Goal: Task Accomplishment & Management: Manage account settings

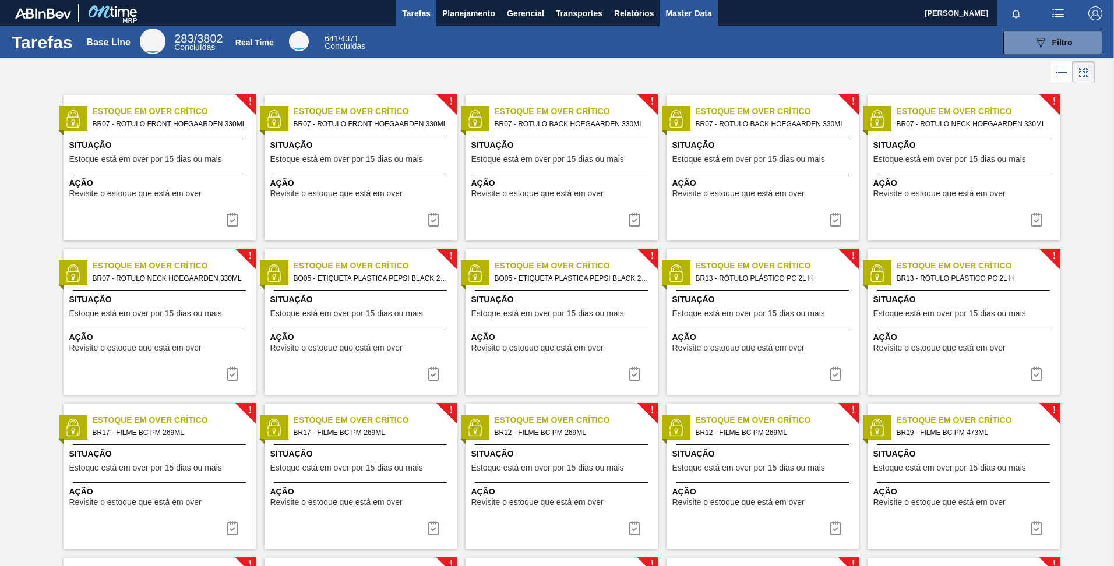
click at [671, 6] on span "Master Data" at bounding box center [688, 13] width 46 height 14
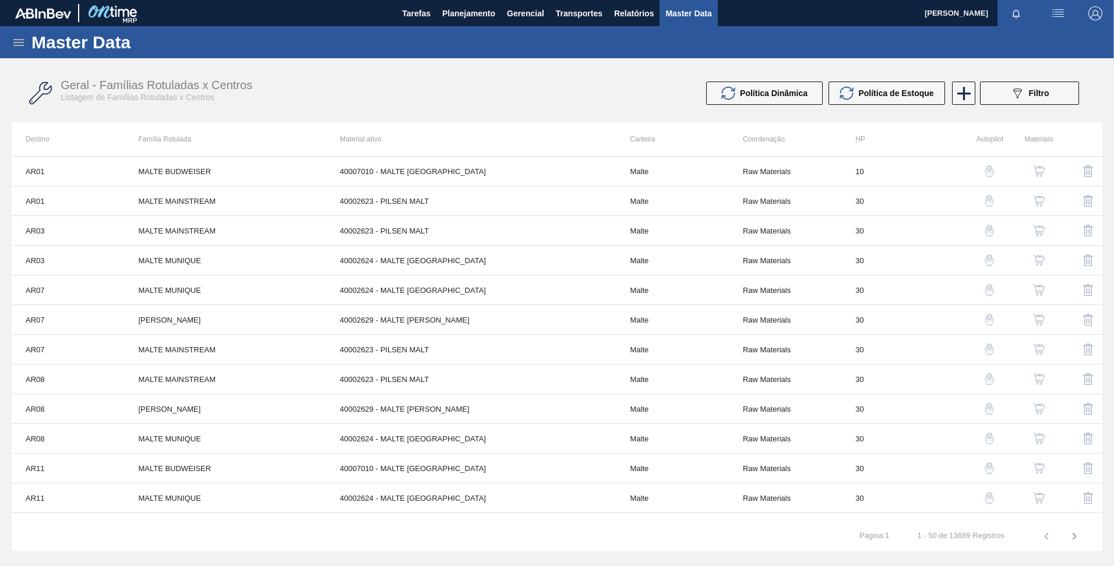
click at [15, 47] on icon at bounding box center [19, 43] width 14 height 14
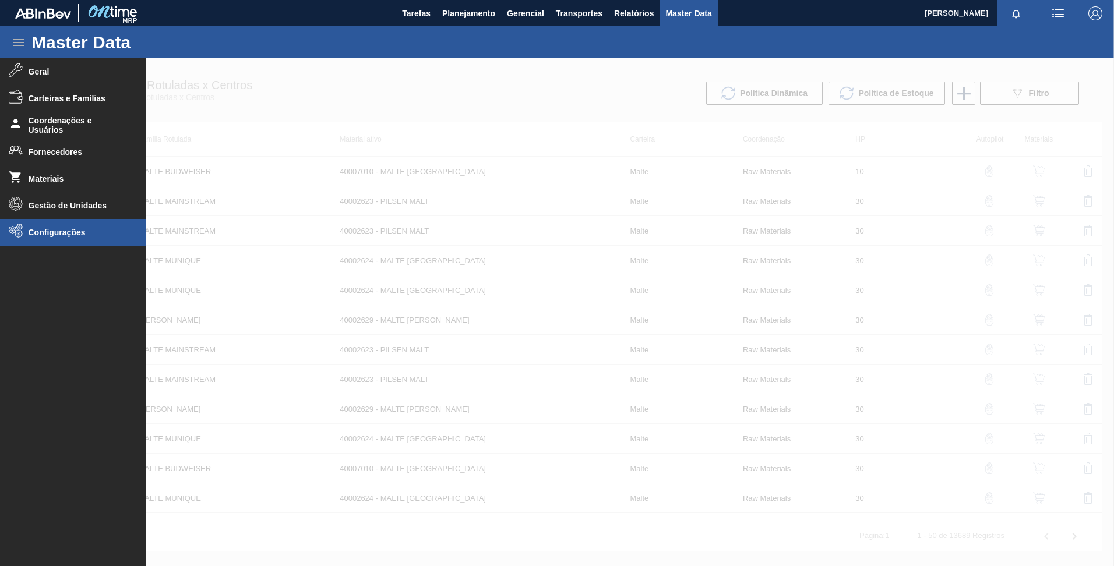
click at [59, 237] on span "Configurações" at bounding box center [77, 232] width 96 height 9
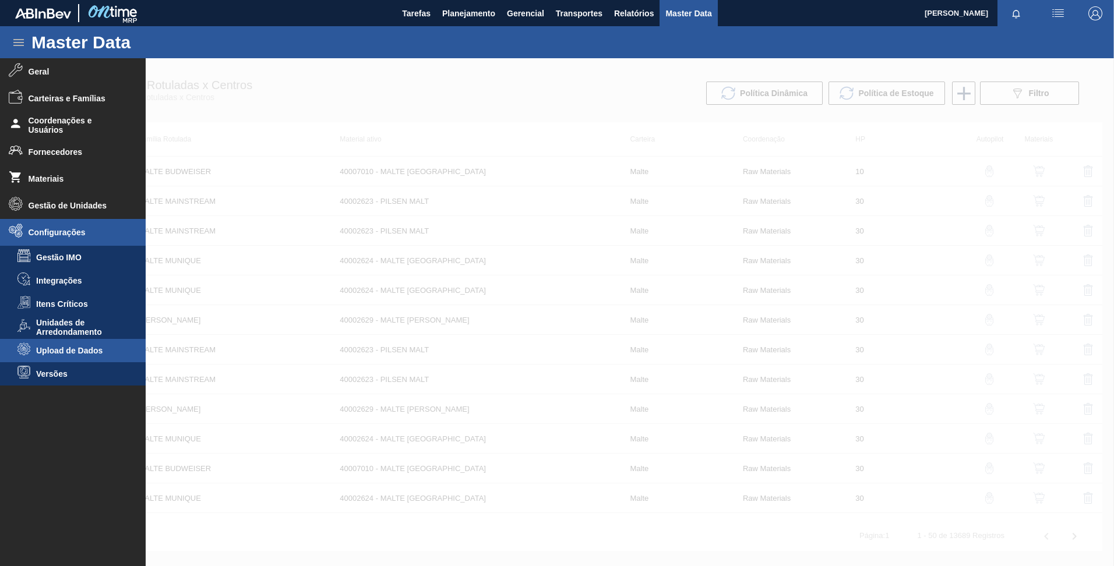
click at [43, 344] on li "Upload de Dados" at bounding box center [73, 350] width 146 height 23
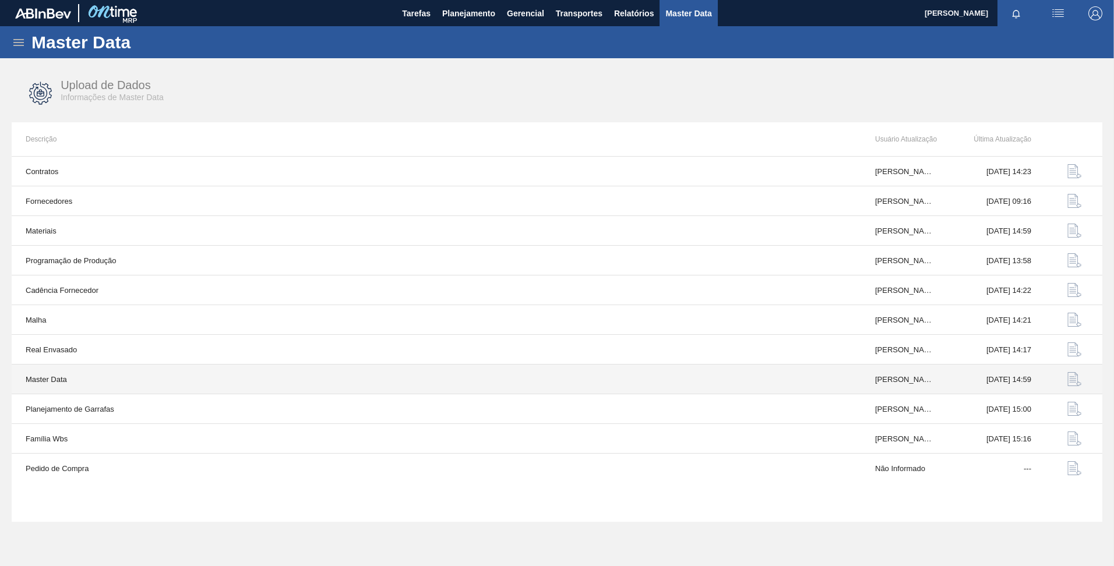
click at [1068, 381] on img "button" at bounding box center [1074, 379] width 14 height 14
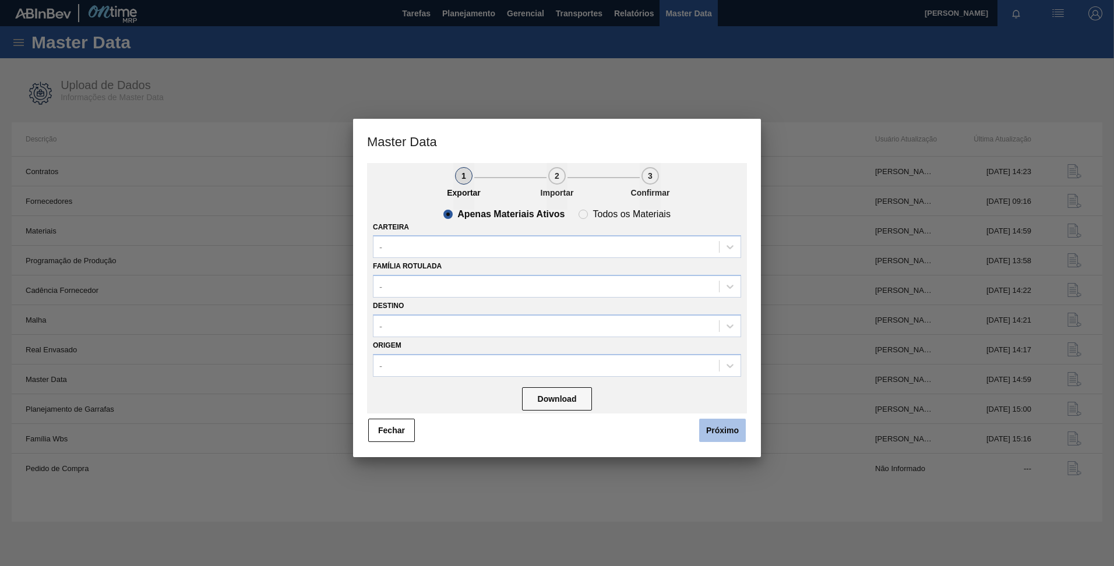
click at [717, 429] on button "Próximo" at bounding box center [722, 430] width 47 height 23
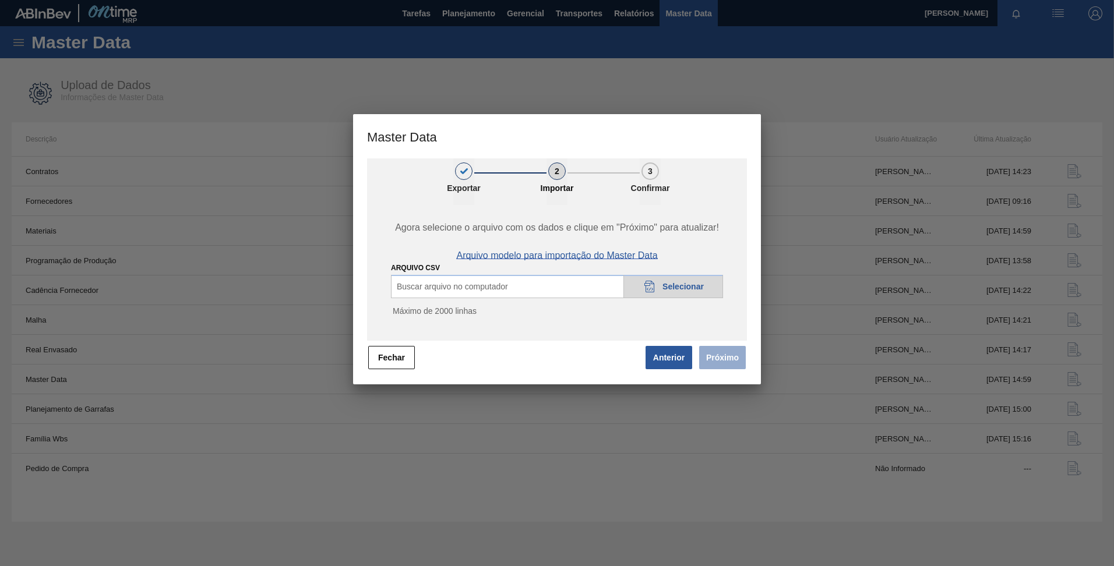
click at [577, 254] on span "Arquivo modelo para importação do Master Data" at bounding box center [556, 256] width 201 height 10
click at [686, 281] on div "20DAD902-3625-4257-8FDA-0C0CB19E2A3D Selecionar" at bounding box center [673, 286] width 100 height 23
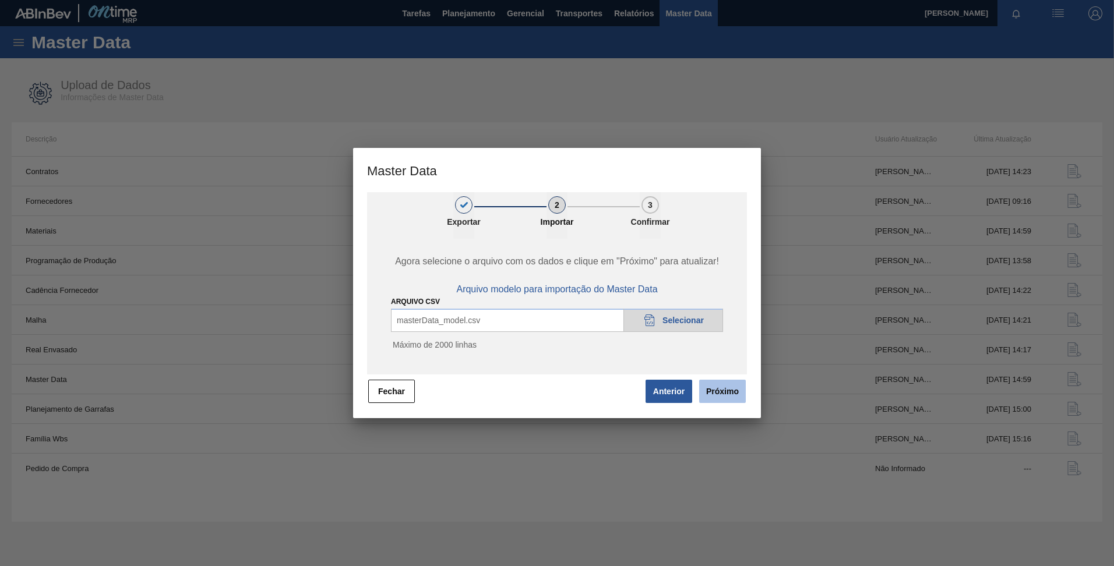
click at [725, 391] on button "Próximo" at bounding box center [722, 391] width 47 height 23
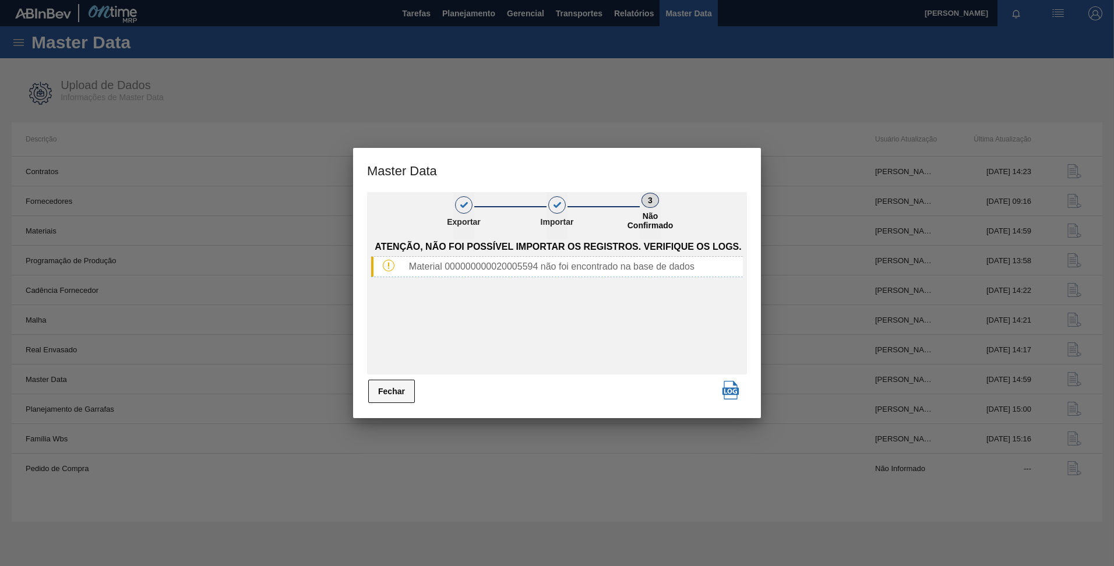
click at [393, 395] on button "Fechar" at bounding box center [391, 391] width 47 height 23
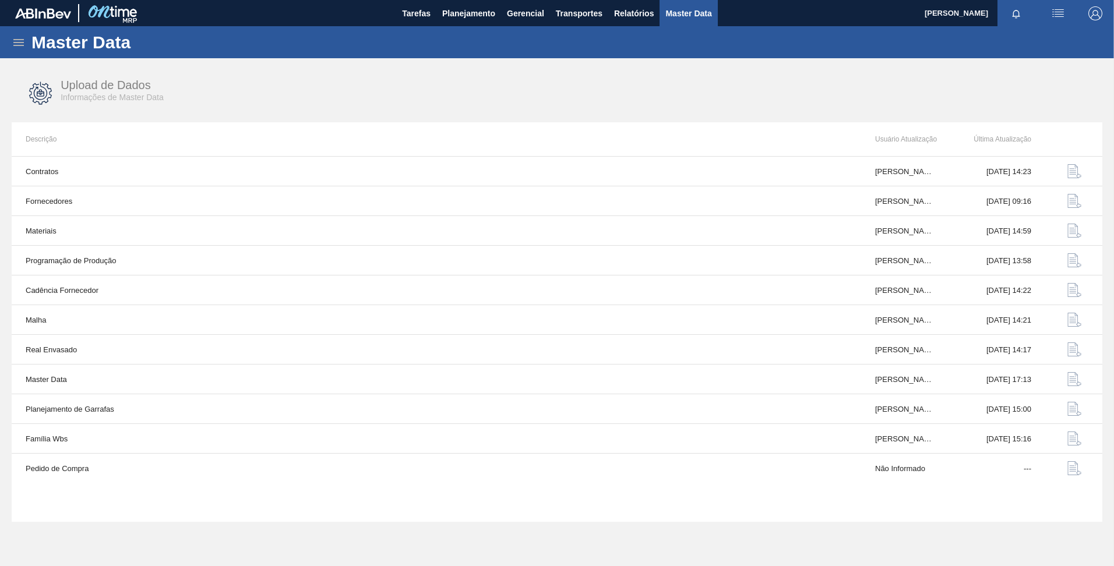
click at [26, 36] on div "Master Data" at bounding box center [557, 42] width 1114 height 32
click at [23, 38] on icon at bounding box center [19, 43] width 14 height 14
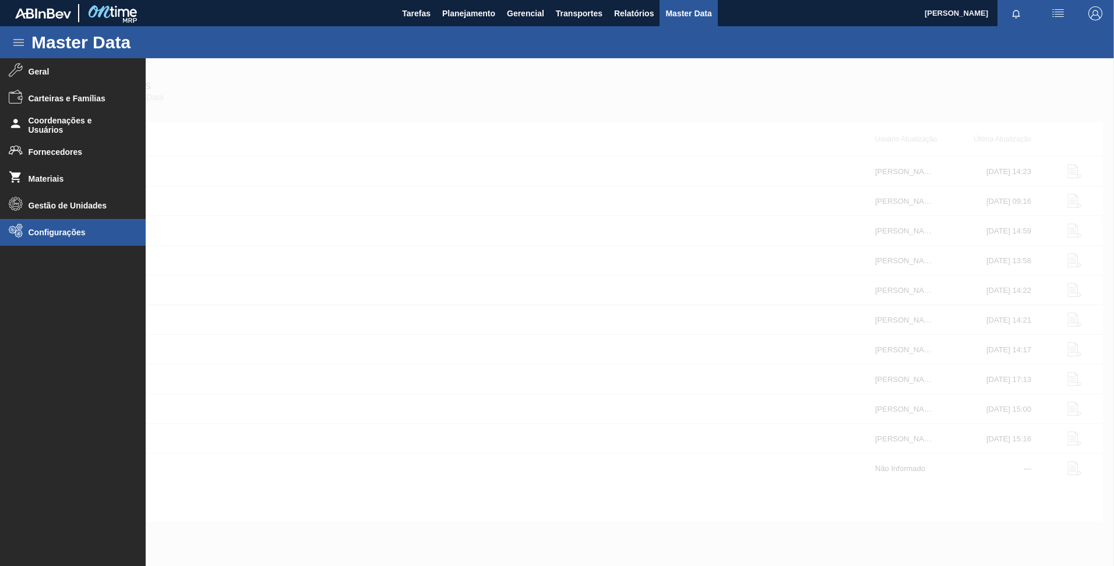
click at [77, 223] on li "Configurações" at bounding box center [73, 232] width 146 height 27
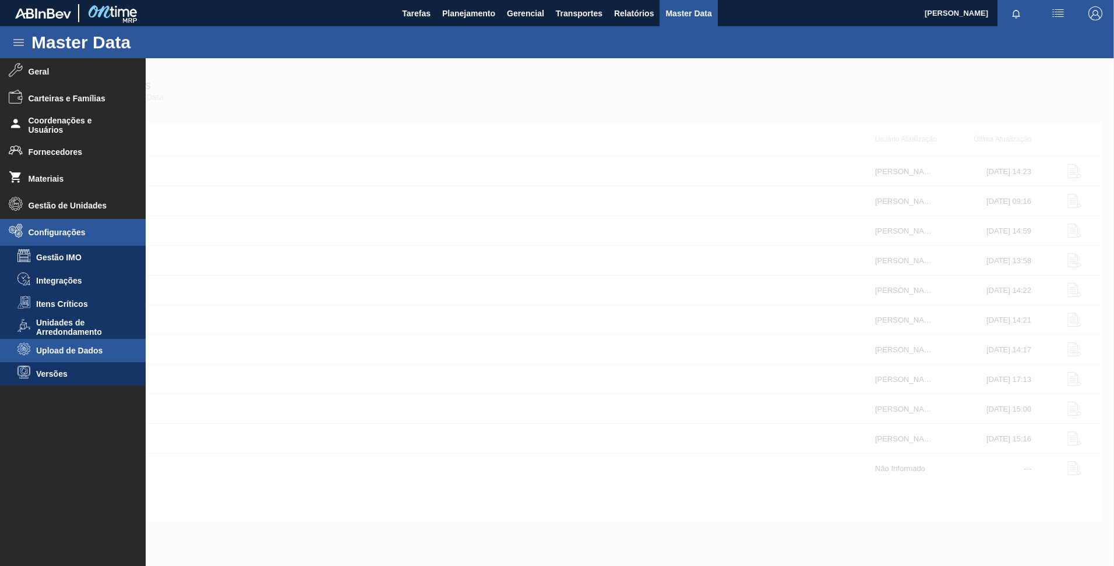
click at [66, 351] on span "Upload de Dados" at bounding box center [81, 350] width 90 height 9
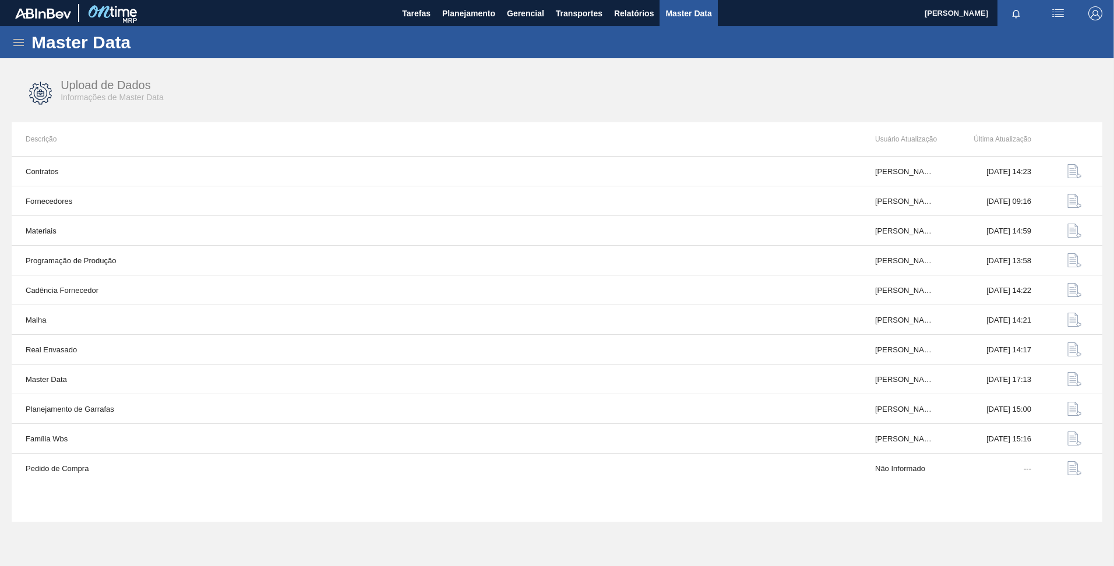
click at [17, 44] on icon at bounding box center [19, 43] width 14 height 14
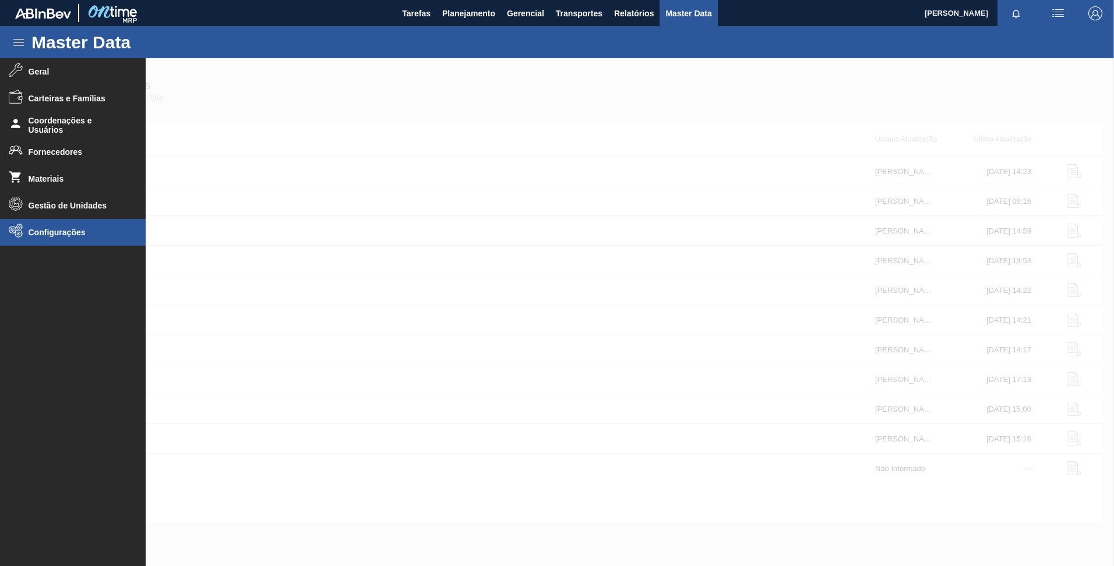
click at [66, 228] on span "Configurações" at bounding box center [77, 232] width 96 height 9
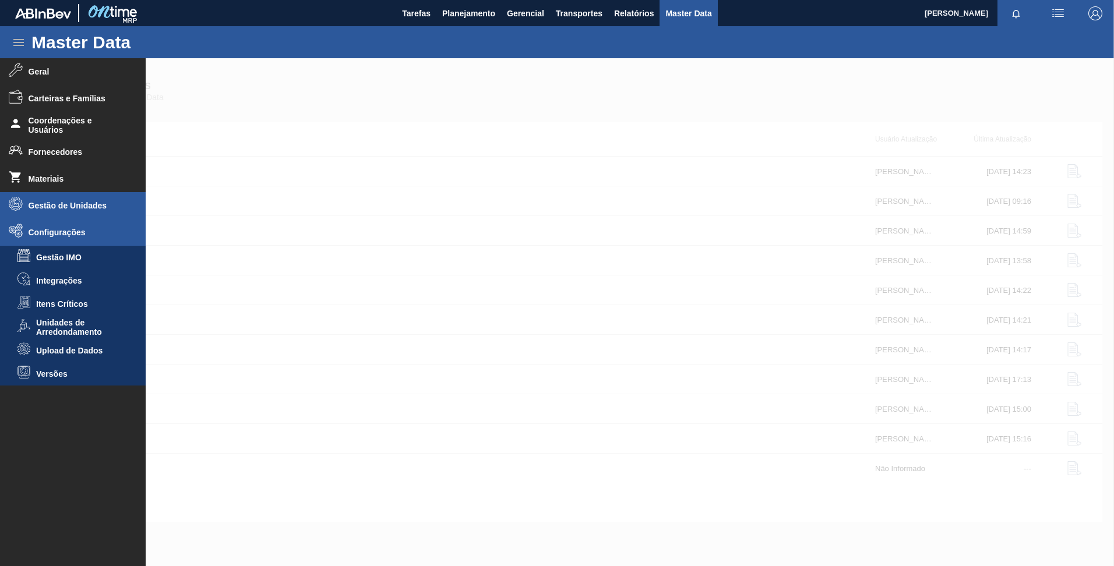
click at [66, 203] on span "Gestão de Unidades" at bounding box center [77, 205] width 96 height 9
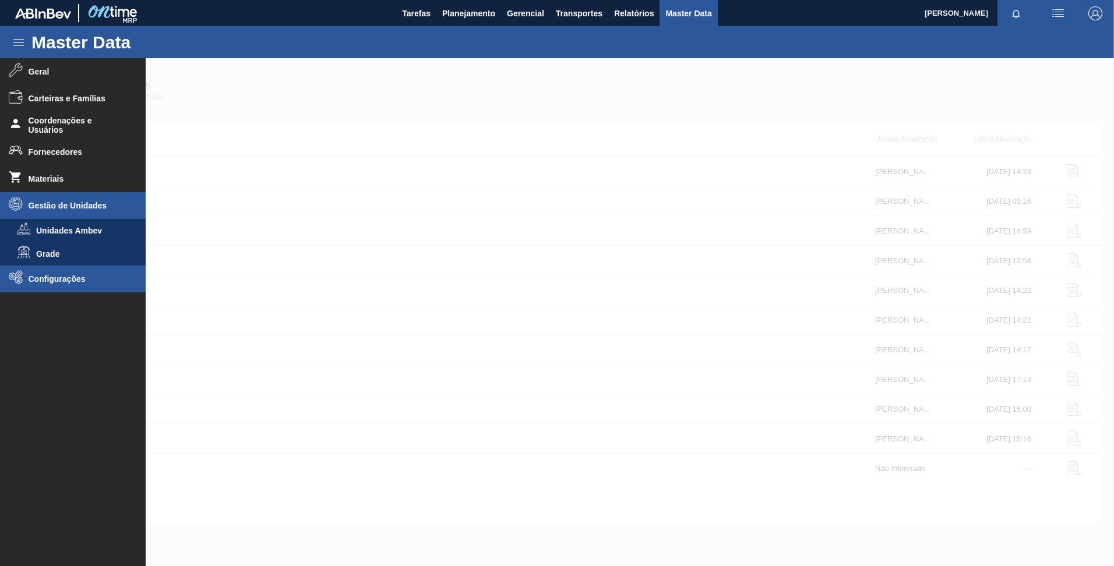
click at [58, 271] on li "Configurações" at bounding box center [73, 279] width 146 height 27
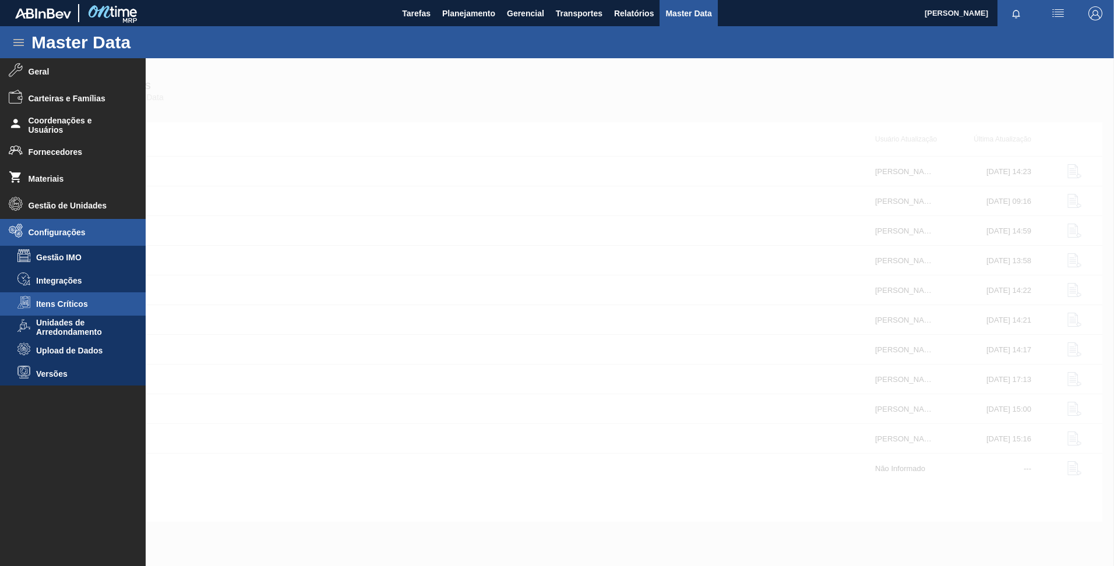
click at [50, 304] on span "Itens Críticos" at bounding box center [81, 303] width 90 height 9
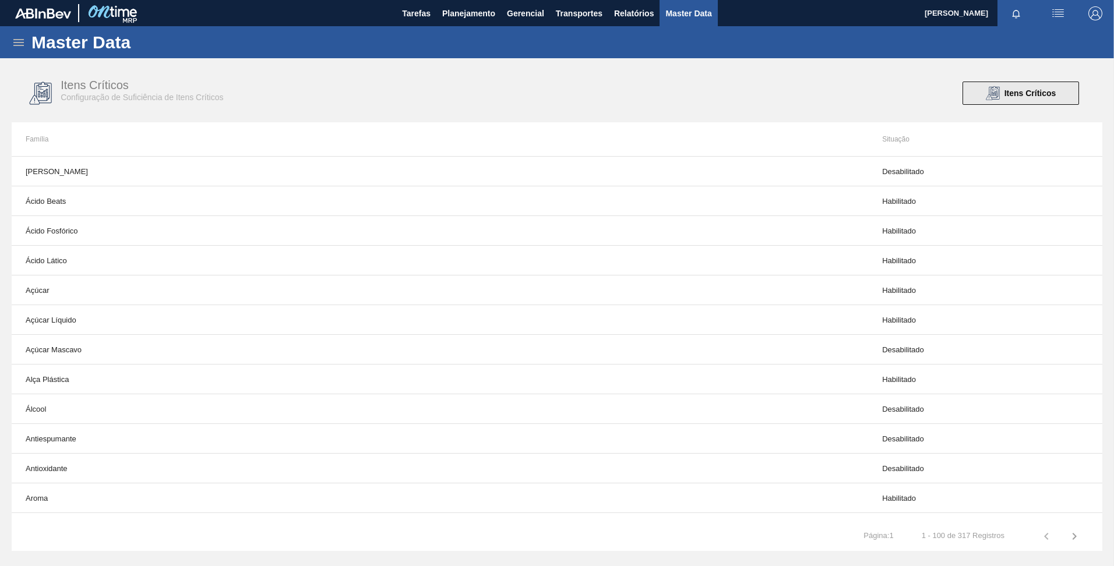
click at [1012, 93] on span "Itens Críticos" at bounding box center [1030, 93] width 52 height 9
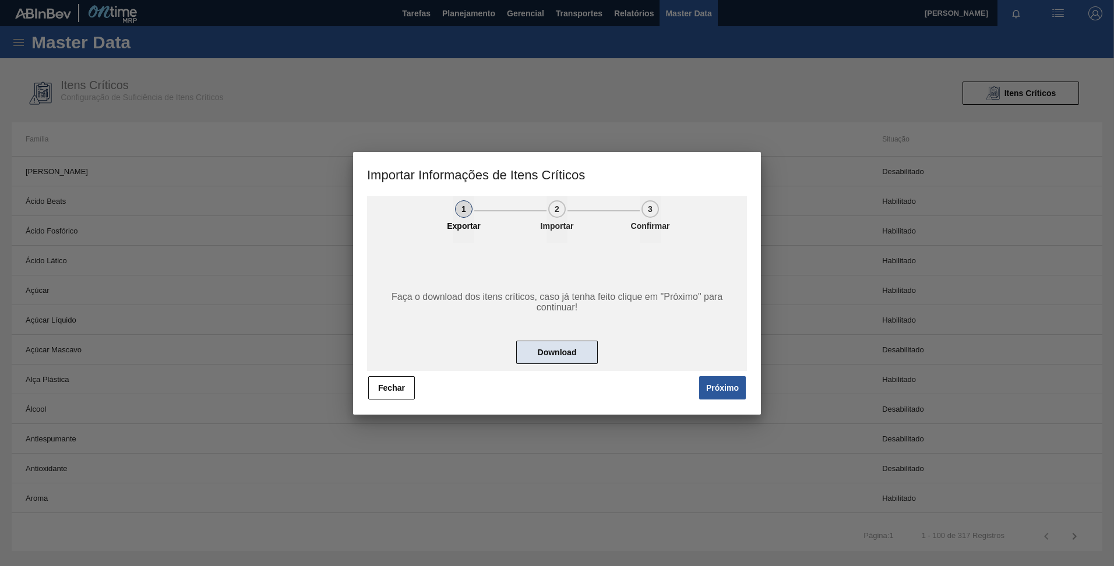
click at [564, 348] on button "Download" at bounding box center [557, 352] width 82 height 23
click at [328, 135] on div at bounding box center [557, 283] width 1114 height 566
click at [395, 391] on button "Fechar" at bounding box center [391, 387] width 47 height 23
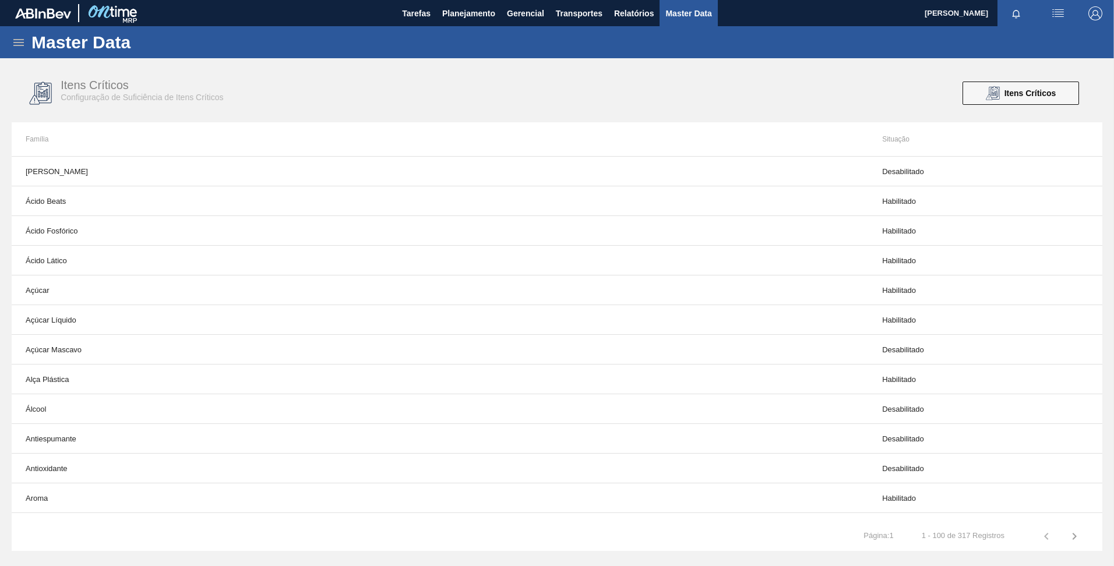
click at [20, 49] on icon at bounding box center [19, 43] width 14 height 14
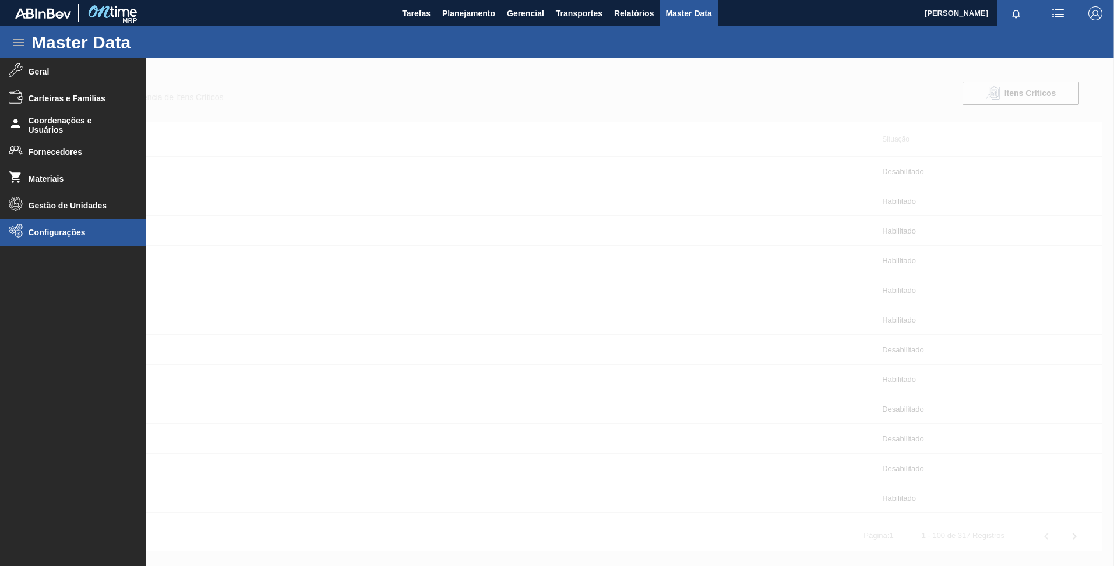
click at [67, 232] on span "Configurações" at bounding box center [77, 232] width 96 height 9
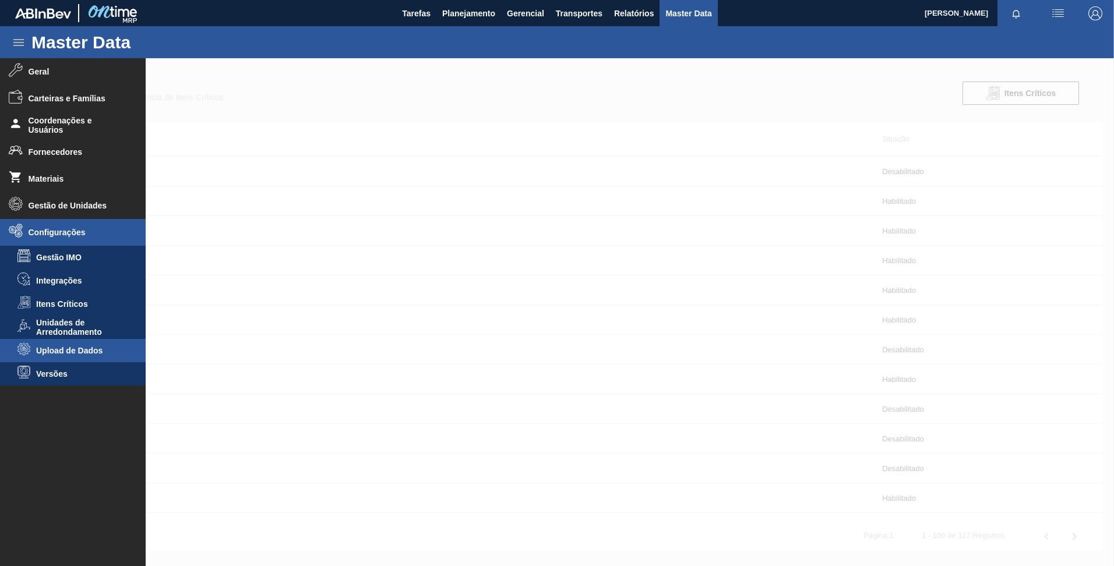
click at [67, 347] on span "Upload de Dados" at bounding box center [81, 350] width 90 height 9
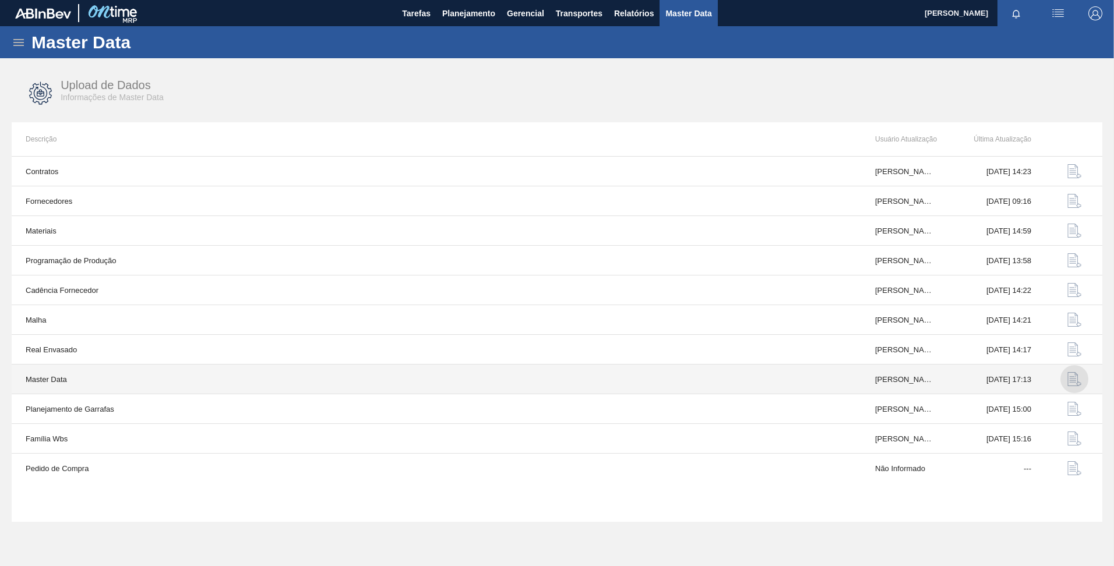
click at [1071, 383] on img "button" at bounding box center [1074, 379] width 14 height 14
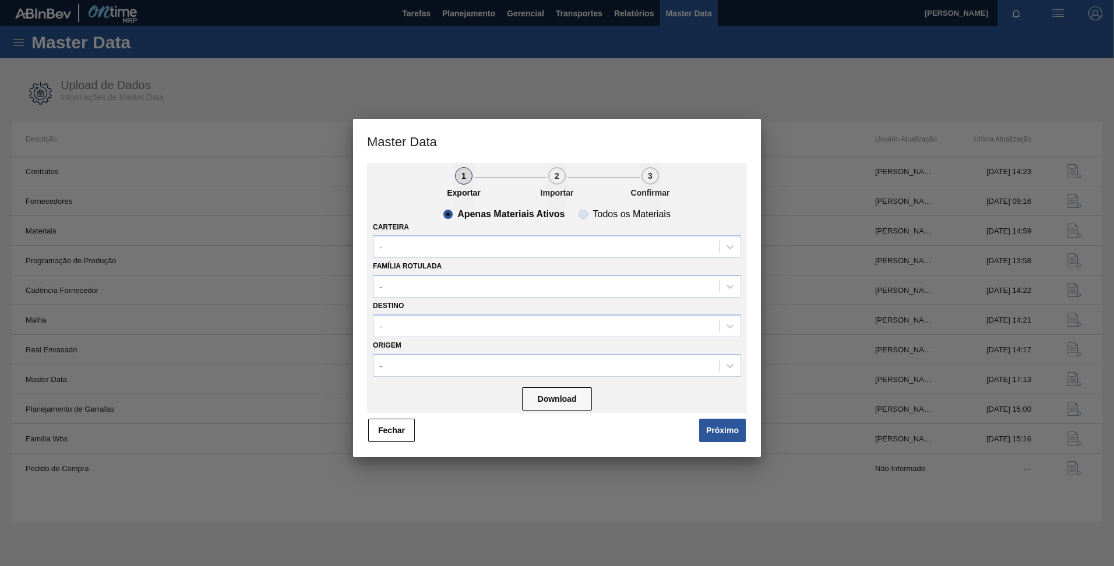
click at [587, 213] on span "Todos os Materiais" at bounding box center [624, 214] width 91 height 9
click at [587, 213] on input "Todos os Materiais" at bounding box center [583, 214] width 19 height 19
radio input "true"
radio input "false"
click at [535, 400] on button "Download" at bounding box center [557, 398] width 70 height 23
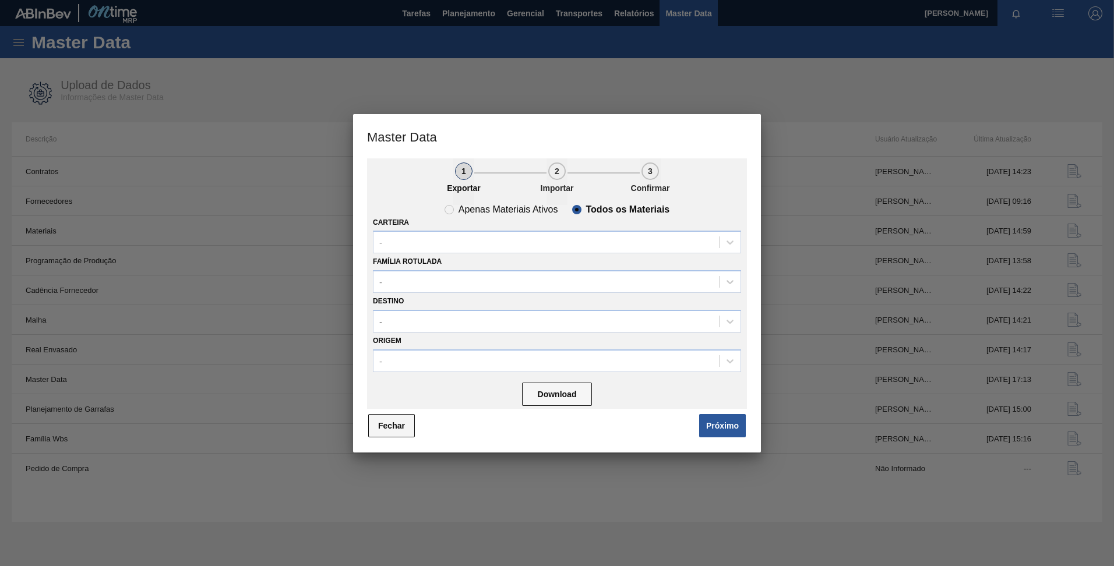
click at [376, 418] on button "Fechar" at bounding box center [391, 425] width 47 height 23
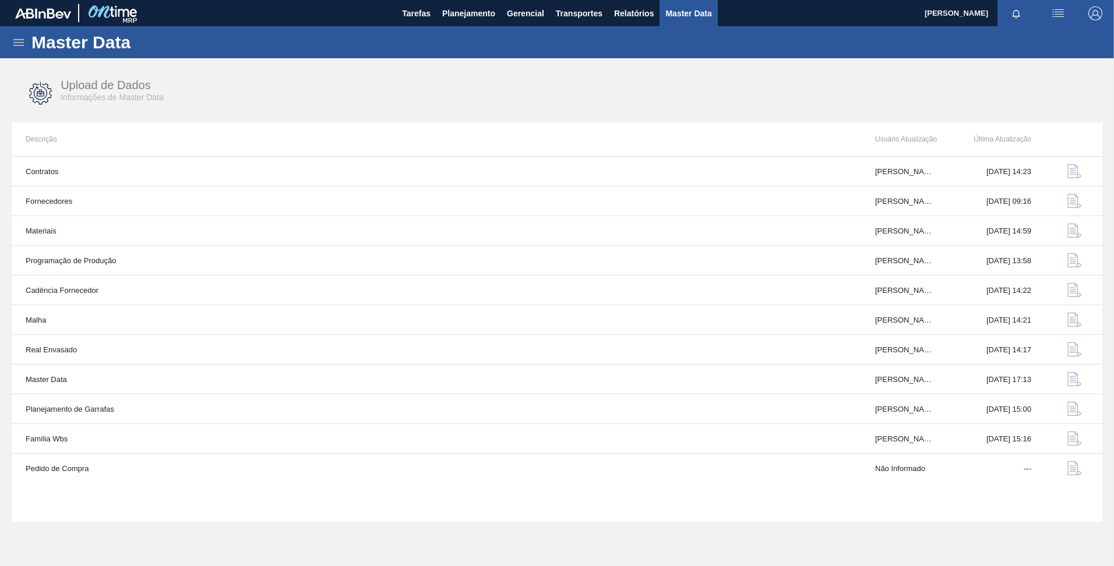
click at [24, 38] on icon at bounding box center [19, 43] width 14 height 14
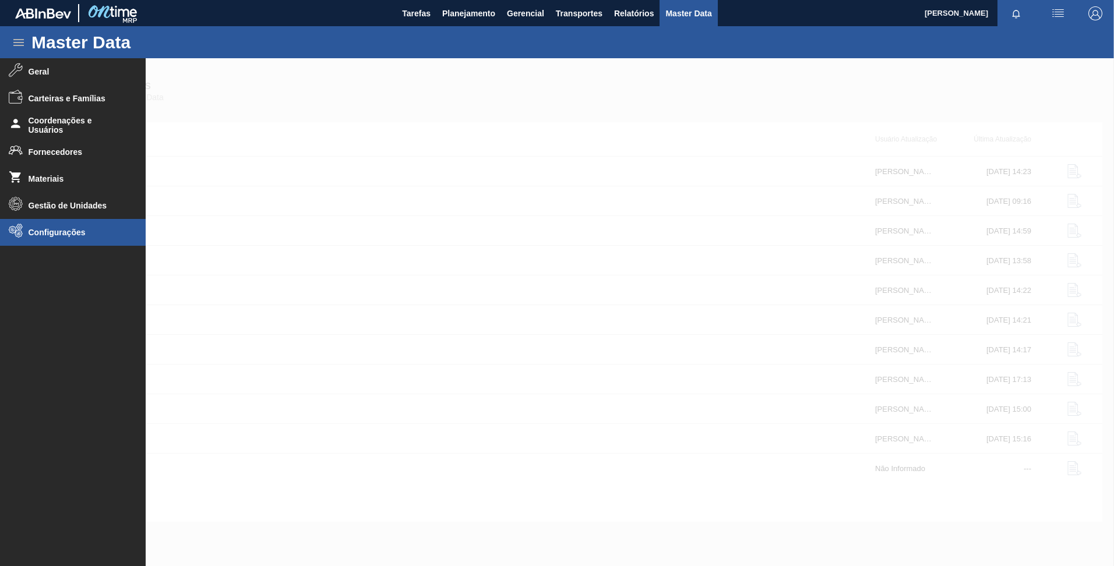
click at [66, 230] on span "Configurações" at bounding box center [77, 232] width 96 height 9
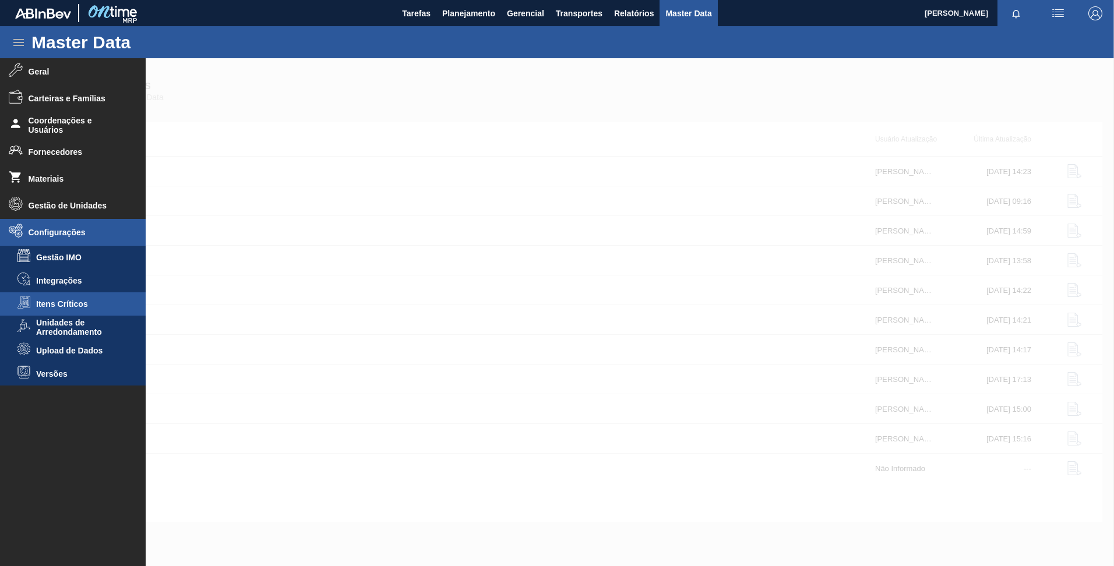
click at [73, 309] on li "Itens Críticos" at bounding box center [73, 303] width 146 height 23
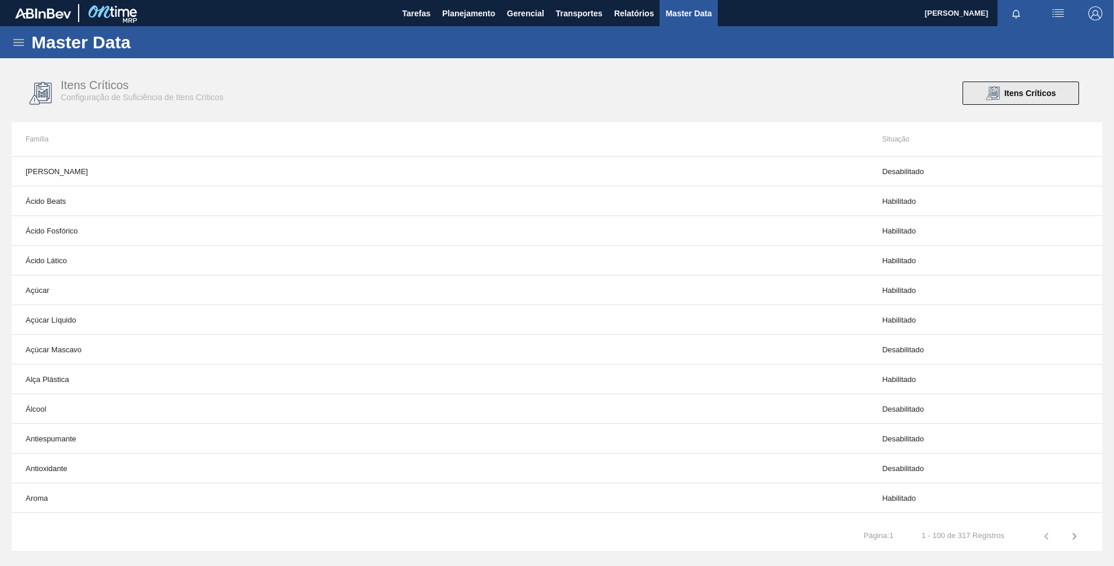
click at [1015, 102] on button "Itens Críticos" at bounding box center [1020, 93] width 117 height 23
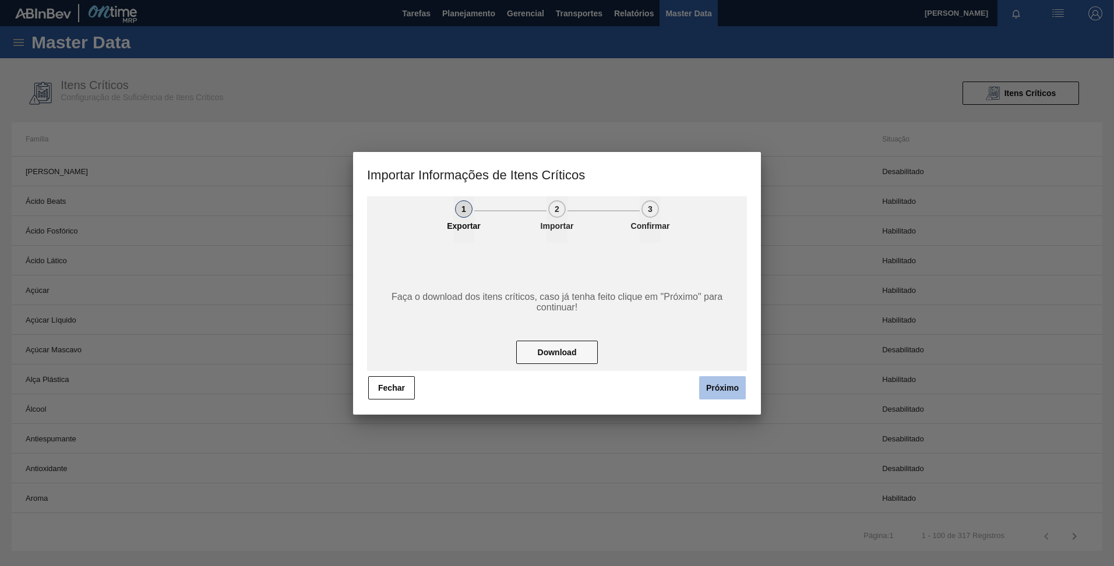
click at [715, 384] on button "Próximo" at bounding box center [722, 387] width 47 height 23
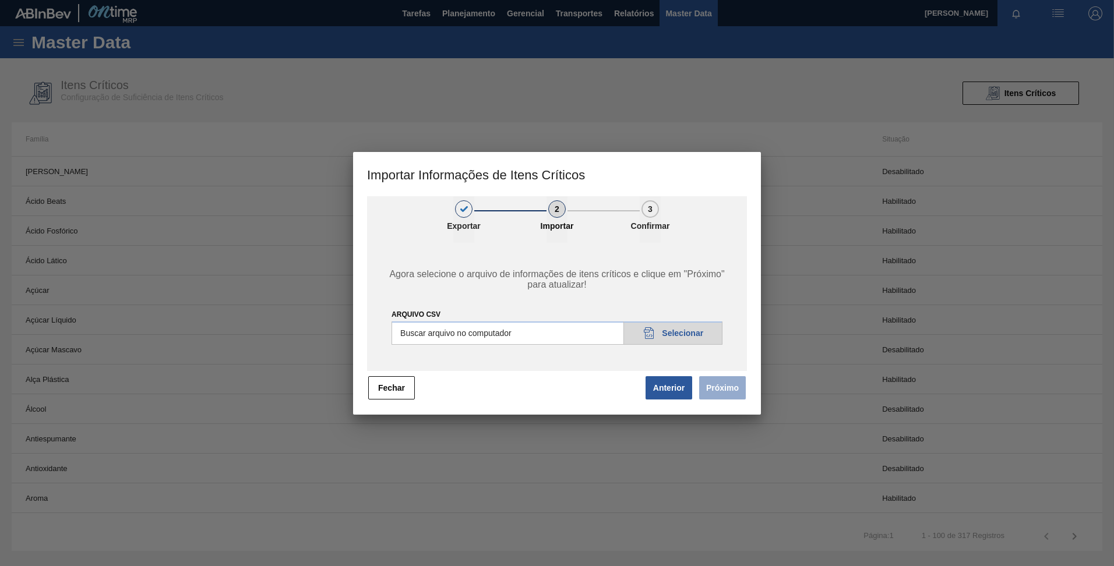
click at [681, 338] on input "Arquivo CSV" at bounding box center [557, 333] width 331 height 23
click at [686, 339] on input "Arquivo CSV" at bounding box center [557, 333] width 331 height 23
type input "C:\fakepath\20250812_171432_Material.csv"
click at [736, 396] on button "Próximo" at bounding box center [722, 387] width 47 height 23
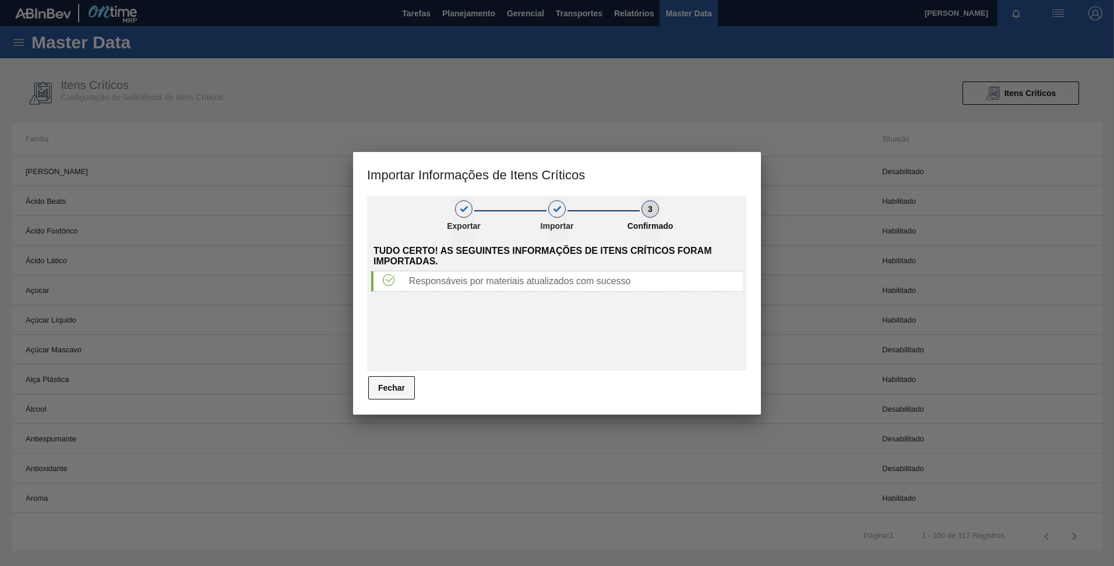
click at [389, 382] on button "Fechar" at bounding box center [391, 387] width 47 height 23
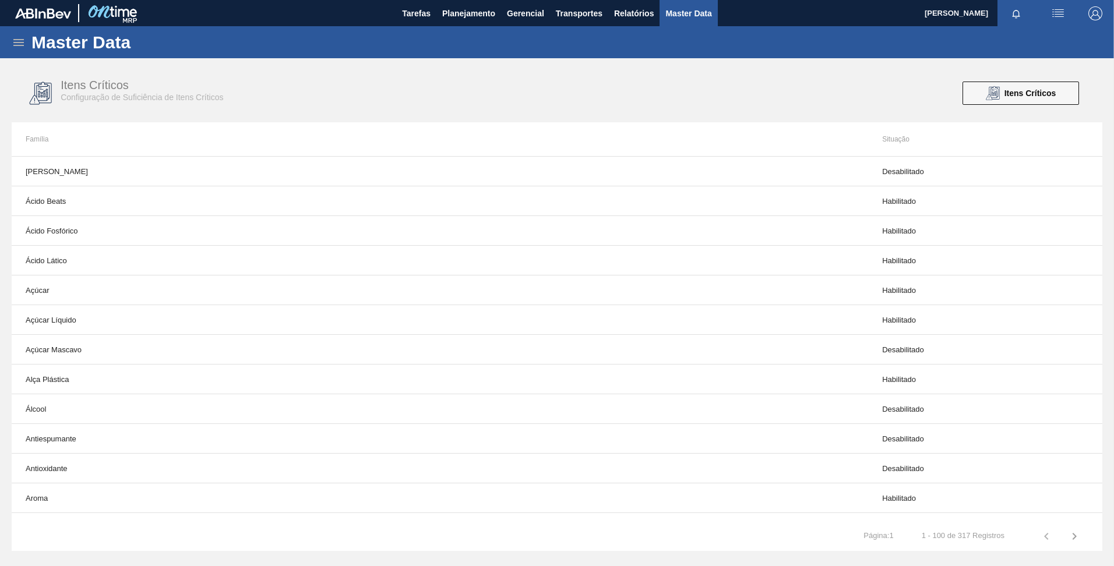
click at [15, 28] on div "Master Data" at bounding box center [557, 42] width 1114 height 32
click at [15, 36] on icon at bounding box center [19, 43] width 14 height 14
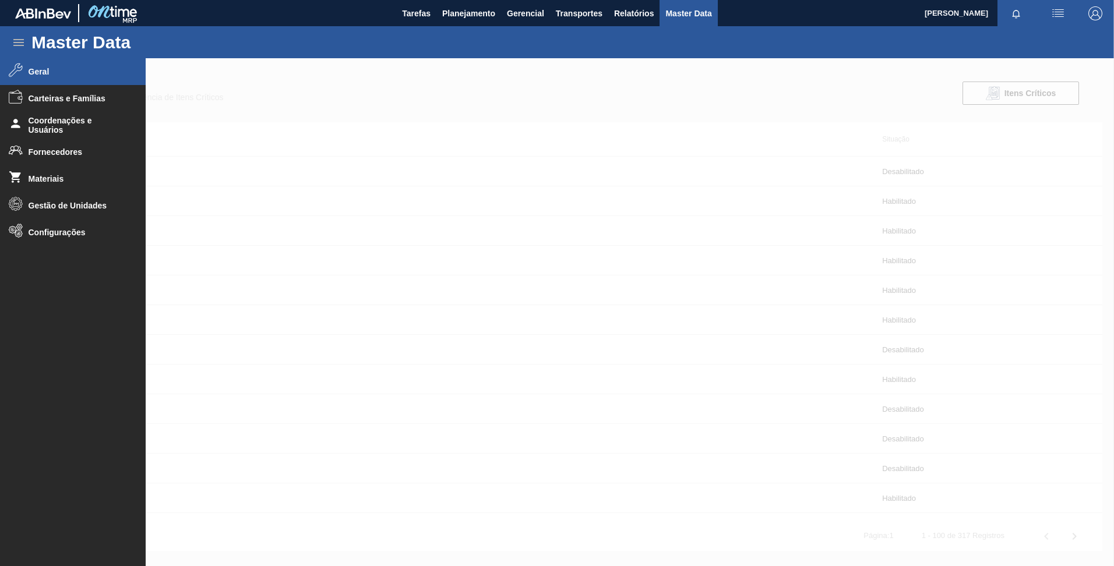
click at [54, 77] on li "Geral" at bounding box center [73, 71] width 146 height 27
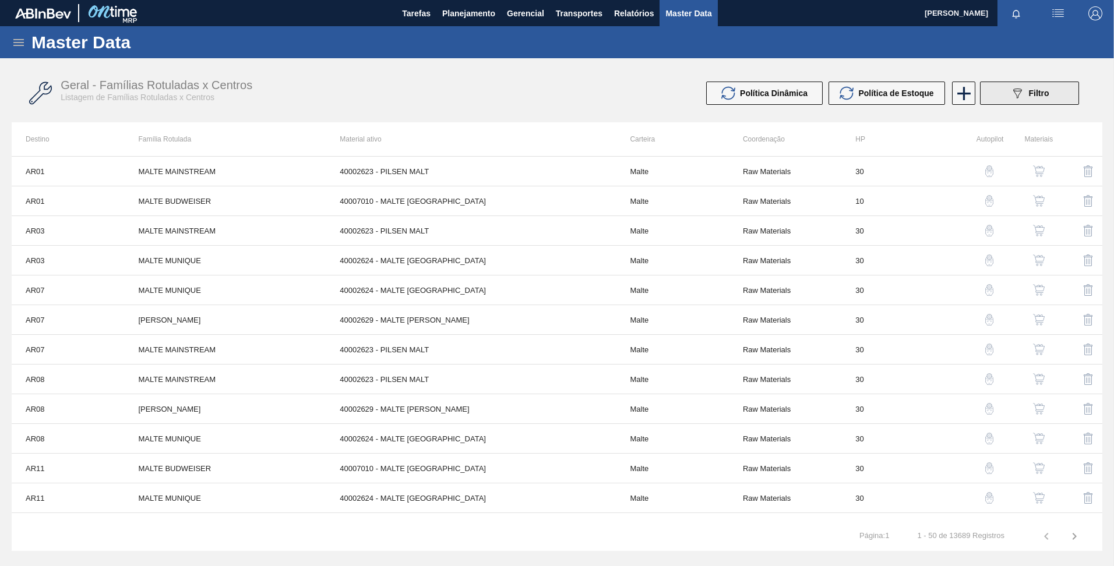
click at [1024, 85] on button "089F7B8B-B2A5-4AFE-B5C0-19BA573D28AC Filtro" at bounding box center [1029, 93] width 99 height 23
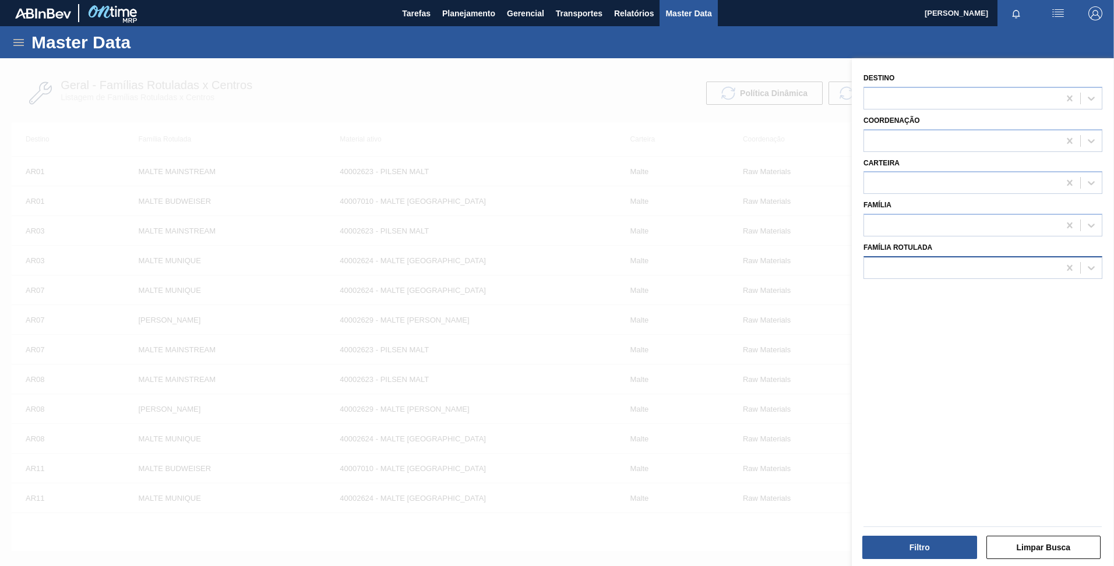
click at [1046, 266] on div at bounding box center [961, 267] width 195 height 17
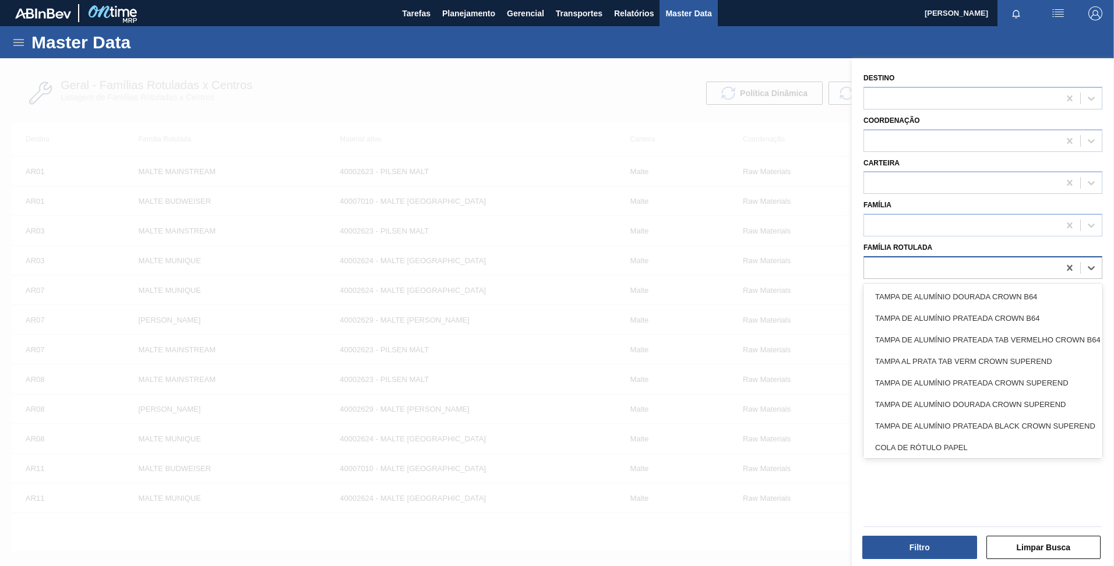
paste Rotulada "RÓTULO FRONT BC DUPLO MALTE 300ML"
type Rotulada "RÓTULO FRONT BC DUPLO MALTE 300ML"
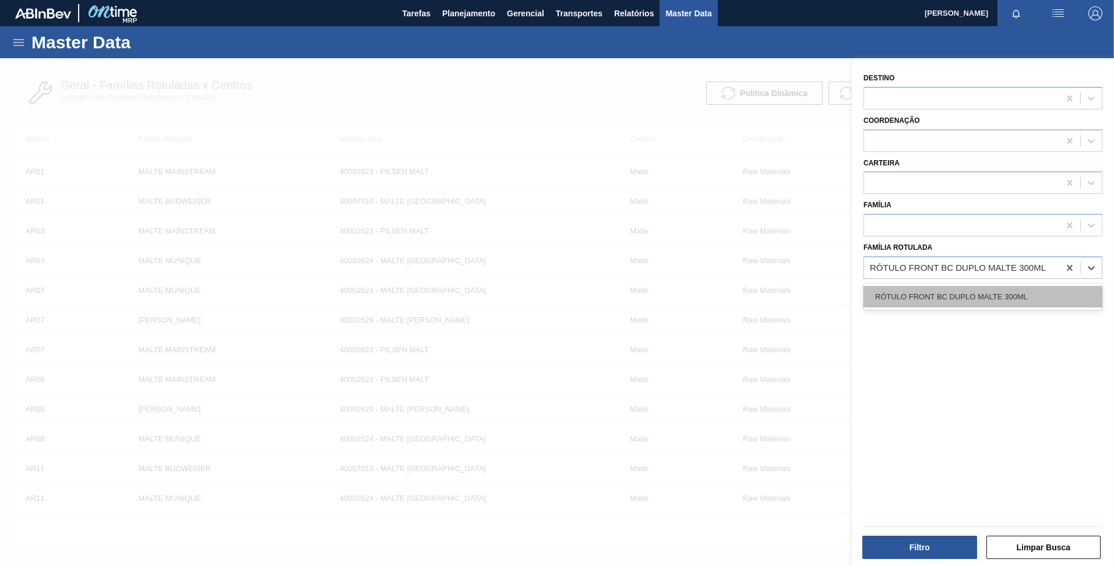
click at [974, 300] on div "RÓTULO FRONT BC DUPLO MALTE 300ML" at bounding box center [982, 297] width 239 height 22
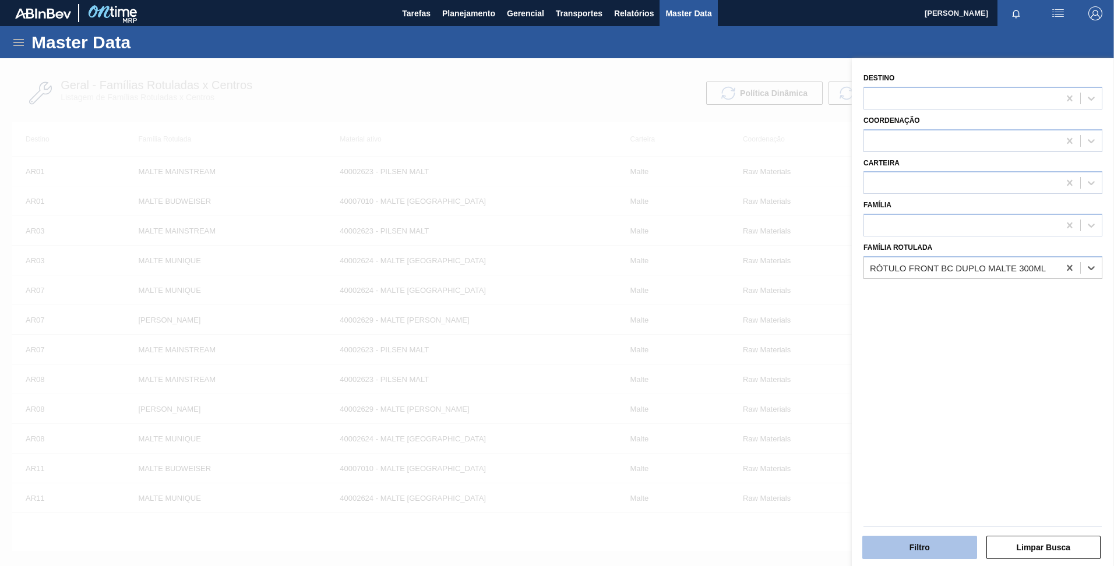
click at [915, 542] on button "Filtro" at bounding box center [919, 547] width 115 height 23
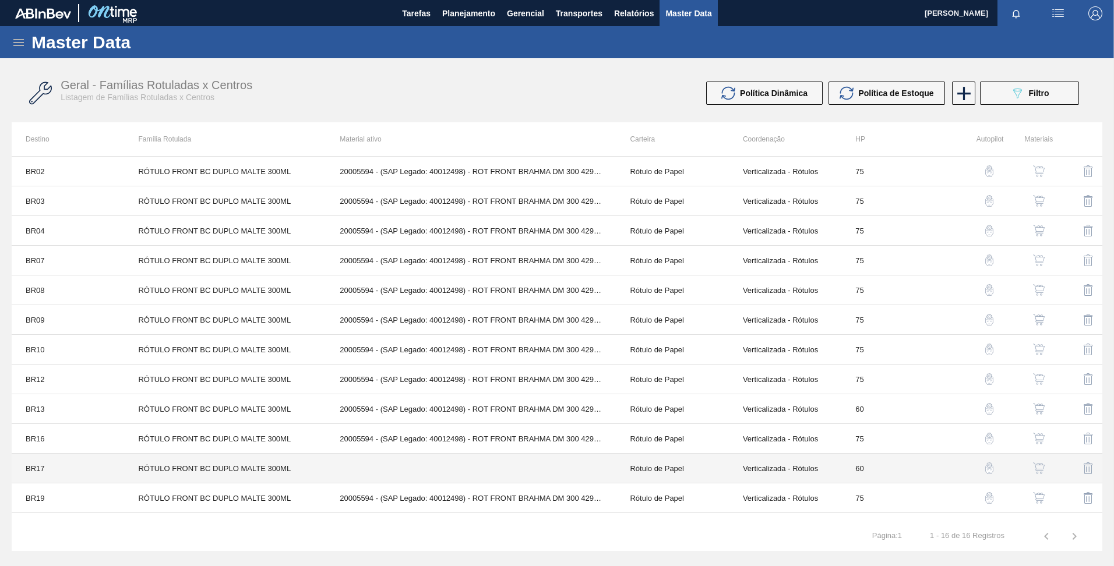
click at [214, 464] on td "RÓTULO FRONT BC DUPLO MALTE 300ML" at bounding box center [225, 469] width 202 height 30
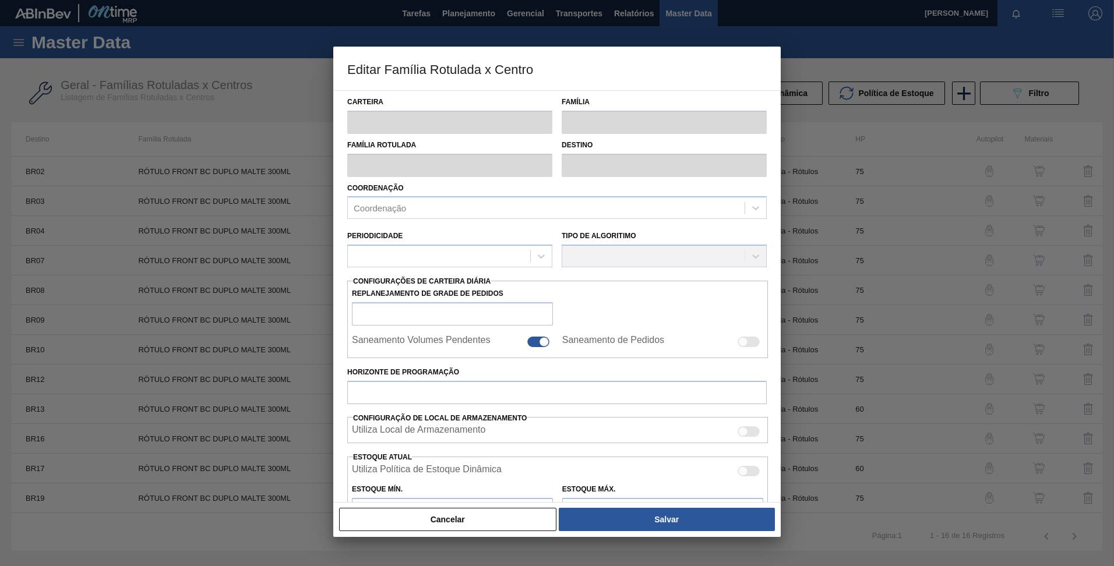
type input "Rótulo de Papel"
type input "Rótulo Papel"
type input "RÓTULO FRONT BC DUPLO MALTE 300ML"
type input "BR17 - Juatuba"
type input "60"
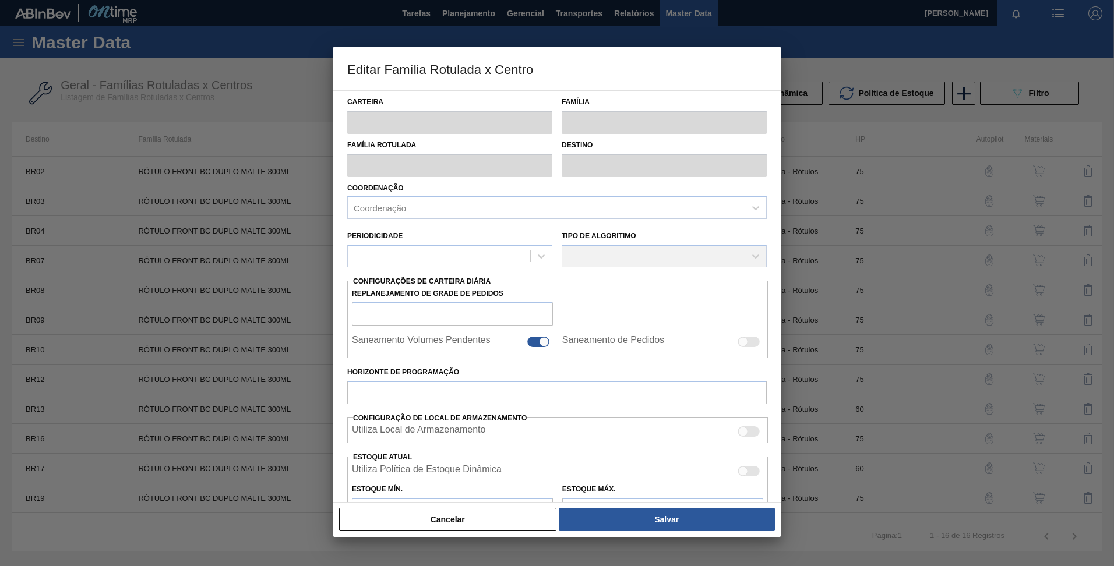
type input "0"
type input "100"
type input "0,000"
checkbox input "true"
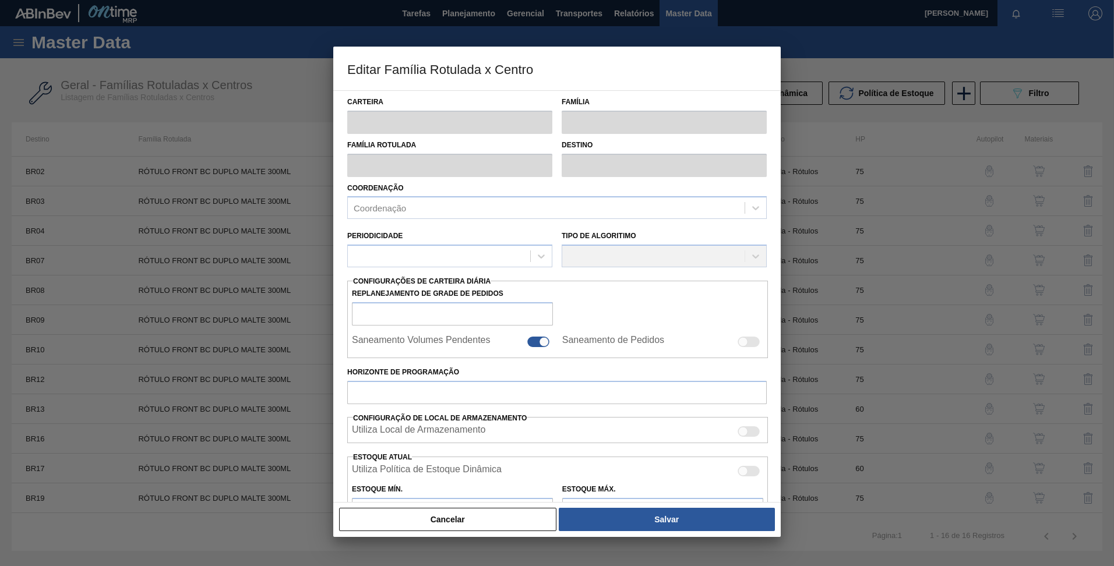
checkbox input "true"
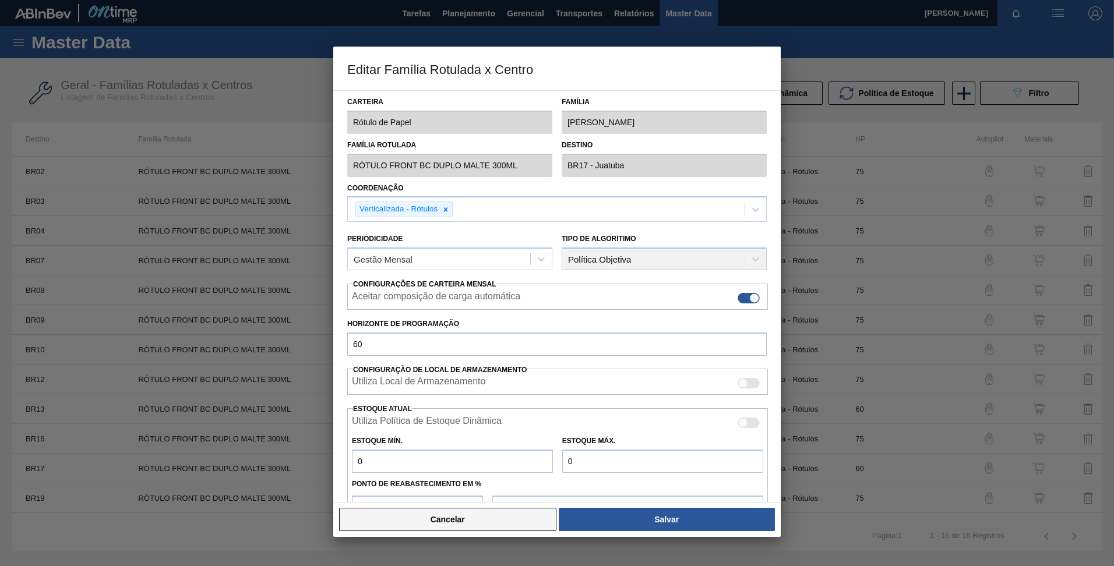
click at [528, 520] on button "Cancelar" at bounding box center [447, 519] width 217 height 23
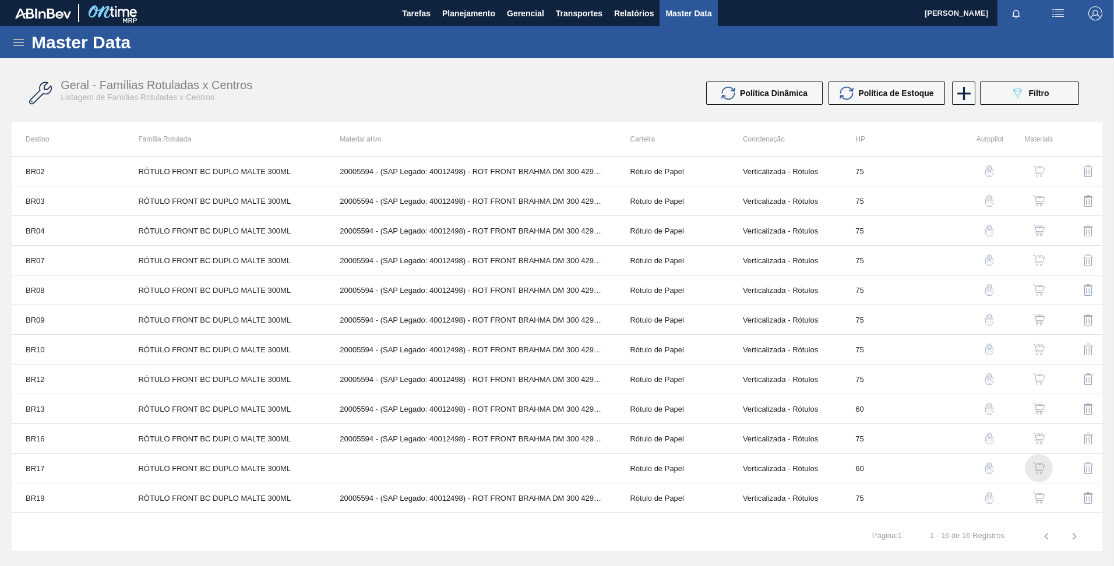
click at [1033, 466] on img "button" at bounding box center [1039, 469] width 12 height 12
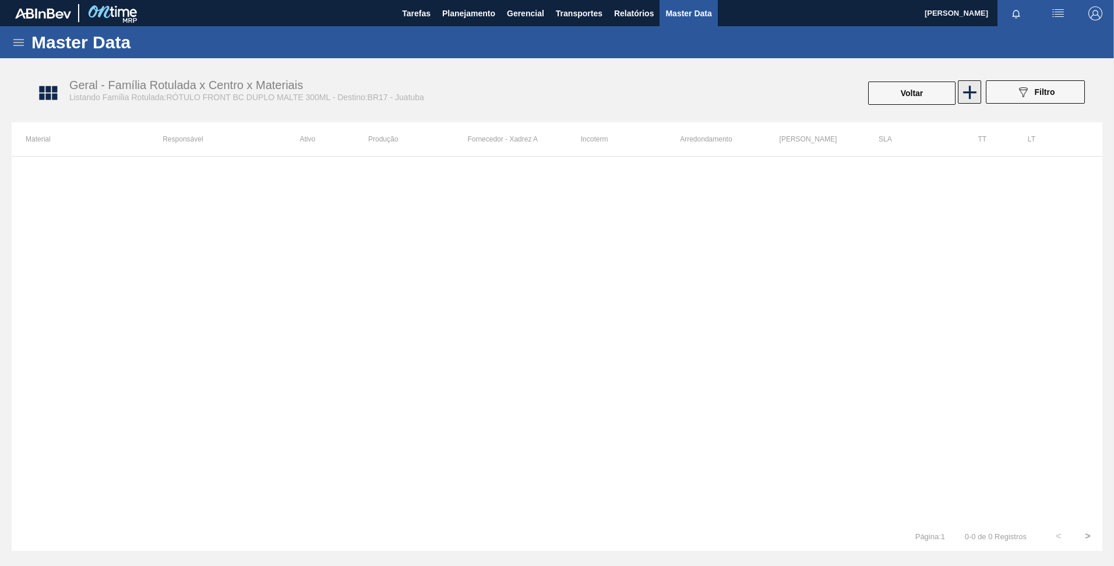
click at [965, 94] on icon at bounding box center [969, 92] width 23 height 23
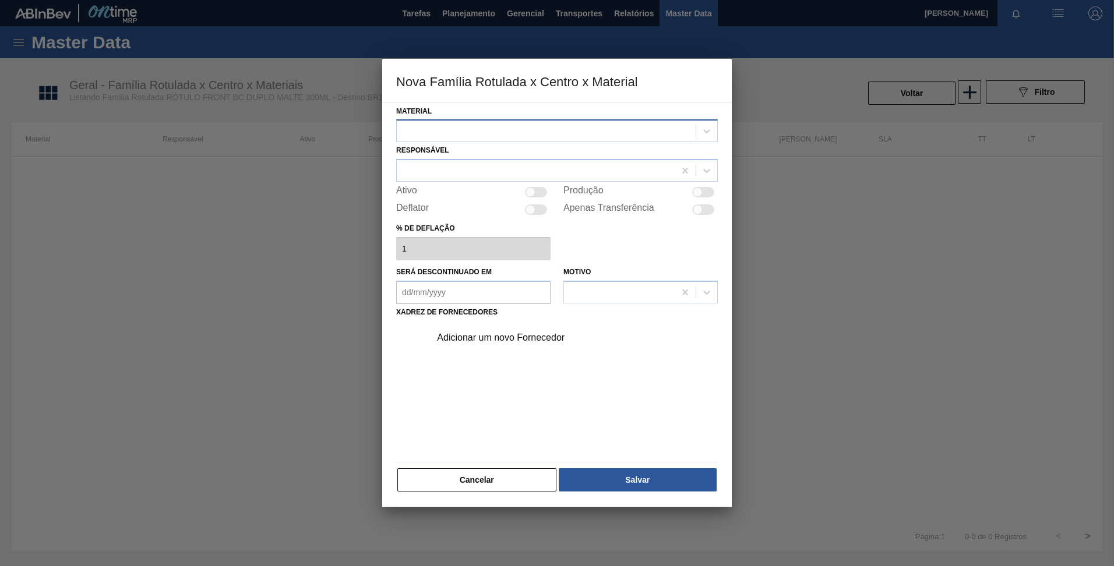
click at [501, 136] on div at bounding box center [546, 131] width 299 height 17
click at [272, 262] on div at bounding box center [557, 283] width 1114 height 566
click at [487, 481] on button "Cancelar" at bounding box center [476, 479] width 159 height 23
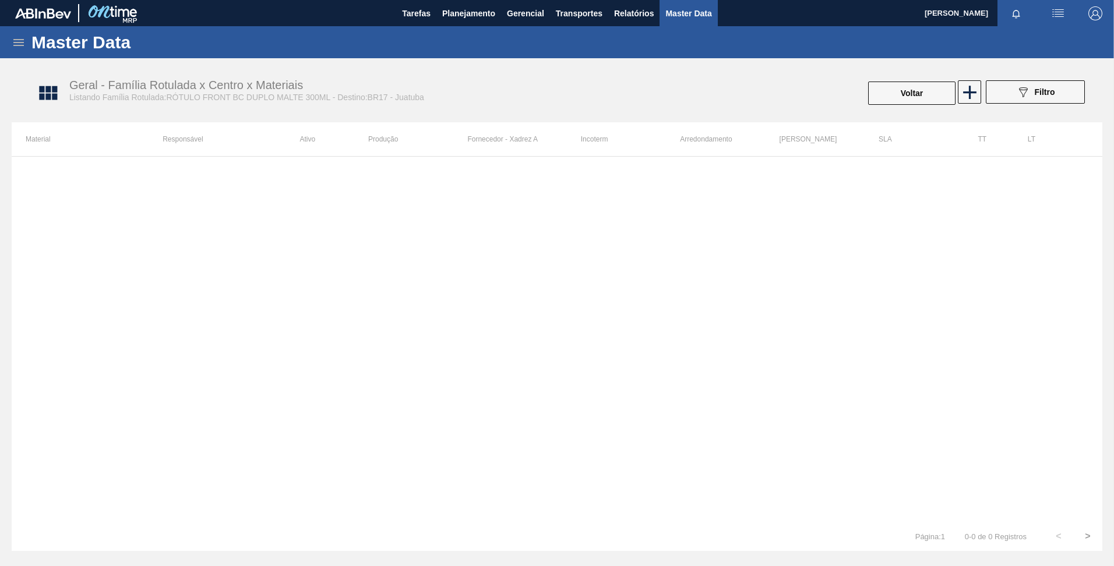
click at [13, 51] on div "Master Data" at bounding box center [557, 42] width 1114 height 32
click at [13, 47] on icon at bounding box center [19, 43] width 14 height 14
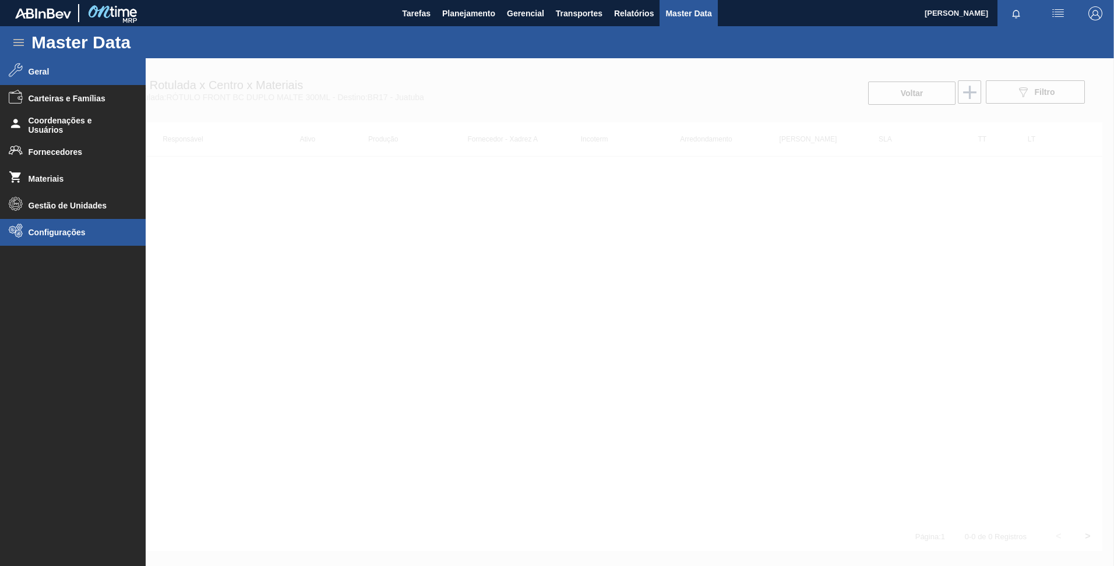
click at [60, 235] on span "Configurações" at bounding box center [77, 232] width 96 height 9
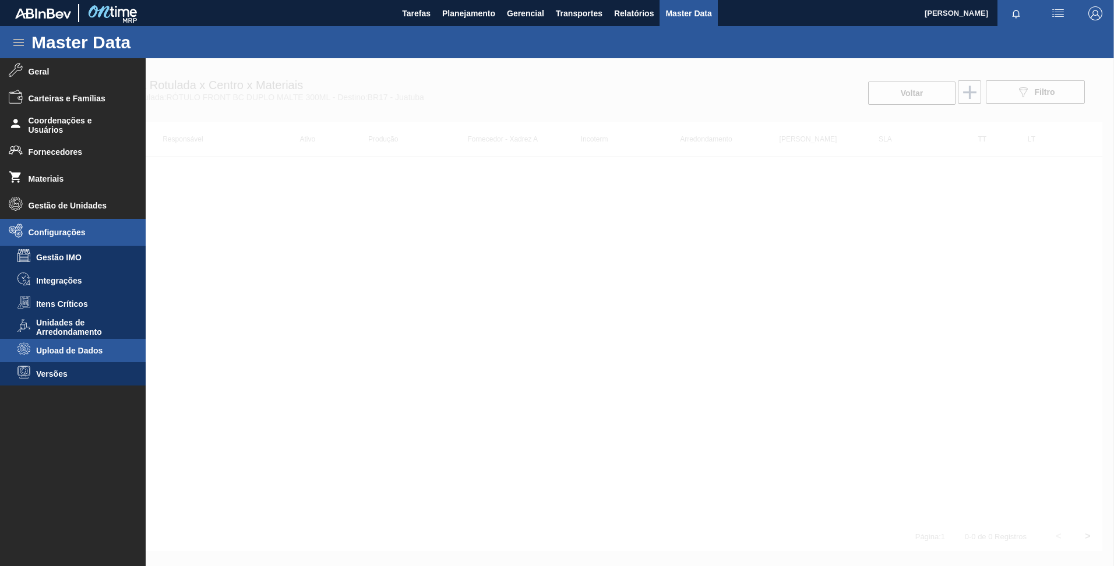
click at [73, 345] on li "Upload de Dados" at bounding box center [73, 350] width 146 height 23
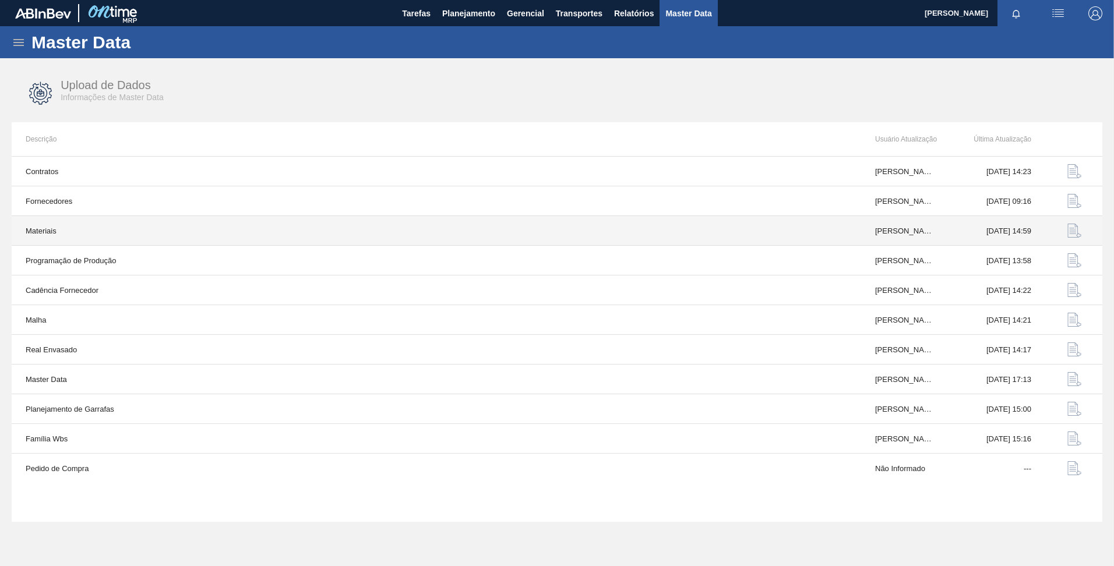
click at [1077, 225] on img "button" at bounding box center [1074, 231] width 14 height 14
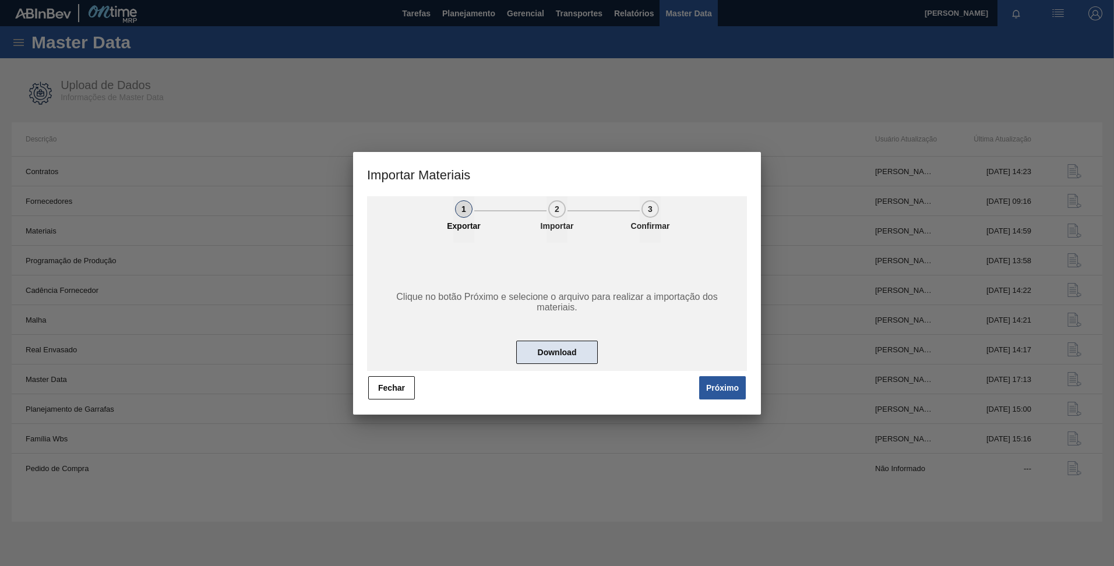
click at [558, 357] on button "Download" at bounding box center [557, 352] width 82 height 23
click at [708, 390] on button "Próximo" at bounding box center [722, 387] width 47 height 23
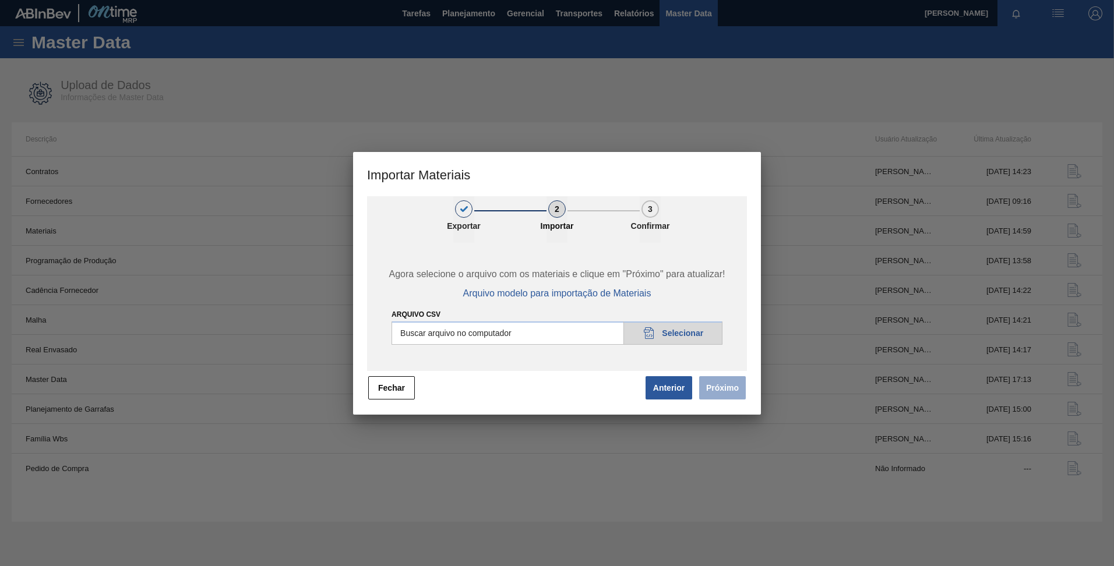
click at [601, 299] on div "Agora selecione o arquivo com os materiais e clique em "Próximo" para atualizar…" at bounding box center [557, 307] width 380 height 128
click at [601, 295] on span "Arquivo modelo para importação de Materiais" at bounding box center [557, 293] width 188 height 10
click at [680, 332] on input "Arquivo CSV" at bounding box center [557, 333] width 331 height 23
type input "C:\fakepath\materials_model.csv"
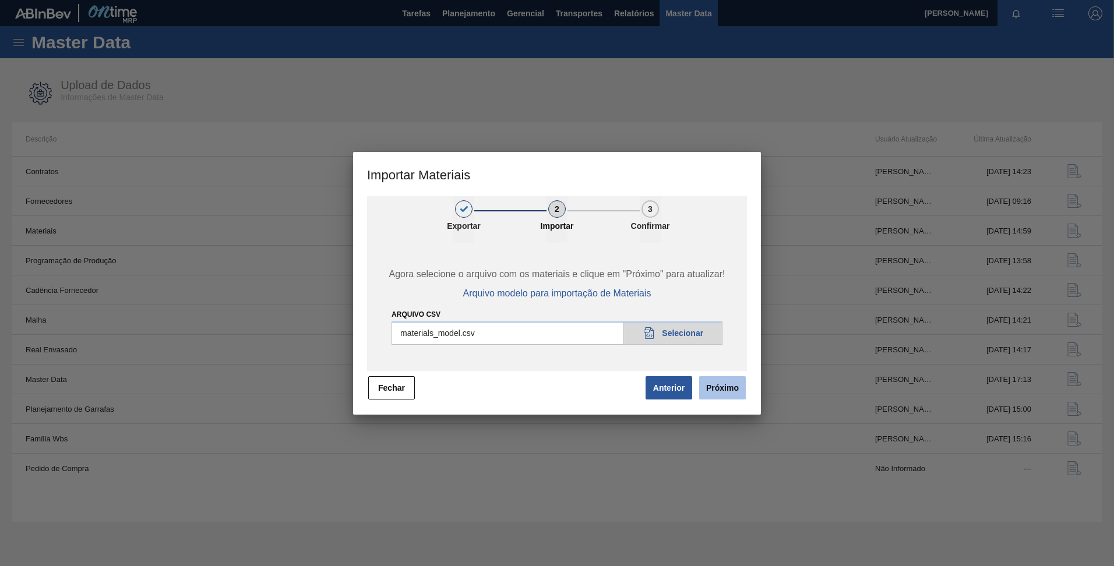
click at [716, 382] on button "Próximo" at bounding box center [722, 387] width 47 height 23
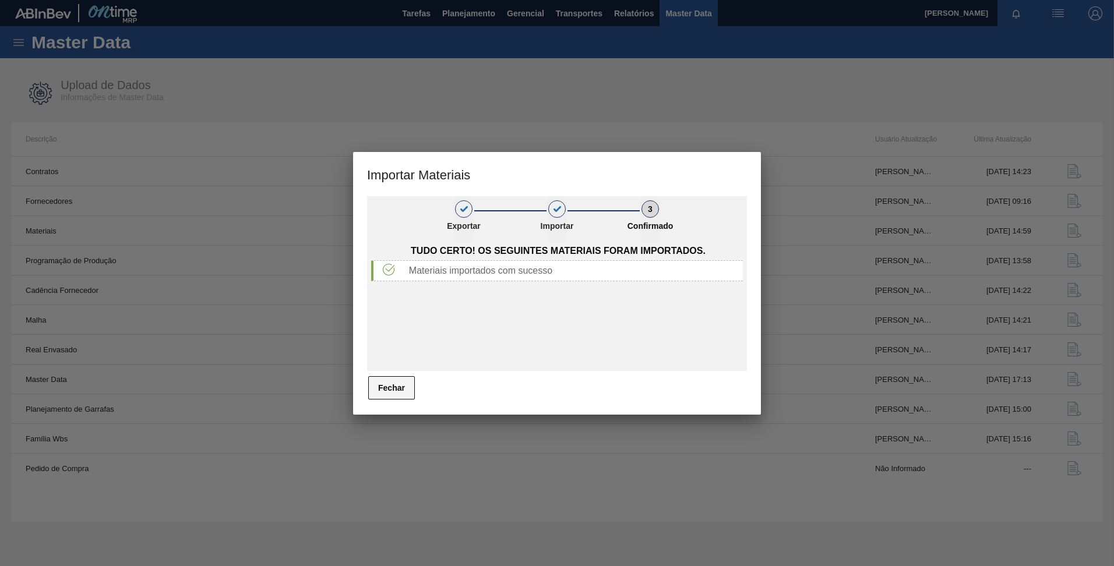
click at [375, 379] on button "Fechar" at bounding box center [391, 387] width 47 height 23
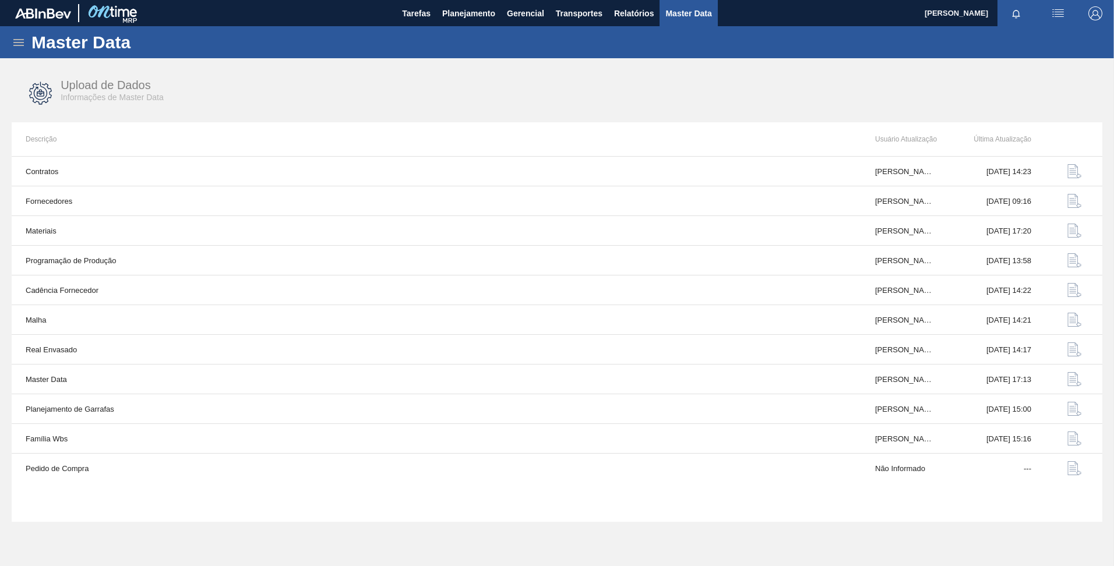
click at [23, 45] on icon at bounding box center [18, 42] width 10 height 7
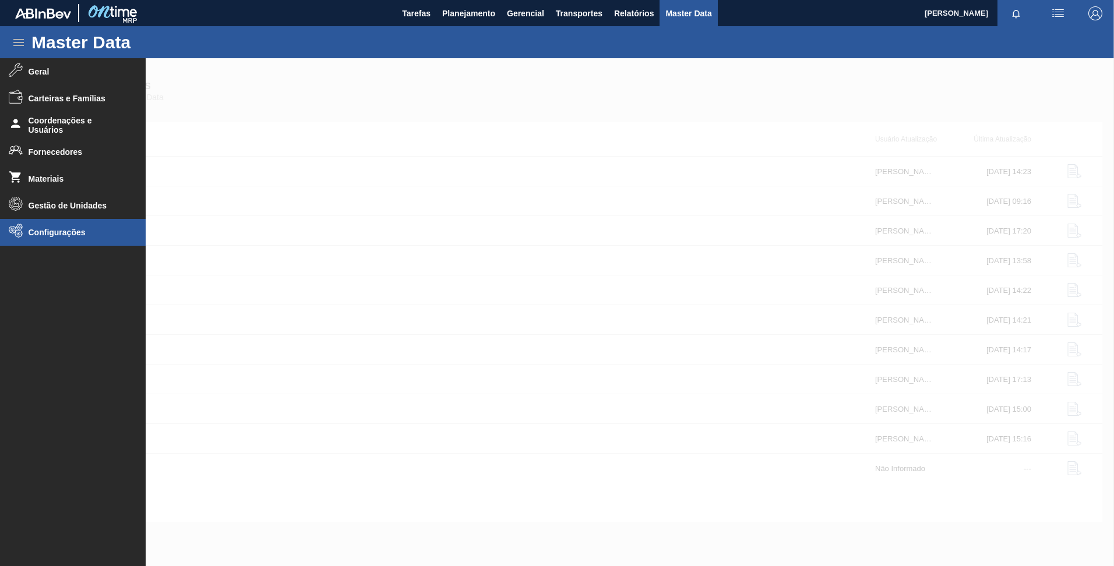
click at [57, 239] on li "Configurações" at bounding box center [73, 232] width 146 height 27
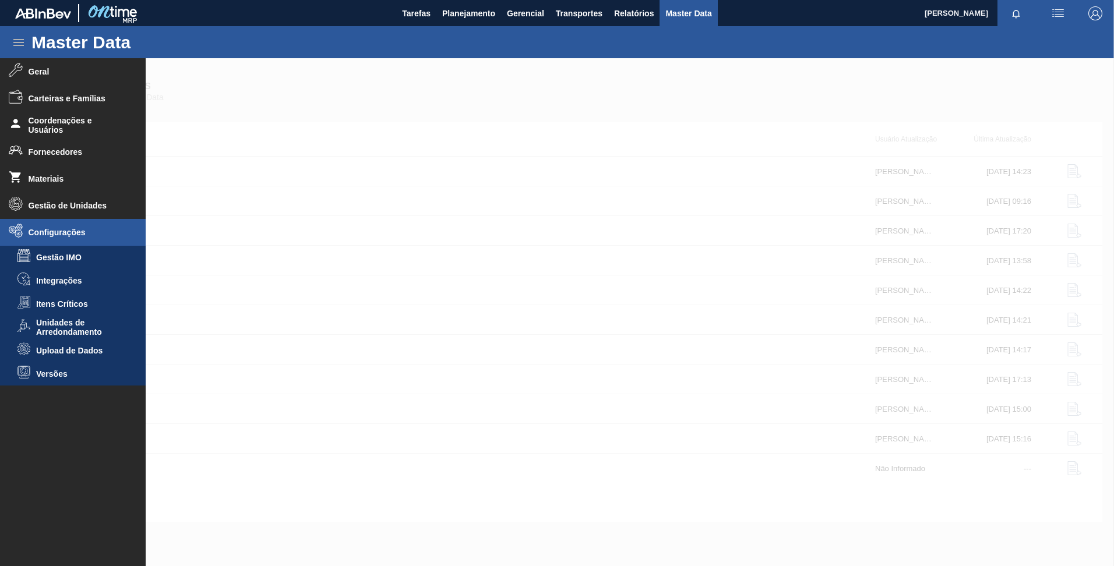
click at [291, 369] on div at bounding box center [557, 312] width 1114 height 508
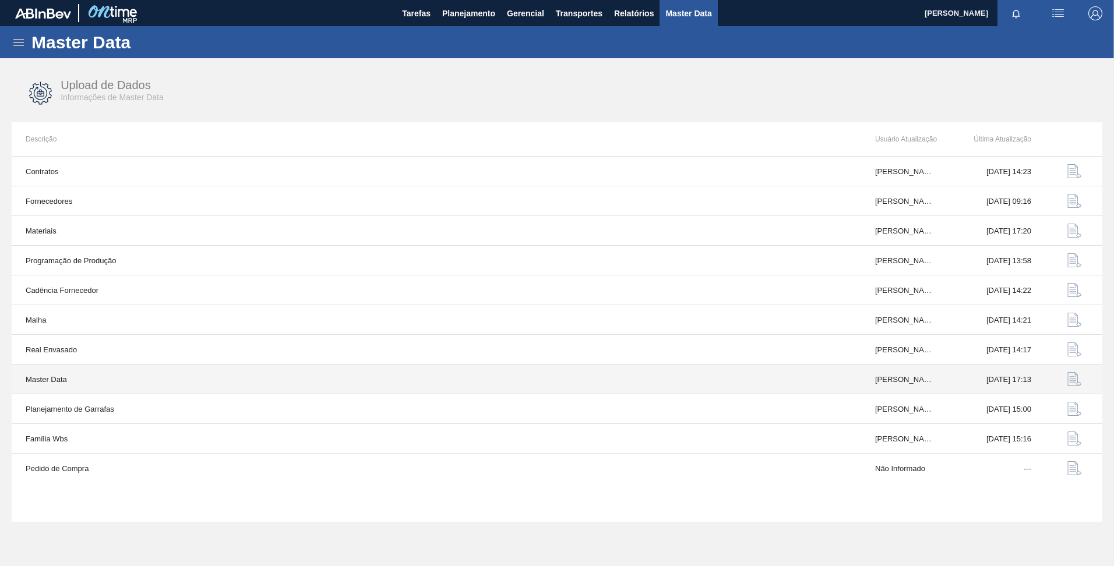
click at [1071, 379] on img "button" at bounding box center [1074, 379] width 14 height 14
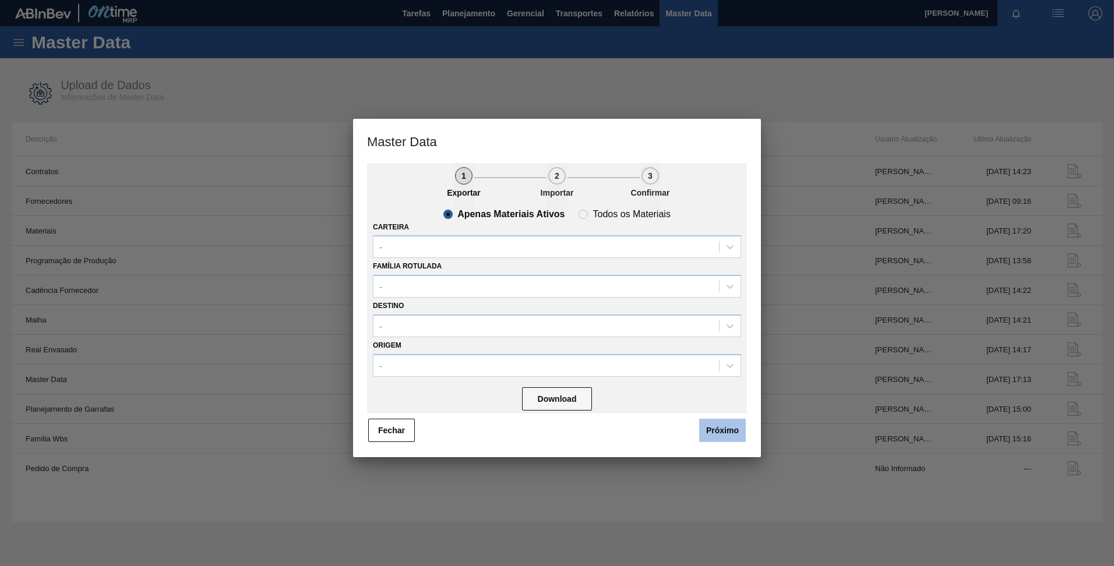
click at [710, 426] on button "Próximo" at bounding box center [722, 430] width 47 height 23
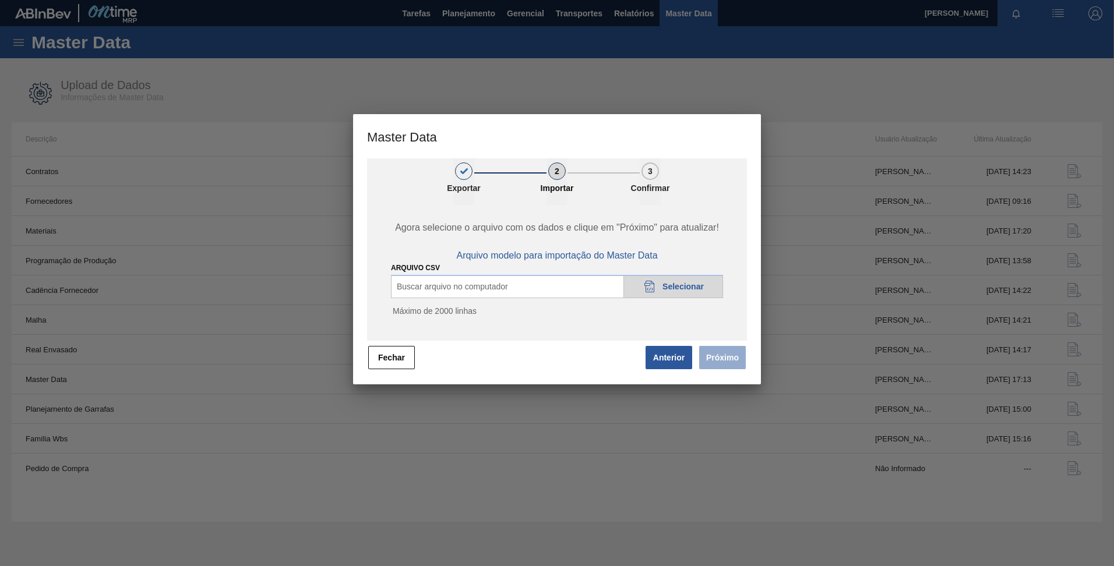
click at [665, 284] on span "Selecionar" at bounding box center [682, 286] width 41 height 9
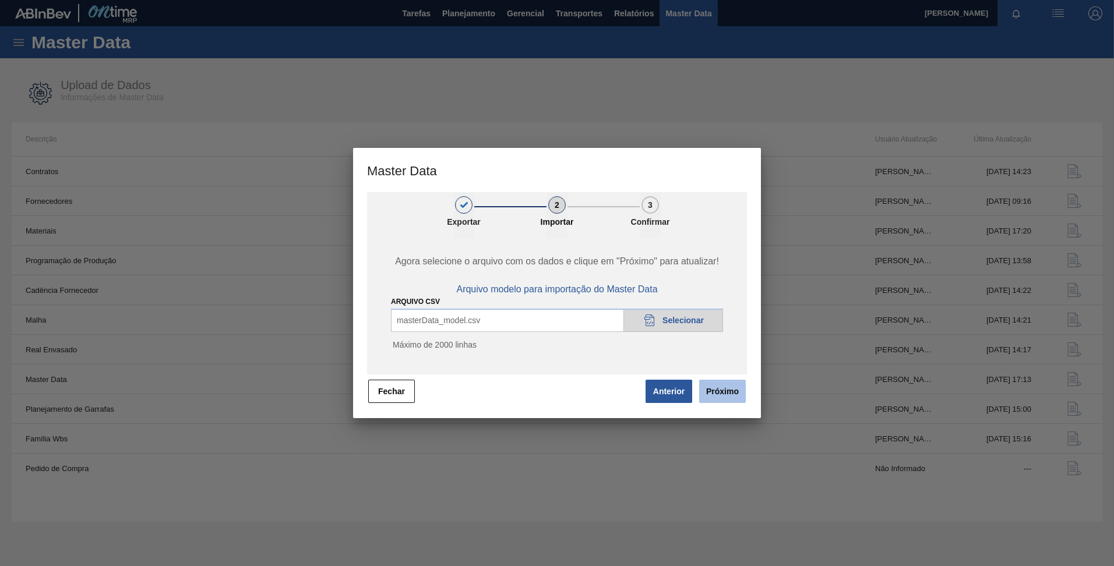
click at [717, 381] on button "Próximo" at bounding box center [722, 391] width 47 height 23
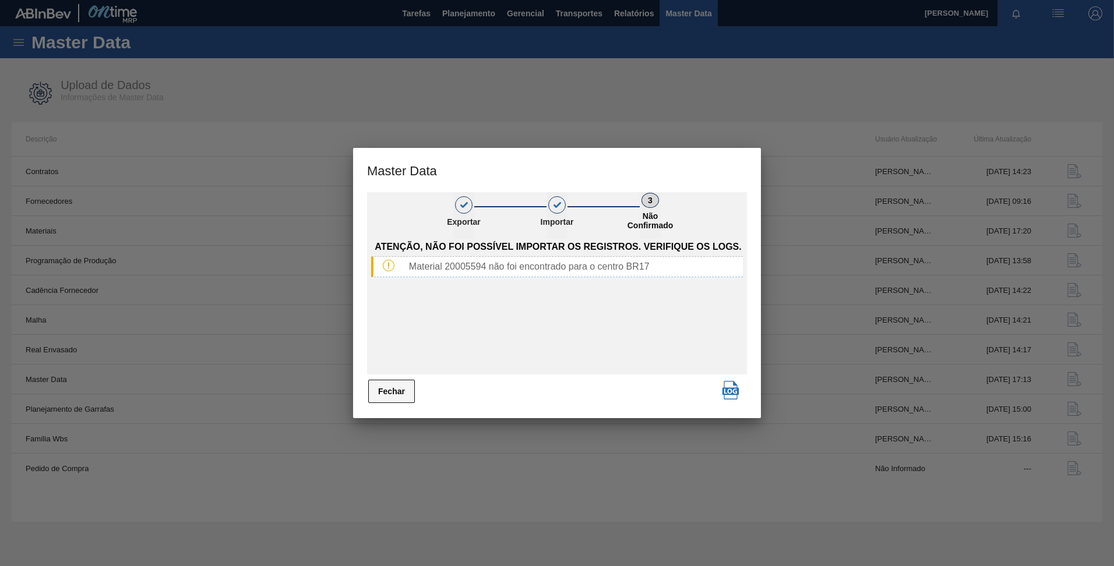
click at [386, 385] on button "Fechar" at bounding box center [391, 391] width 47 height 23
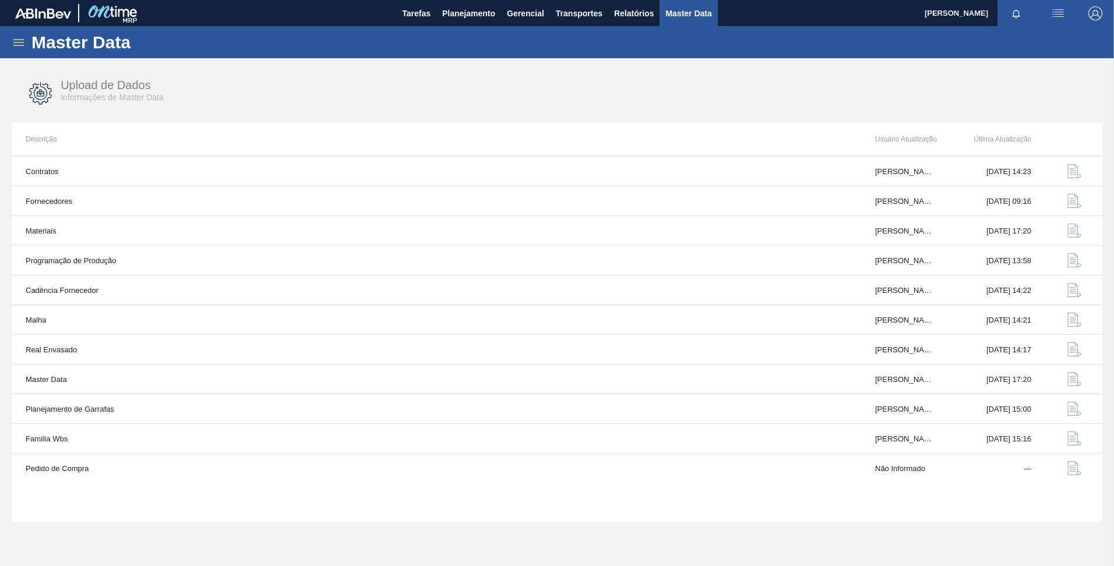
click at [25, 47] on icon at bounding box center [19, 43] width 14 height 14
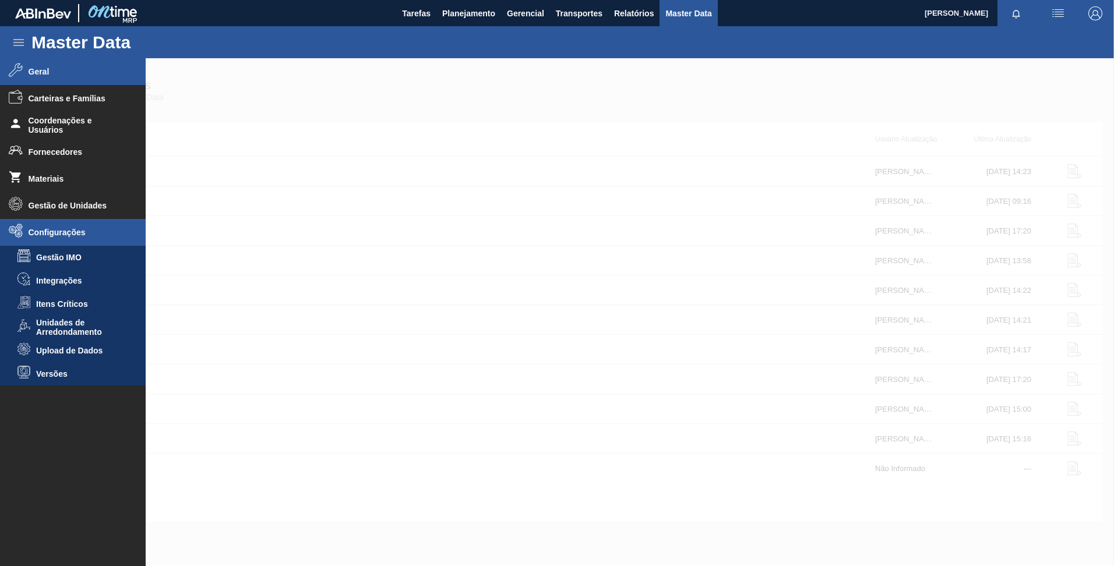
click at [27, 76] on li "Geral" at bounding box center [73, 71] width 146 height 27
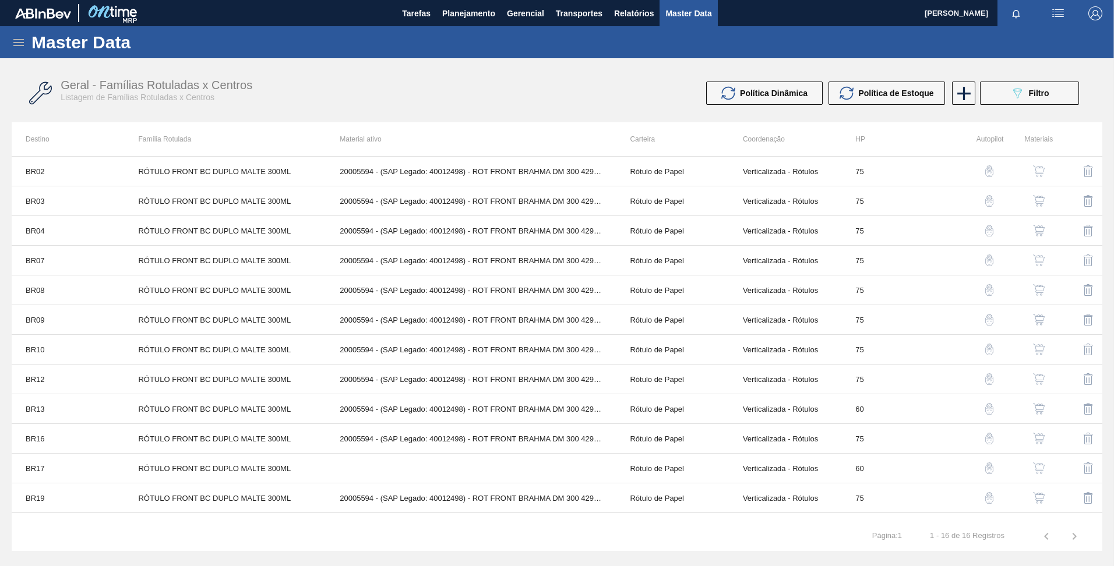
click at [1036, 471] on img "button" at bounding box center [1039, 469] width 12 height 12
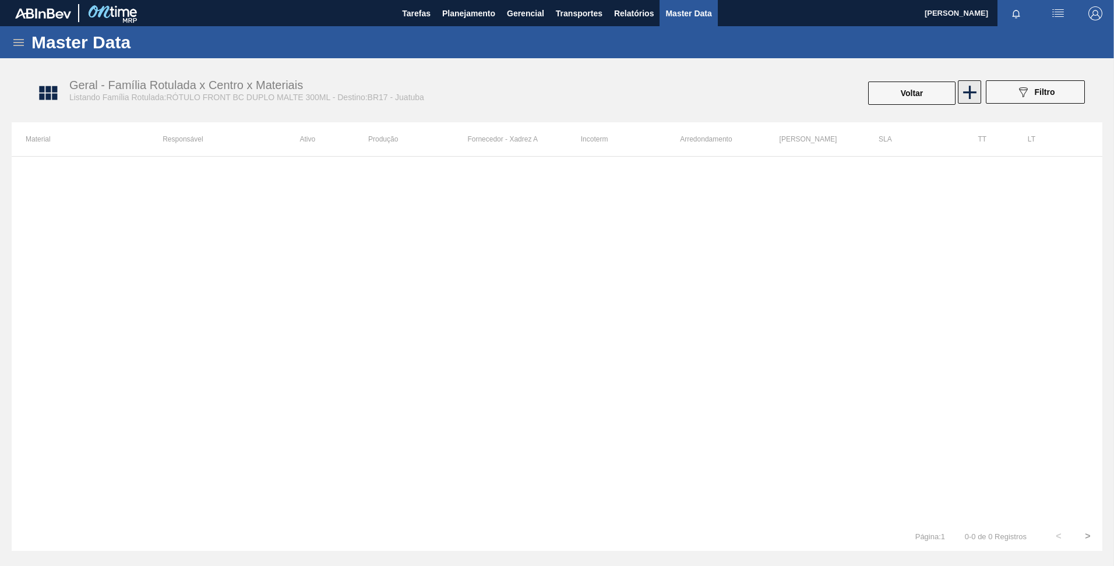
click at [966, 92] on icon at bounding box center [969, 92] width 13 height 13
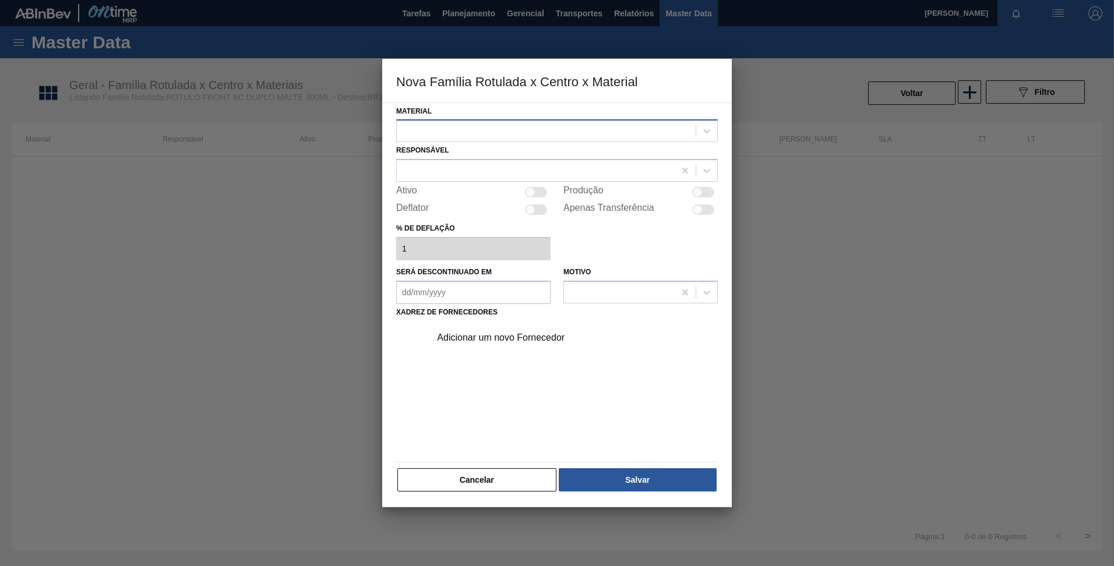
click at [562, 141] on div at bounding box center [557, 130] width 322 height 23
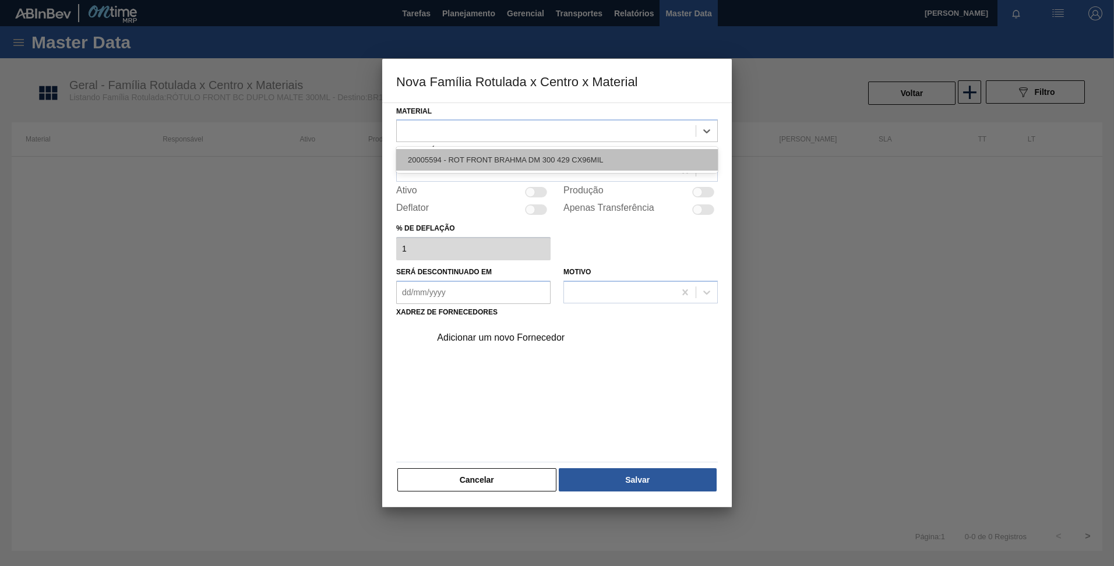
click at [541, 156] on div "20005594 - ROT FRONT BRAHMA DM 300 429 CX96MIL" at bounding box center [557, 160] width 322 height 22
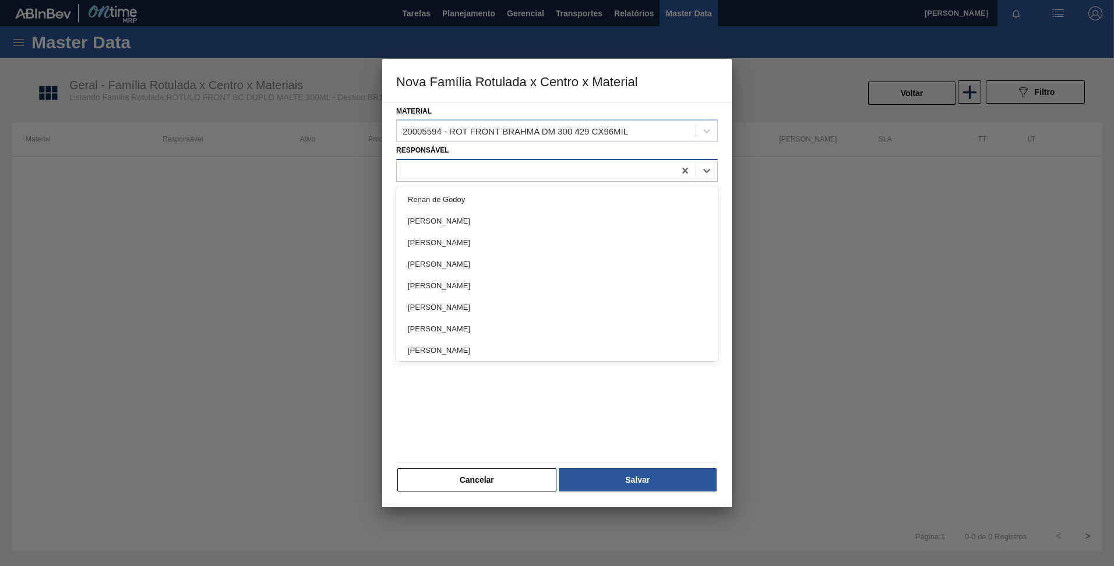
click at [526, 169] on div at bounding box center [536, 171] width 278 height 17
type input "pon"
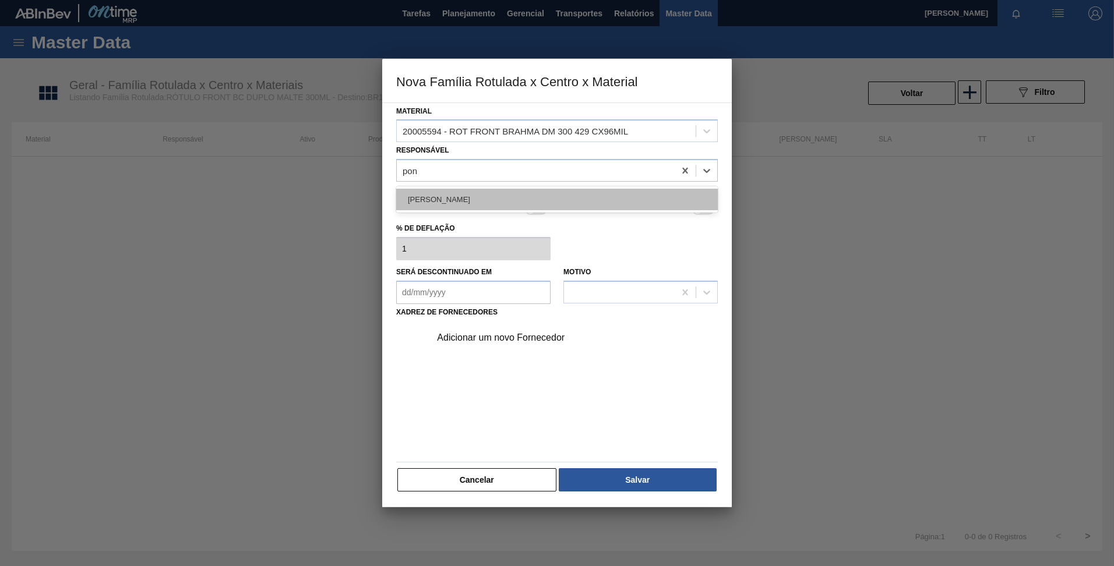
click at [448, 192] on div "Lucas Pondian" at bounding box center [557, 200] width 322 height 22
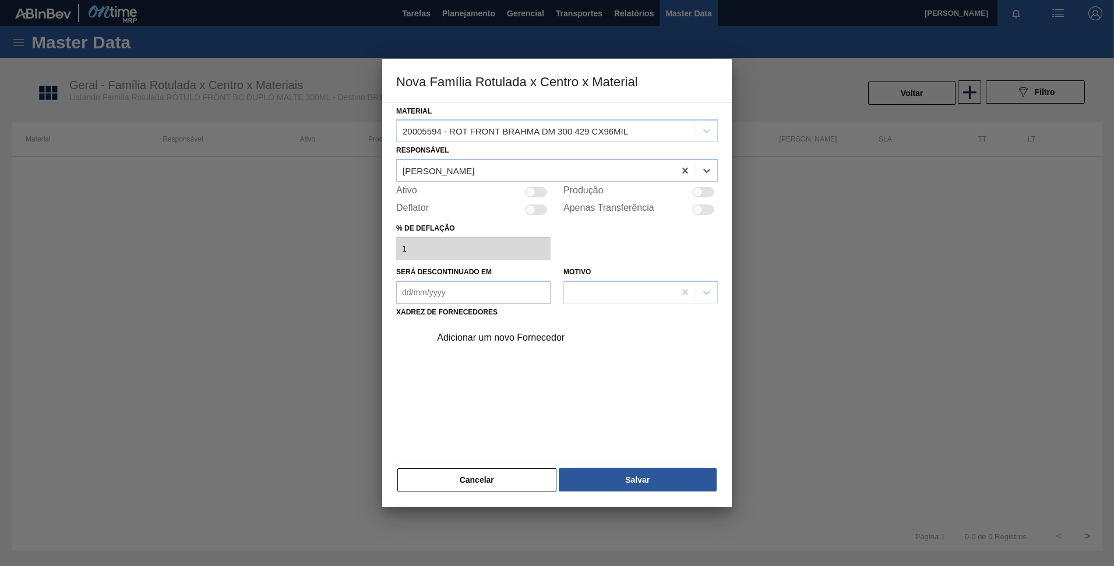
click at [539, 194] on div at bounding box center [536, 192] width 22 height 10
checkbox input "true"
click at [476, 336] on div "Adicionar um novo Fornecedor" at bounding box center [551, 338] width 228 height 10
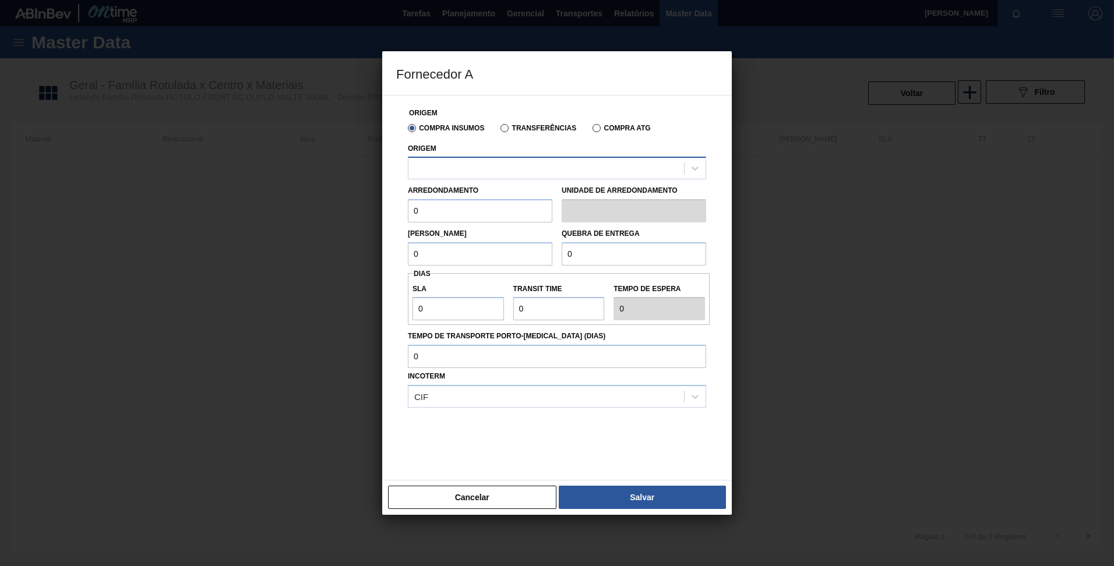
click at [466, 168] on div at bounding box center [546, 168] width 276 height 17
click at [512, 131] on label "Transferências" at bounding box center [538, 128] width 76 height 8
click at [499, 131] on input "Transferências" at bounding box center [499, 131] width 0 height 0
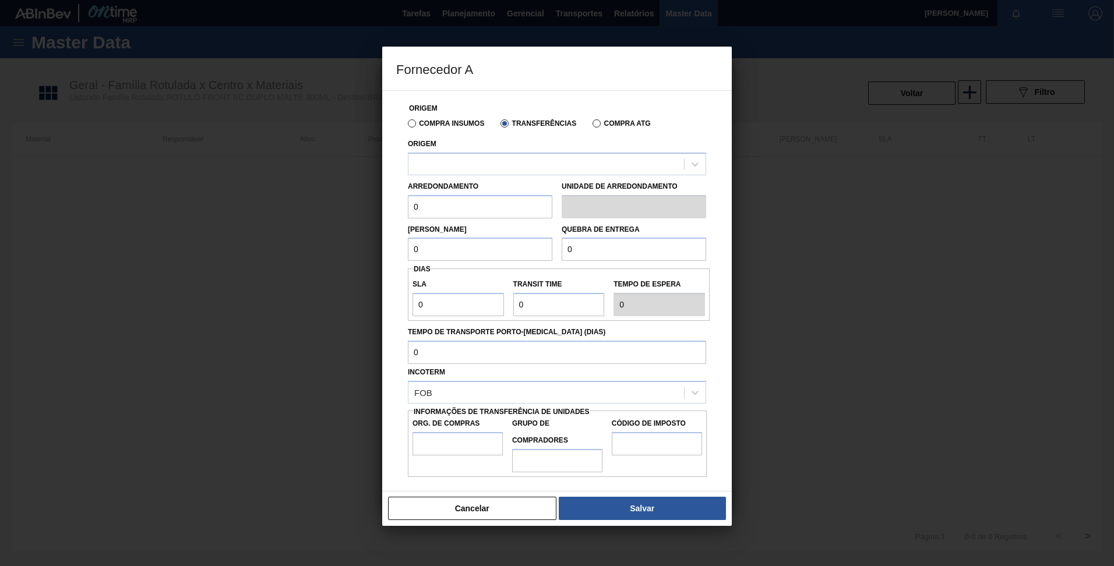
click at [410, 126] on label "Compra Insumos" at bounding box center [446, 123] width 76 height 8
click at [406, 126] on input "Compra Insumos" at bounding box center [406, 126] width 0 height 0
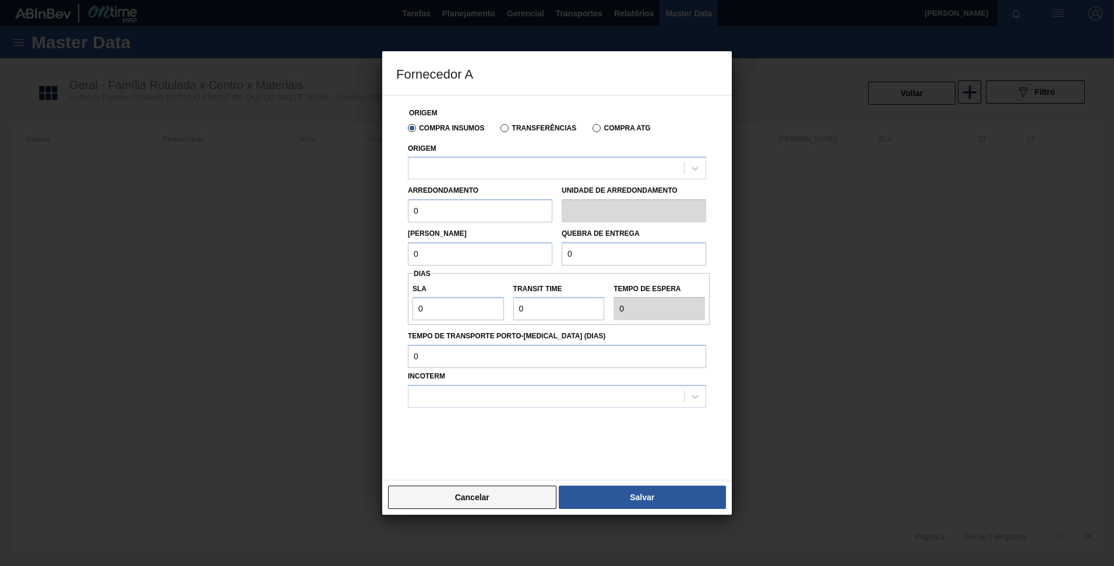
click at [467, 498] on button "Cancelar" at bounding box center [472, 497] width 168 height 23
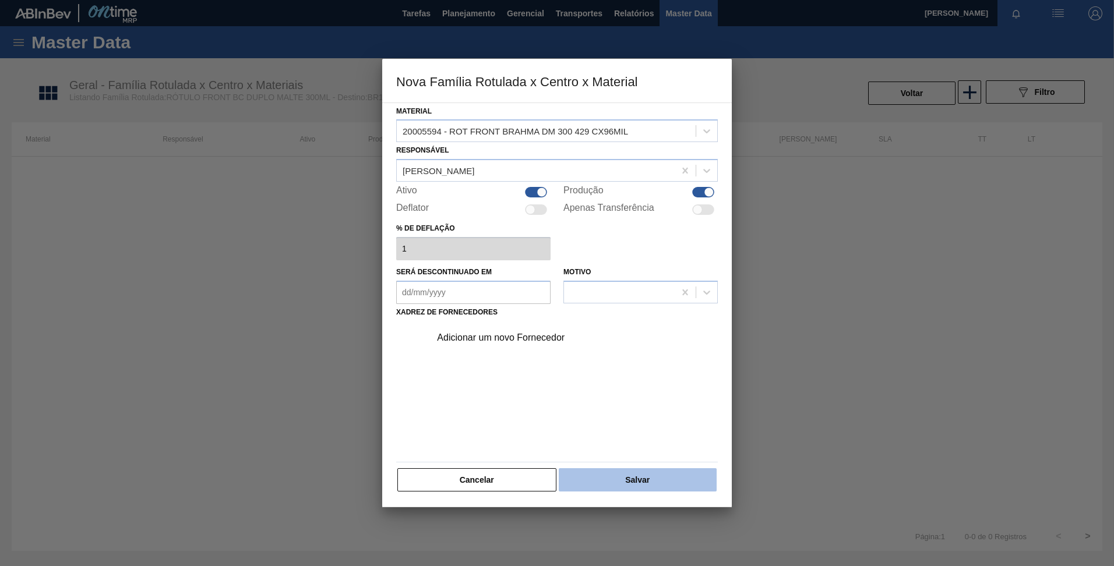
click at [606, 472] on button "Salvar" at bounding box center [638, 479] width 158 height 23
click at [479, 333] on div "Adicionar um novo Fornecedor" at bounding box center [551, 338] width 228 height 10
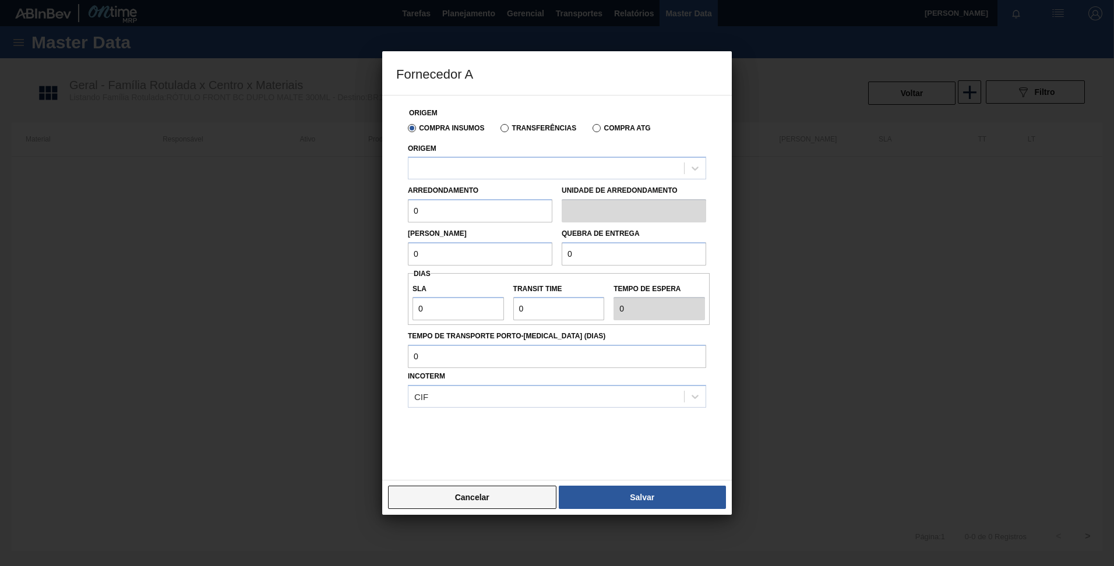
click at [459, 490] on button "Cancelar" at bounding box center [472, 497] width 168 height 23
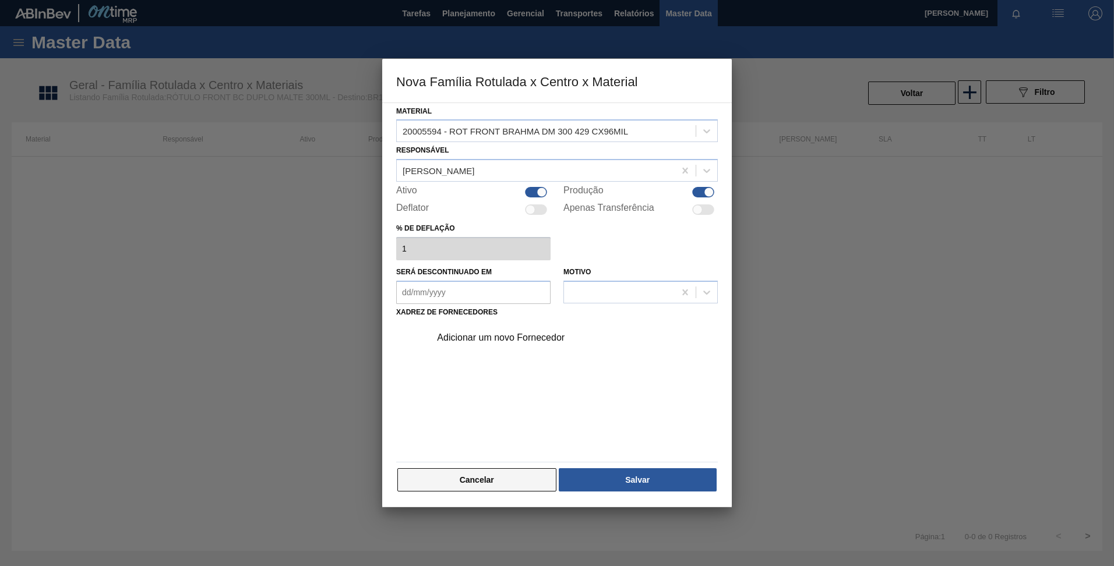
click at [475, 474] on button "Cancelar" at bounding box center [476, 479] width 159 height 23
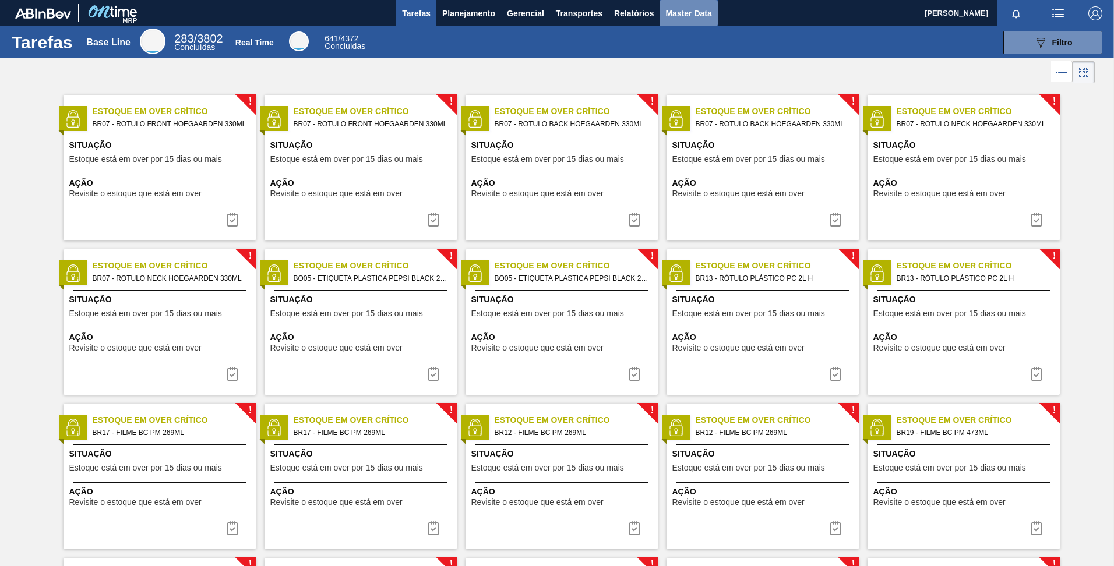
click at [669, 10] on span "Master Data" at bounding box center [688, 13] width 46 height 14
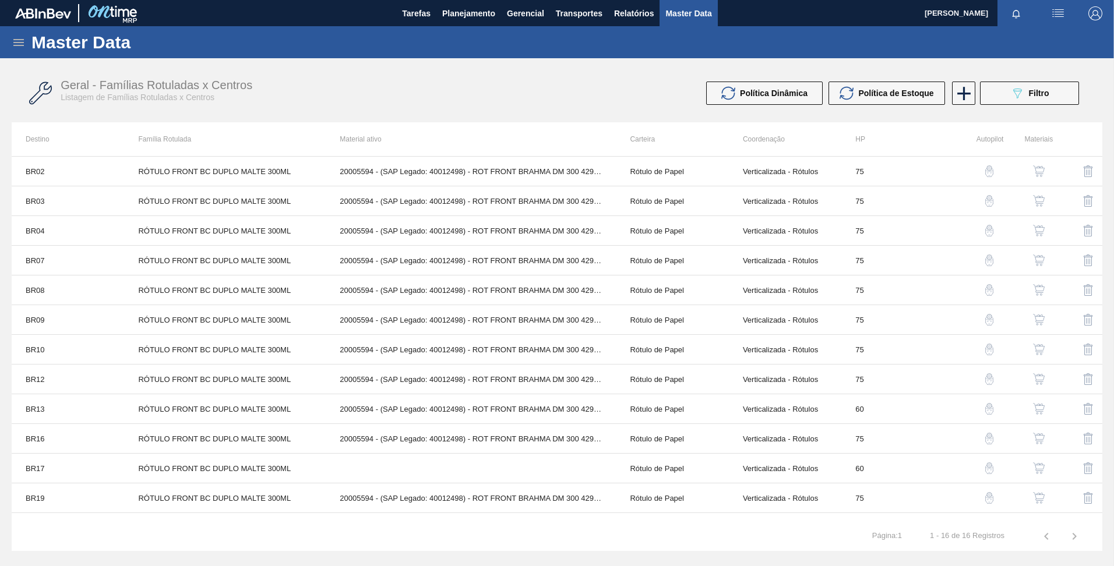
click at [8, 33] on div "Master Data" at bounding box center [557, 42] width 1114 height 32
click at [9, 33] on div "Master Data" at bounding box center [557, 42] width 1114 height 32
click at [17, 48] on icon at bounding box center [19, 43] width 14 height 14
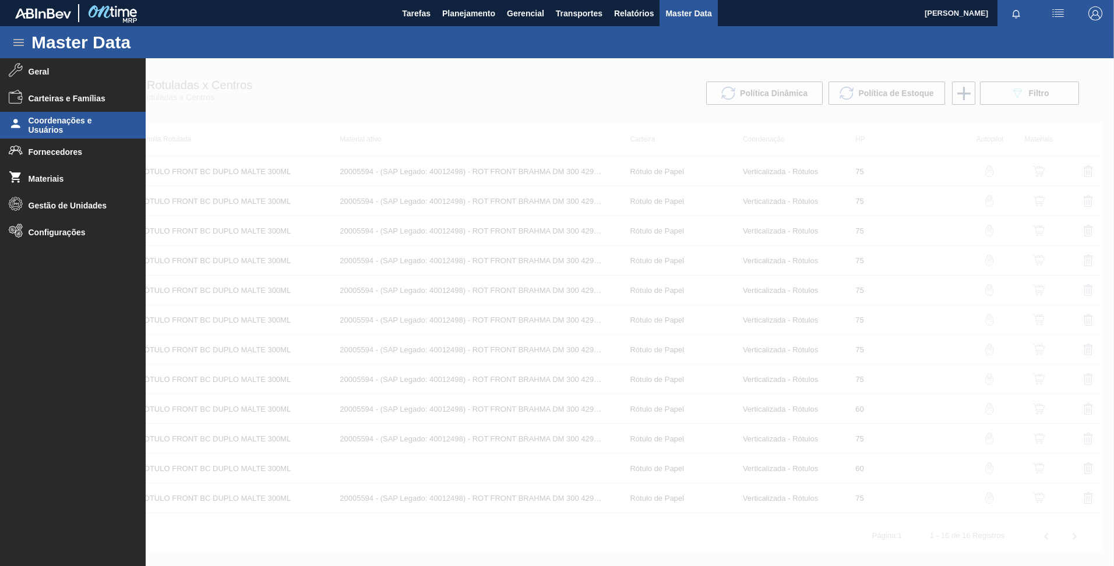
click at [58, 121] on span "Coordenações e Usuários" at bounding box center [77, 125] width 96 height 19
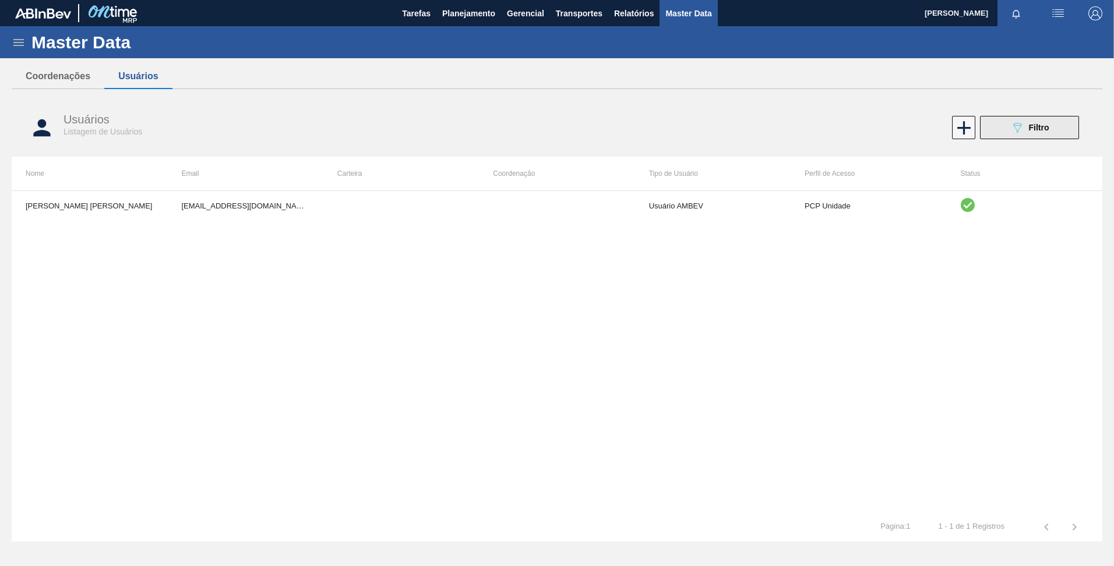
click at [1028, 129] on div "089F7B8B-B2A5-4AFE-B5C0-19BA573D28AC Filtro" at bounding box center [1029, 128] width 39 height 14
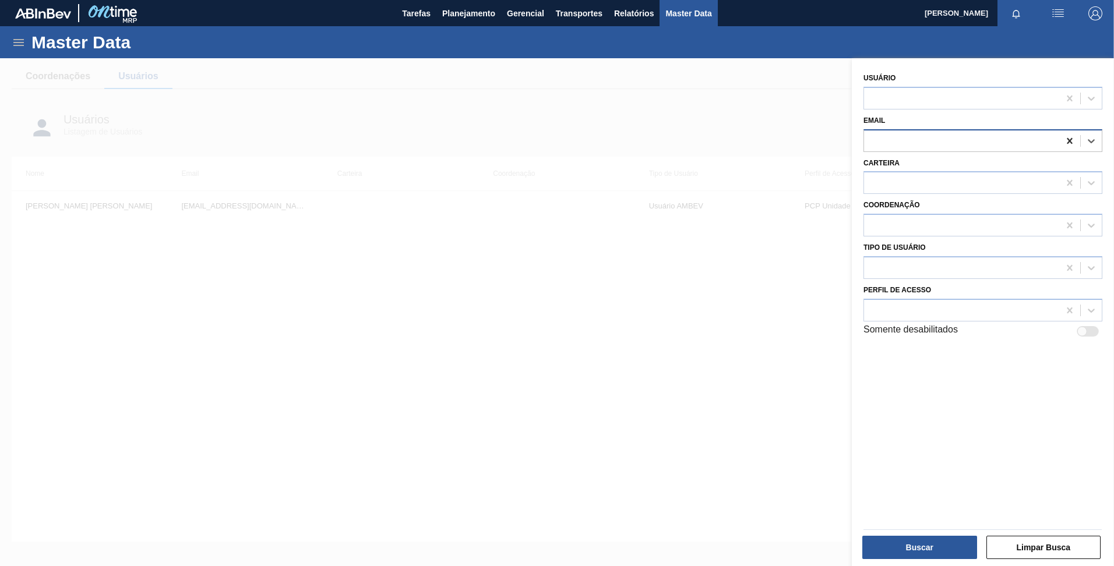
click at [1067, 137] on icon at bounding box center [1070, 141] width 12 height 12
click at [996, 103] on div at bounding box center [961, 98] width 195 height 17
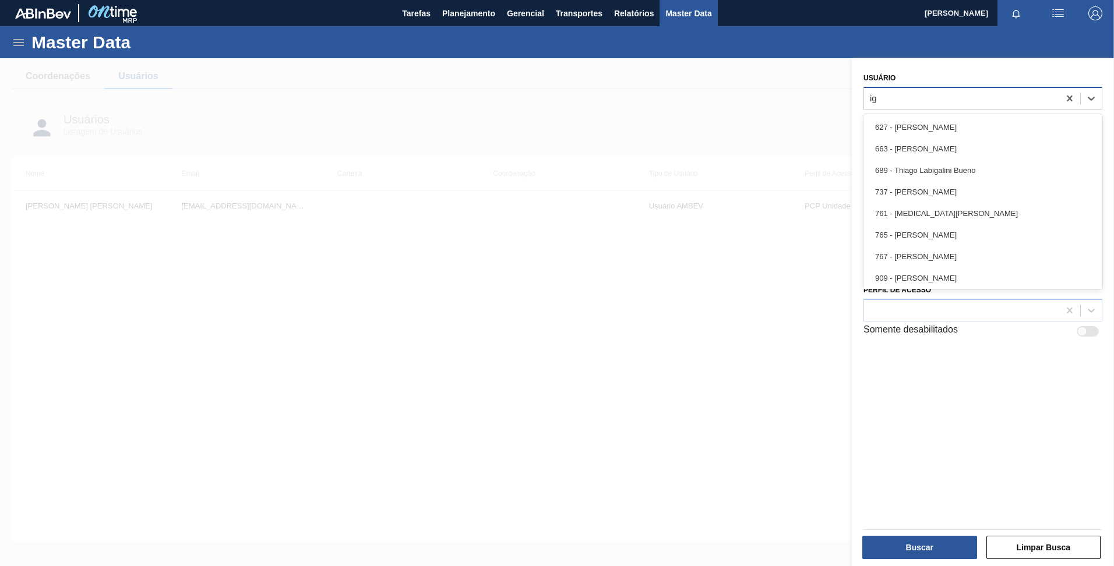
type input "i"
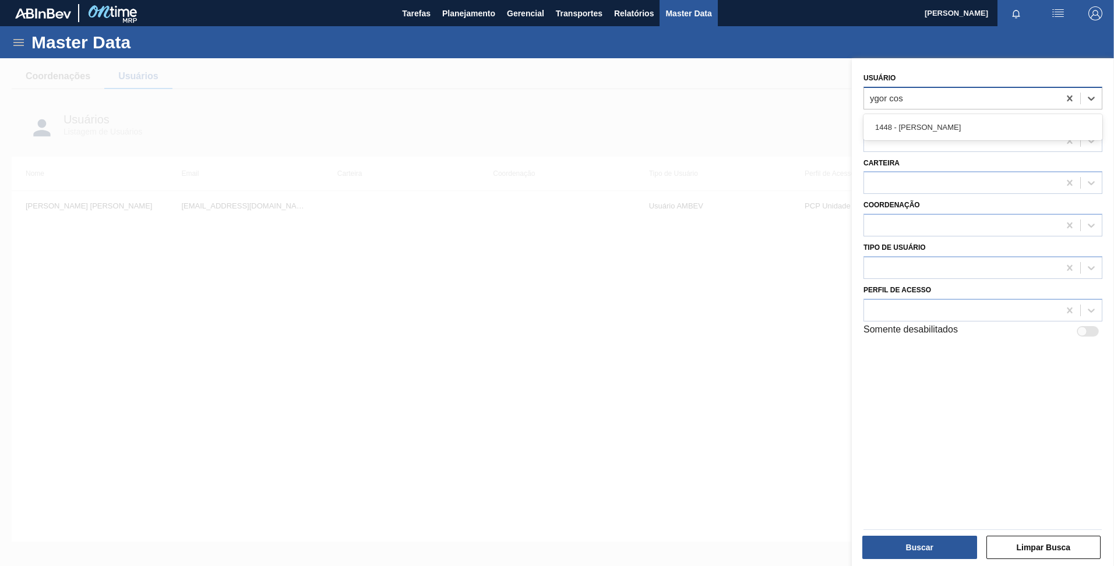
type input "ygor cost"
click at [967, 124] on div "1448 - [PERSON_NAME]" at bounding box center [982, 128] width 239 height 22
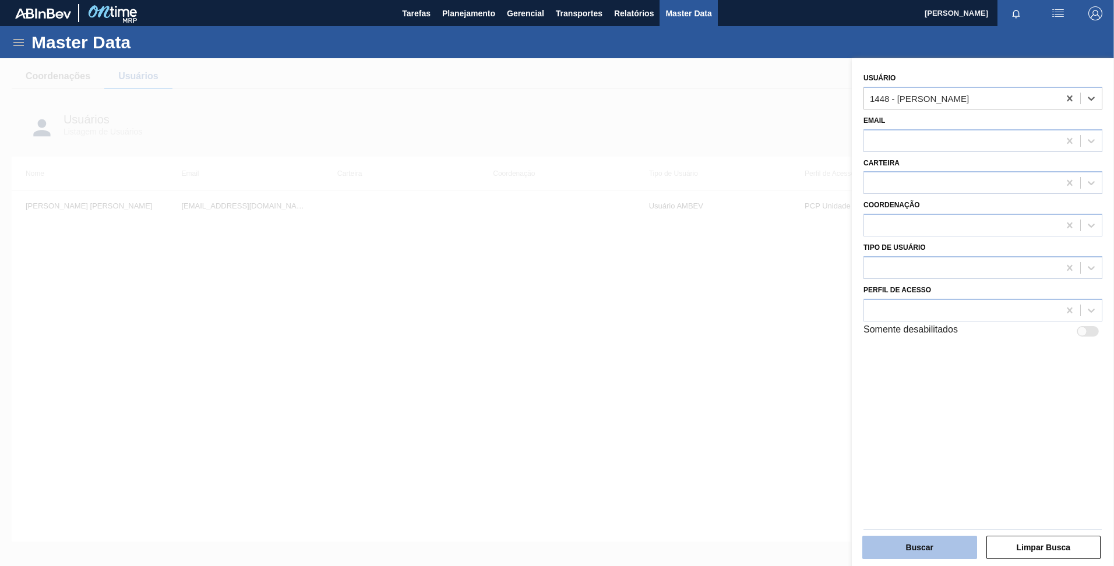
click at [914, 542] on button "Buscar" at bounding box center [919, 547] width 115 height 23
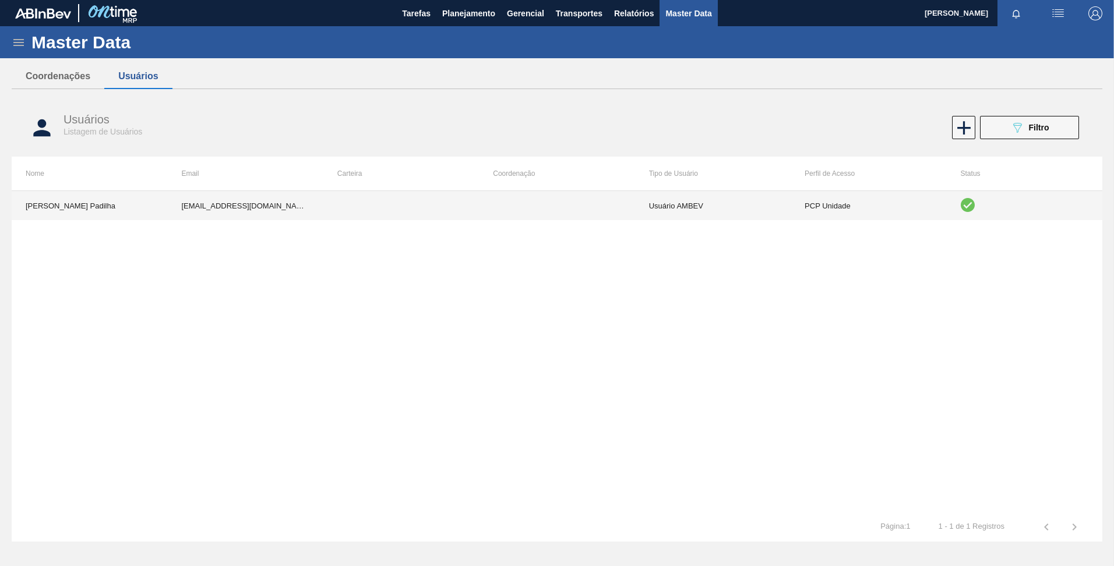
click at [534, 208] on td at bounding box center [557, 205] width 156 height 29
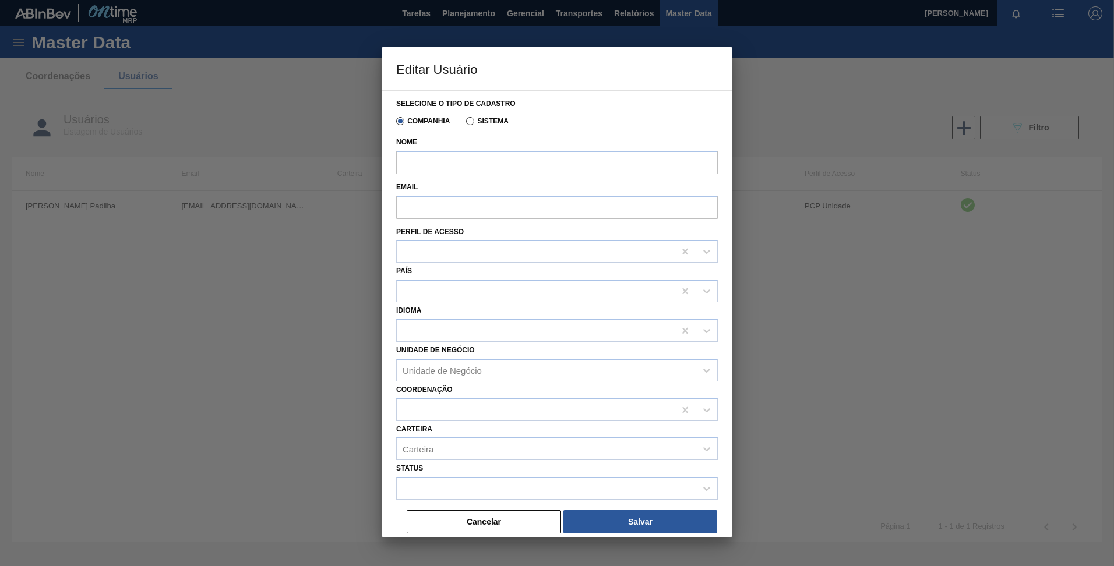
type input "[PERSON_NAME] Padilha"
type input "[EMAIL_ADDRESS][DOMAIN_NAME]"
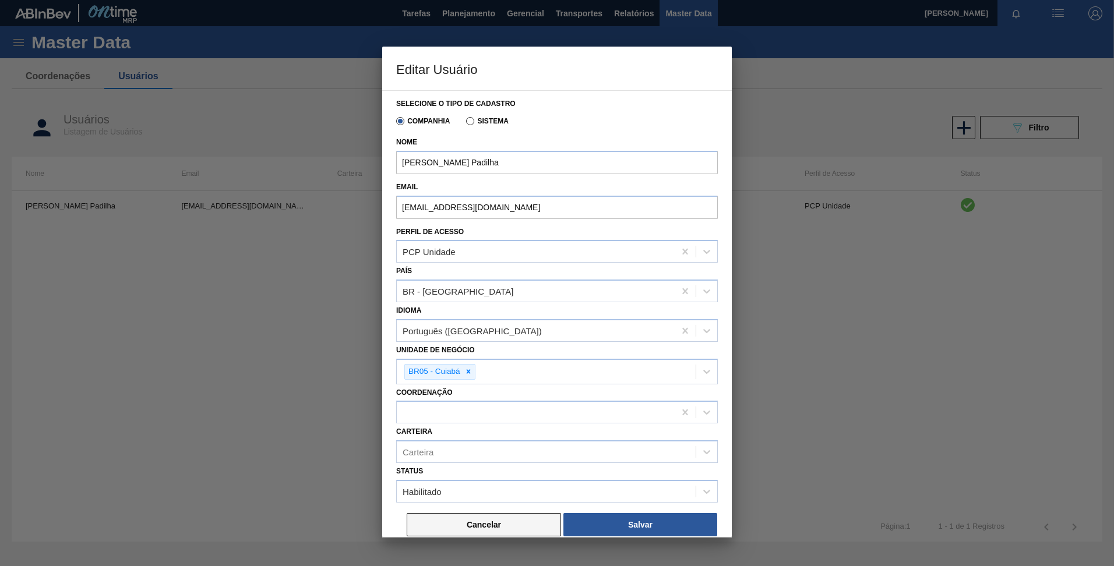
click at [446, 521] on button "Cancelar" at bounding box center [484, 524] width 154 height 23
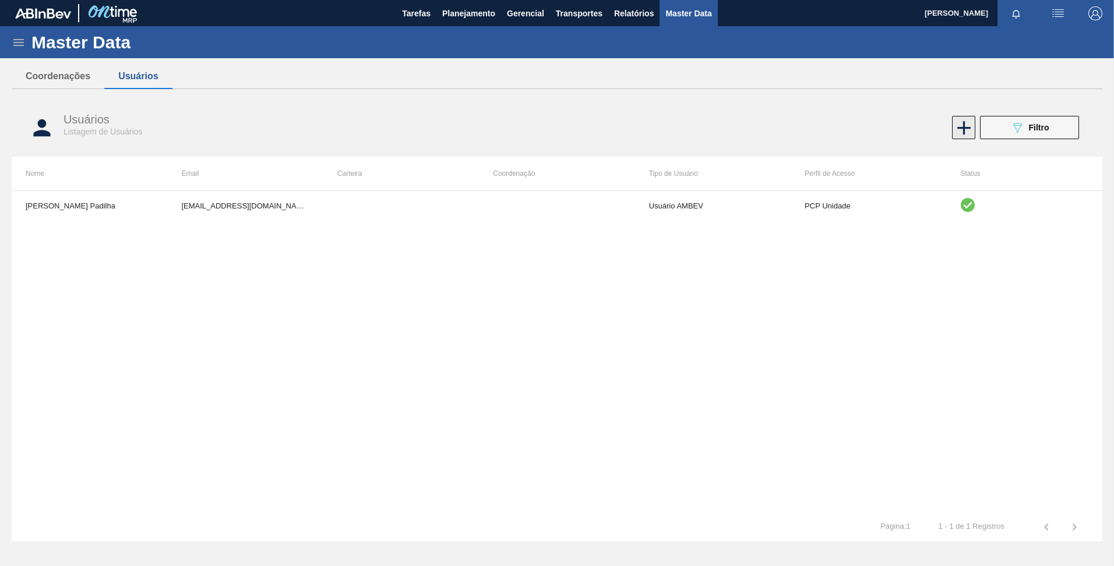
click at [960, 135] on icon at bounding box center [964, 128] width 23 height 23
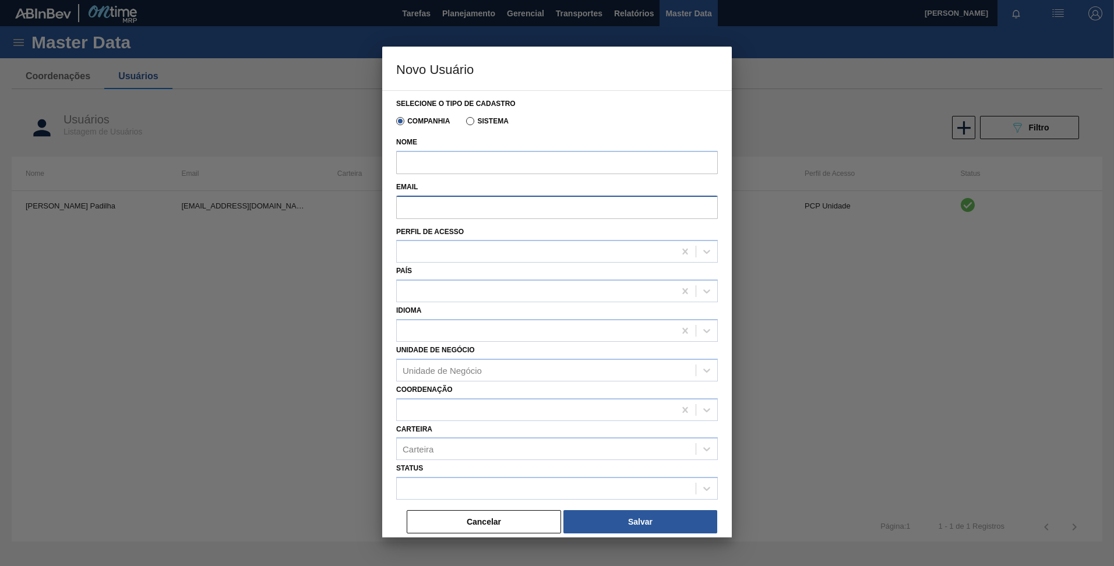
click at [425, 207] on input "Email" at bounding box center [557, 207] width 322 height 23
click at [420, 168] on input "Nome" at bounding box center [557, 162] width 322 height 23
paste input "ORIELSON [PERSON_NAME]"
type input "ORIELSON [PERSON_NAME]"
click at [427, 277] on div "País" at bounding box center [557, 283] width 322 height 40
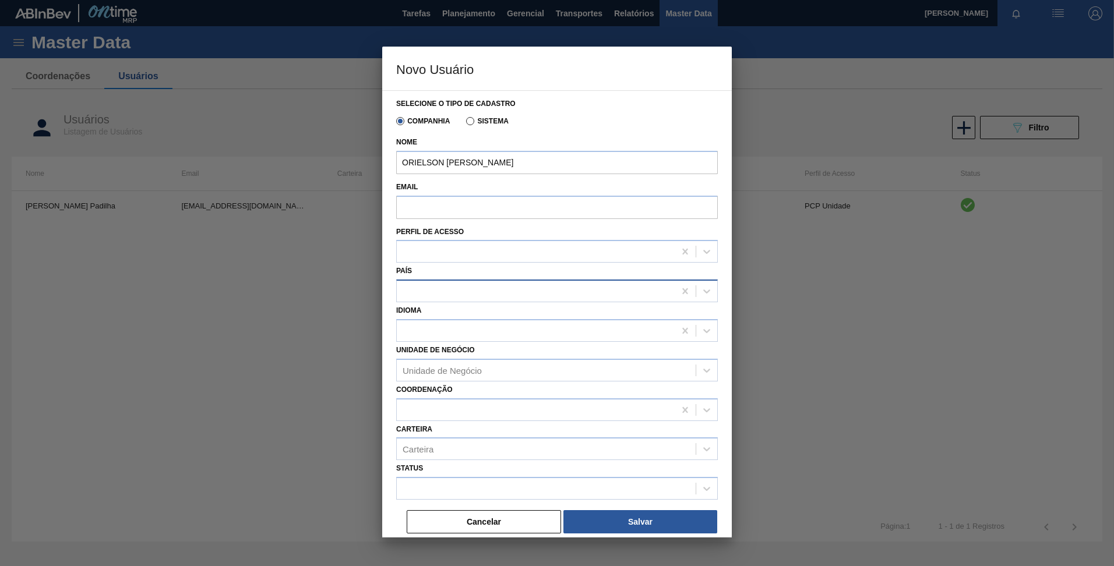
click at [429, 281] on div at bounding box center [557, 291] width 322 height 23
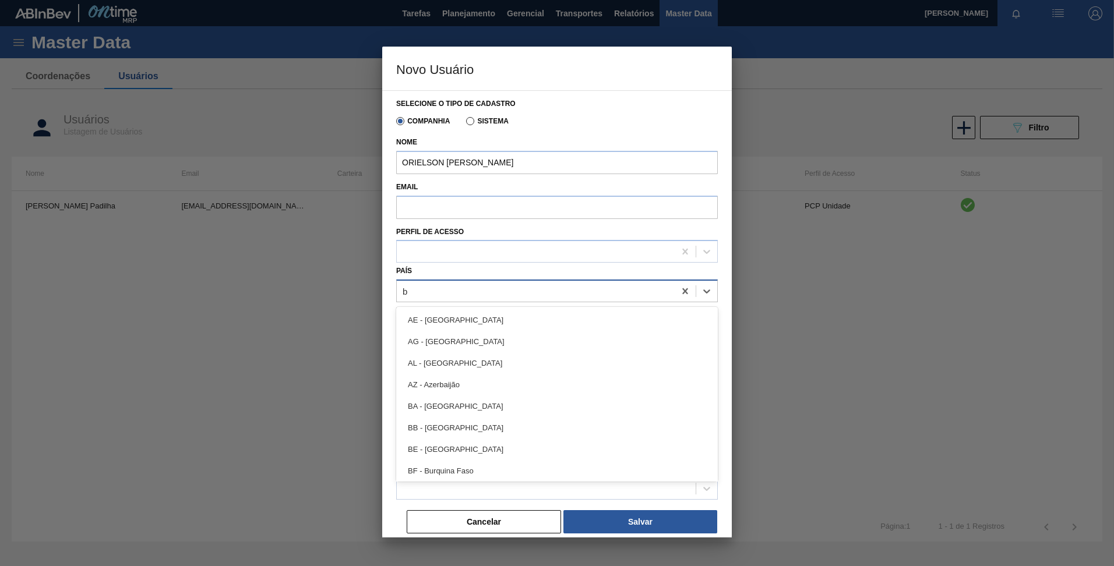
type input "br"
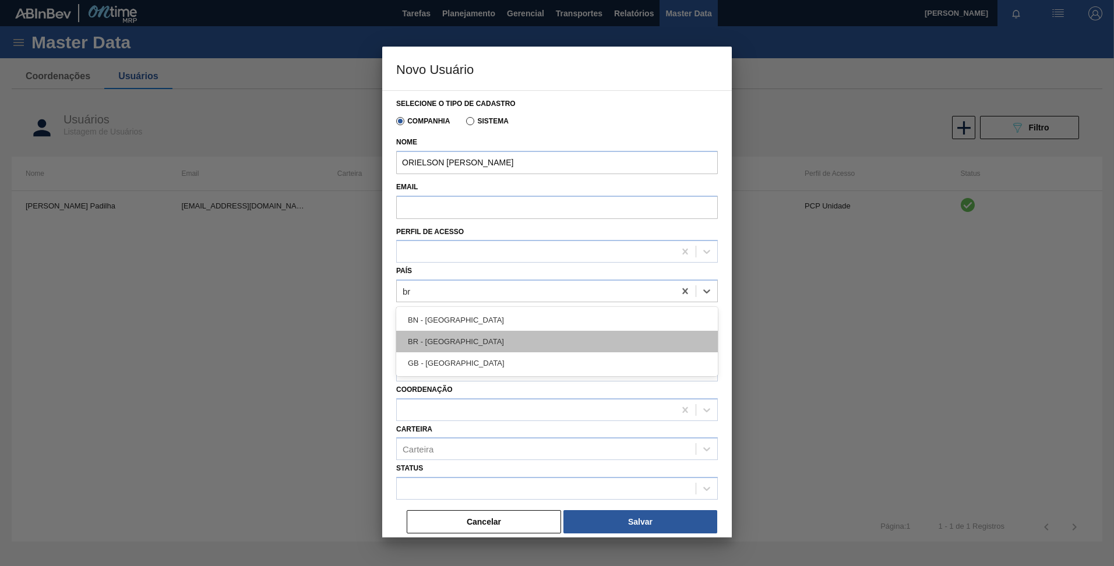
click at [440, 336] on div "BR - [GEOGRAPHIC_DATA]" at bounding box center [557, 342] width 322 height 22
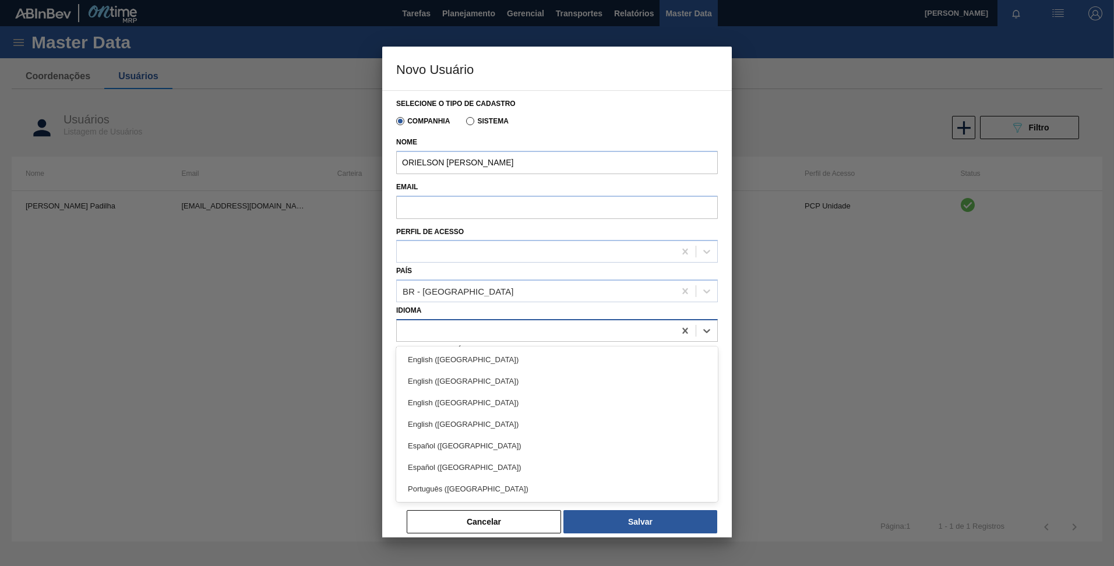
click at [439, 328] on div at bounding box center [536, 330] width 278 height 17
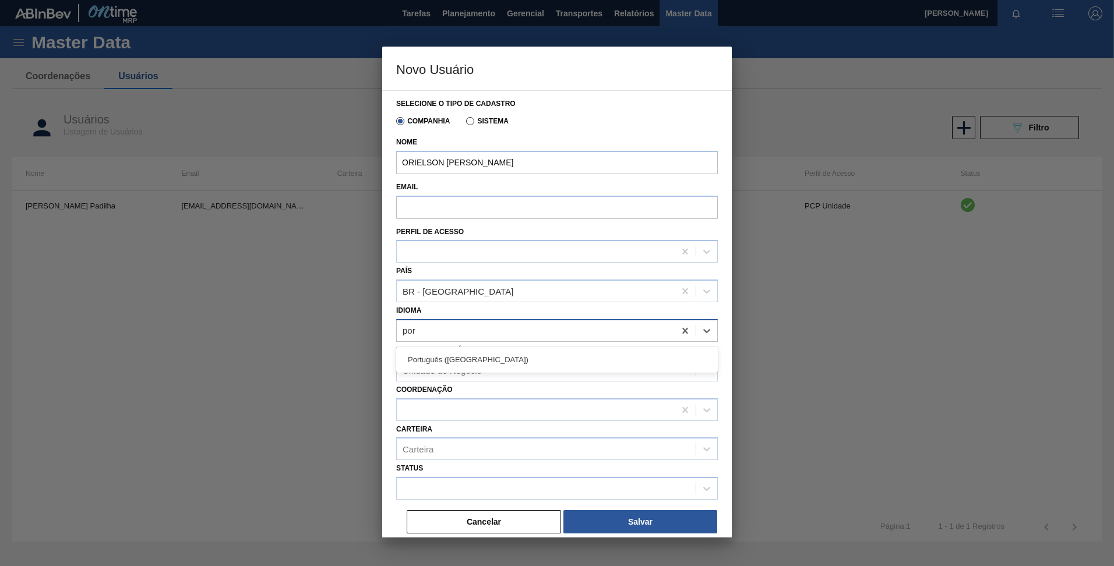
type input "port"
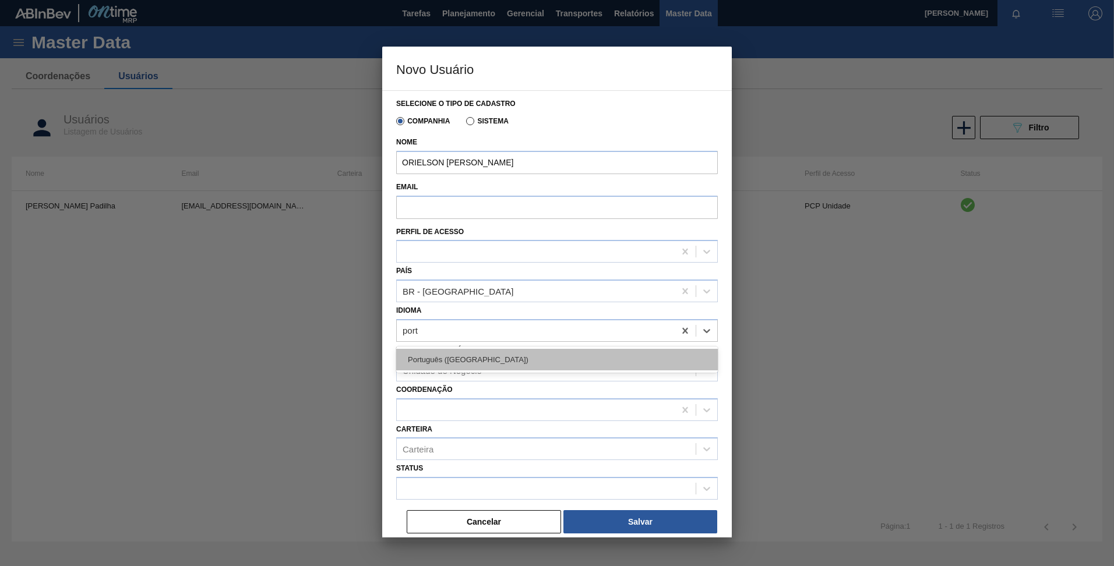
click at [431, 362] on div "Português ([GEOGRAPHIC_DATA])" at bounding box center [557, 360] width 322 height 22
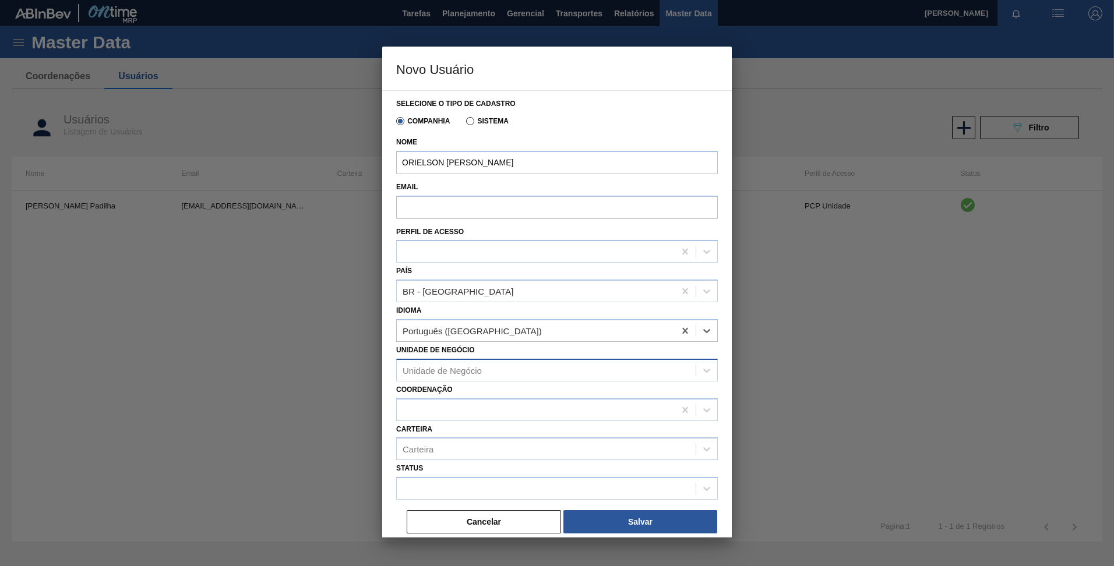
click at [446, 365] on div "Unidade de Negócio" at bounding box center [442, 370] width 79 height 10
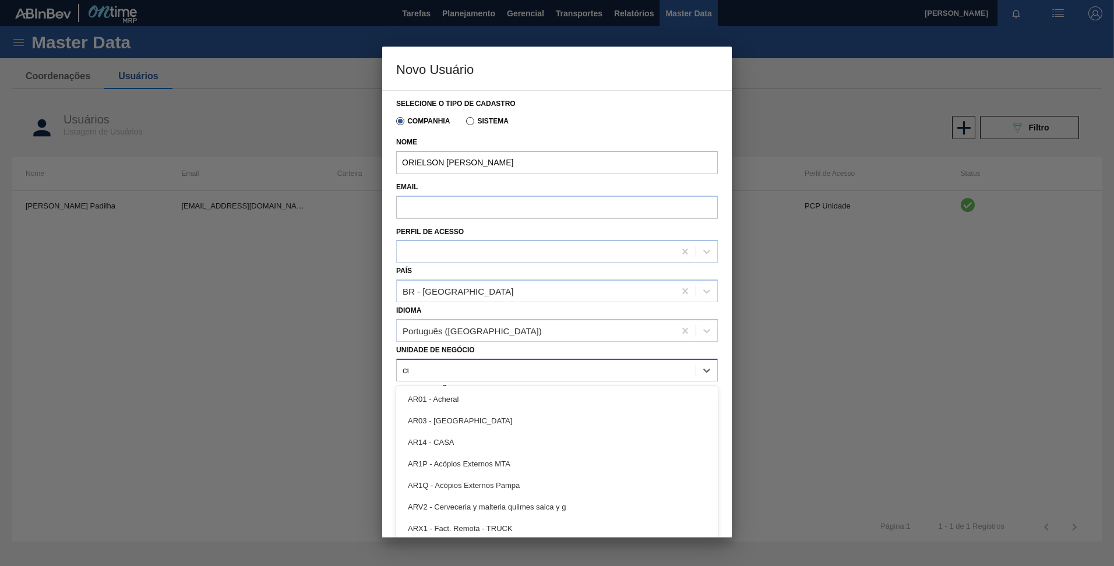
type Negócio "cui"
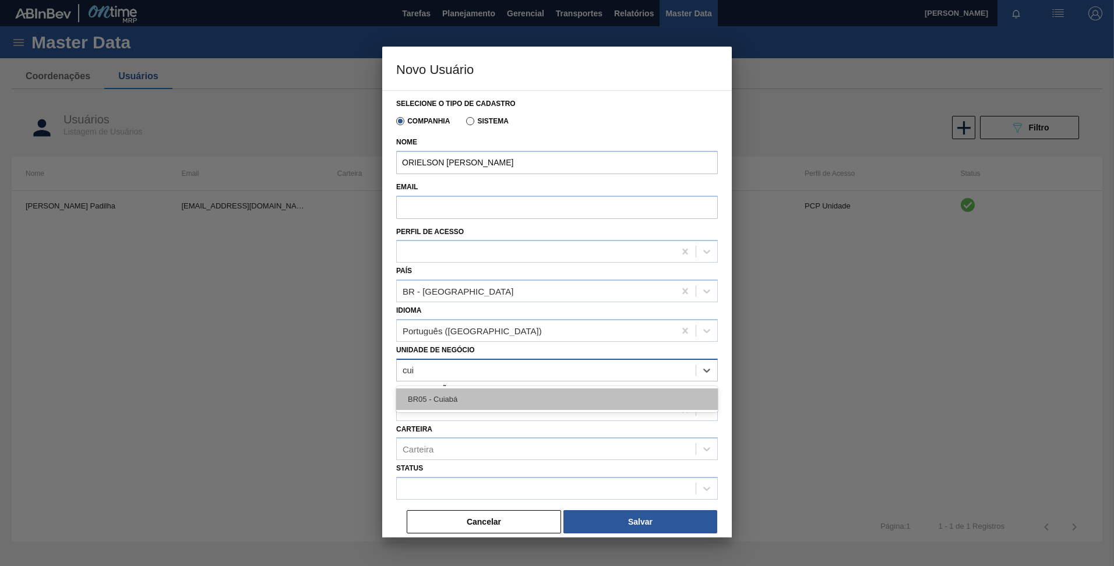
click at [450, 392] on div "BR05 - Cuiabá" at bounding box center [557, 400] width 322 height 22
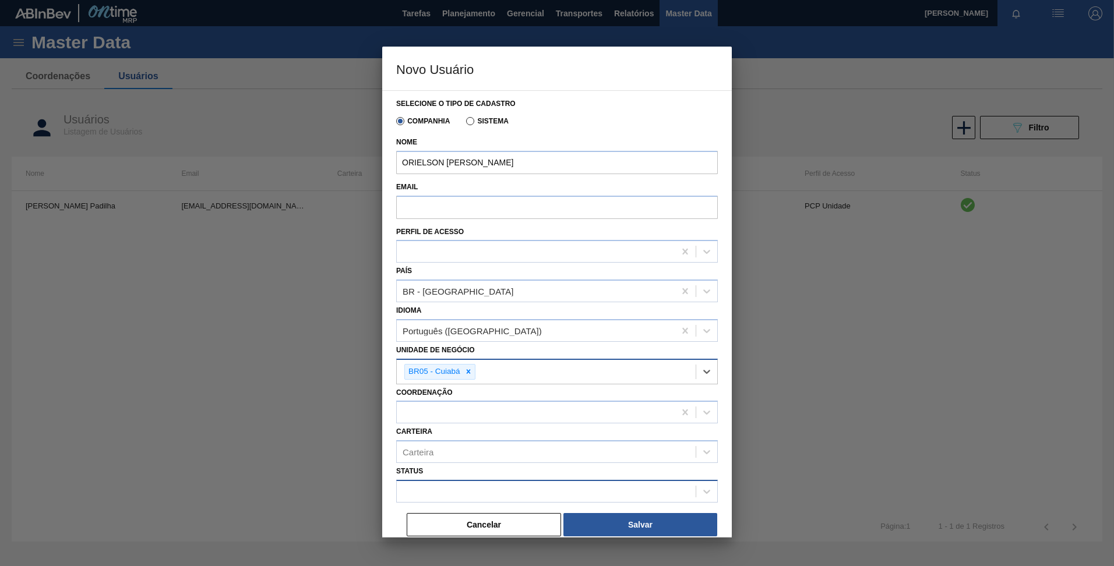
click at [429, 486] on div at bounding box center [546, 492] width 299 height 17
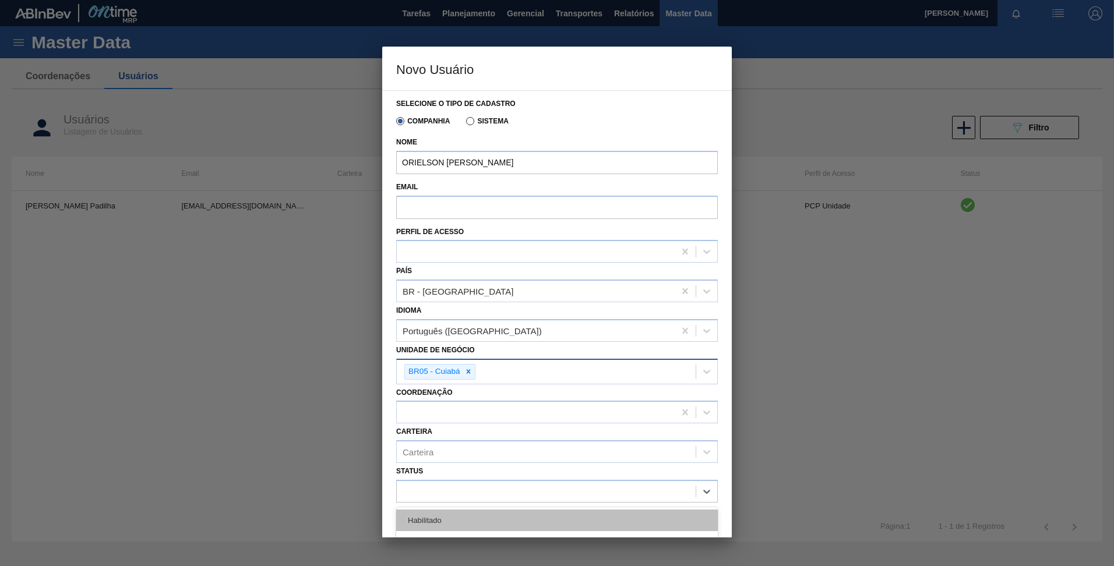
click at [428, 513] on div "Habilitado" at bounding box center [557, 521] width 322 height 22
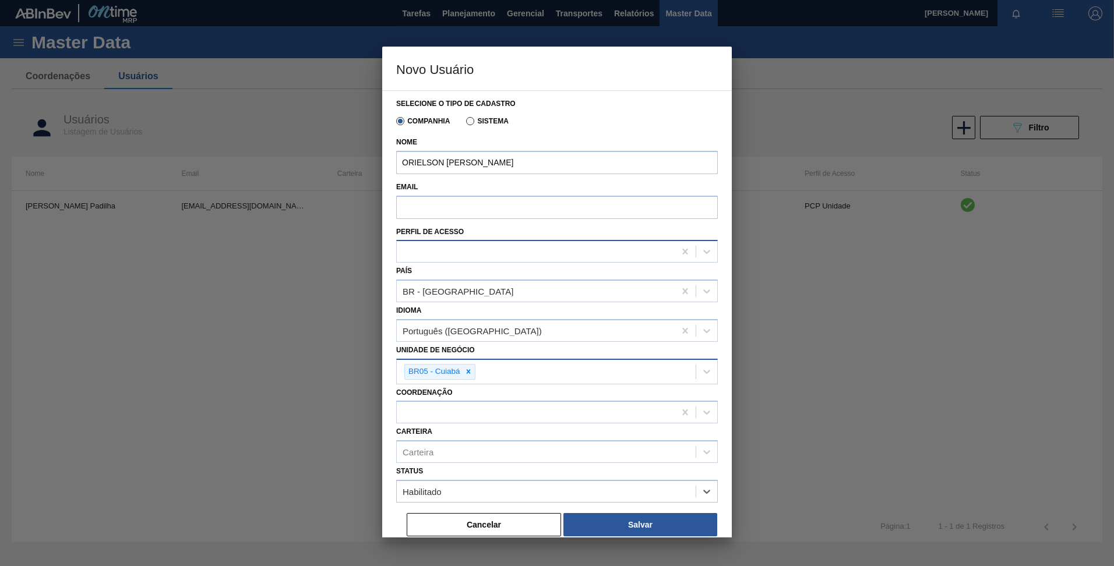
click at [426, 247] on div at bounding box center [536, 252] width 278 height 17
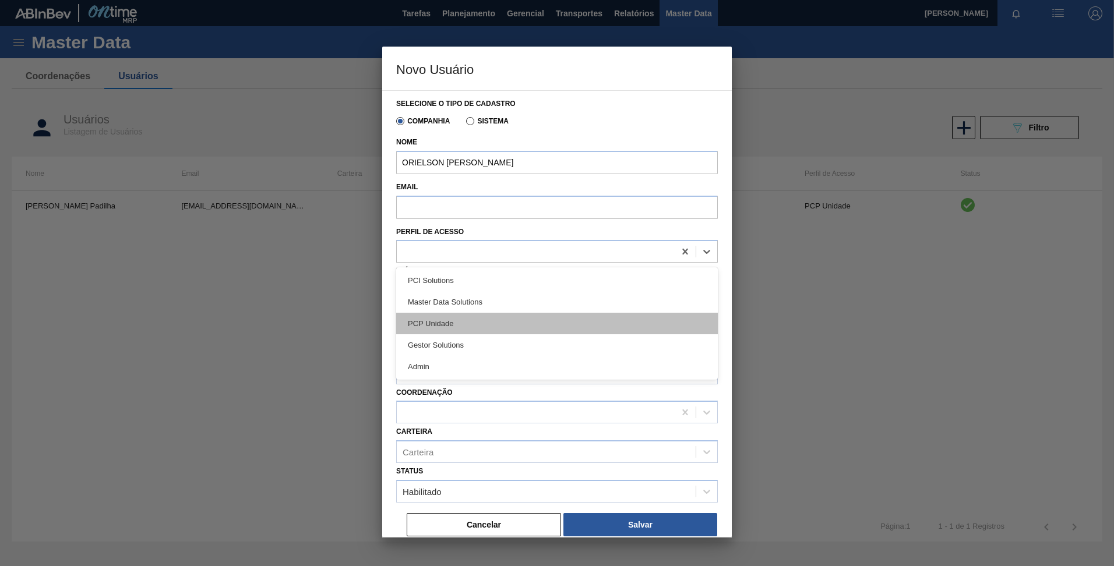
click at [422, 321] on div "PCP Unidade" at bounding box center [557, 324] width 322 height 22
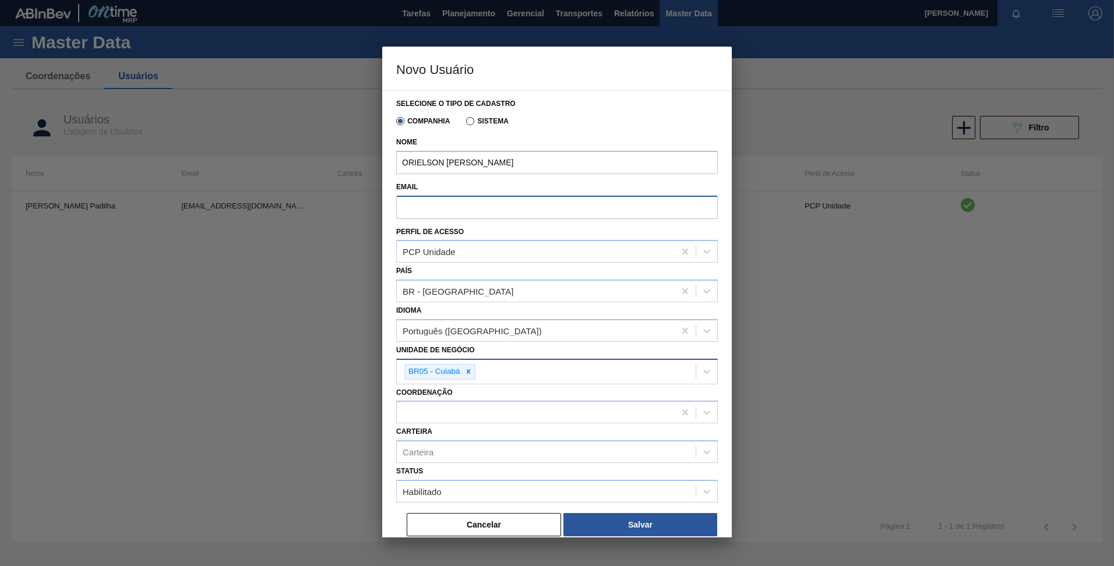
click at [504, 210] on input "Email" at bounding box center [557, 207] width 322 height 23
paste input "[EMAIL_ADDRESS][DOMAIN_NAME]"
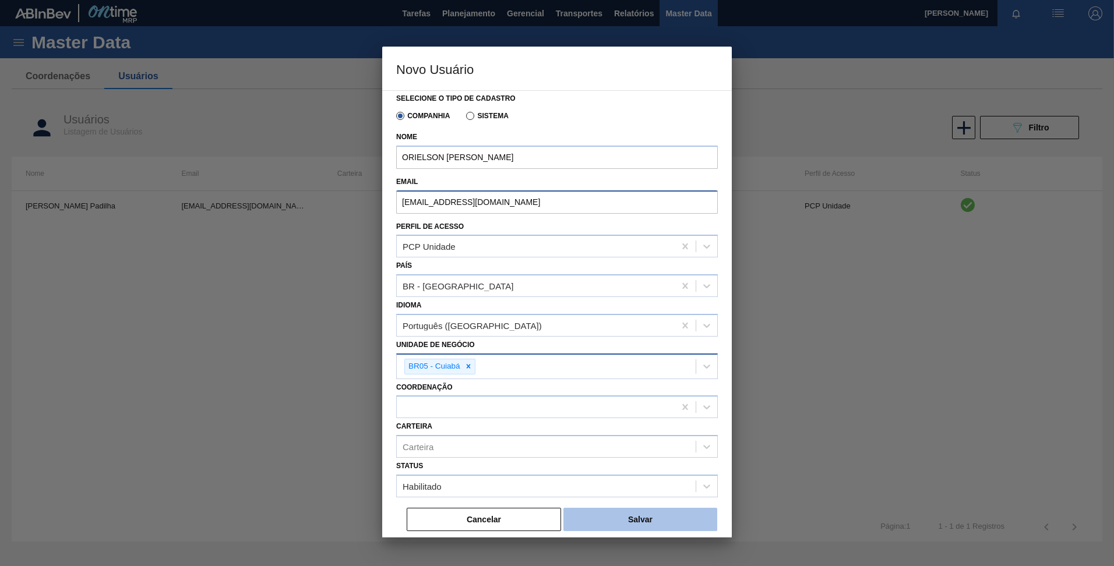
type input "[EMAIL_ADDRESS][DOMAIN_NAME]"
click at [621, 526] on button "Salvar" at bounding box center [640, 519] width 154 height 23
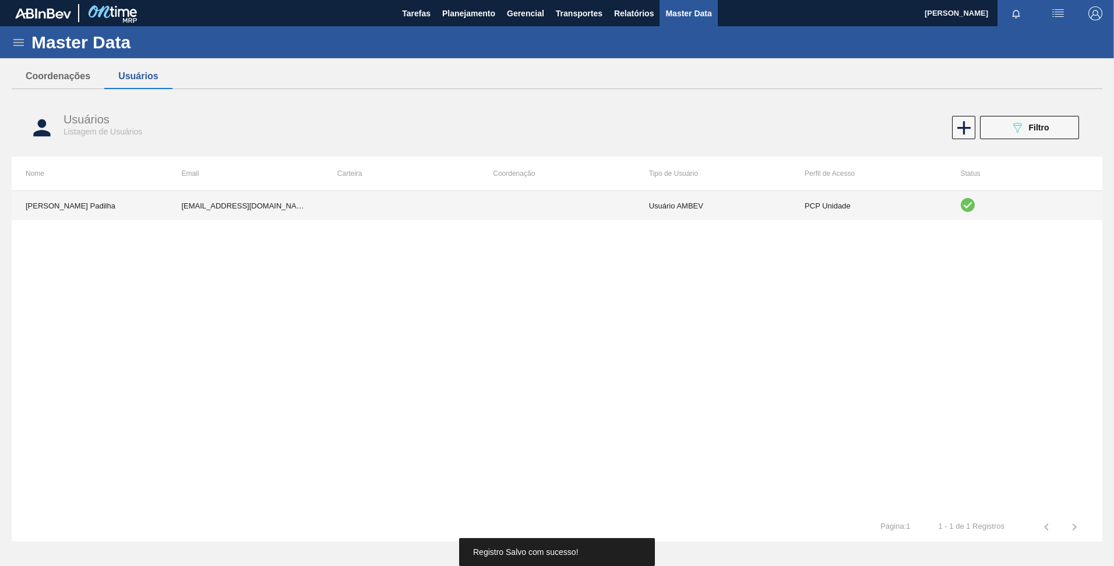
click at [458, 209] on td at bounding box center [401, 205] width 156 height 29
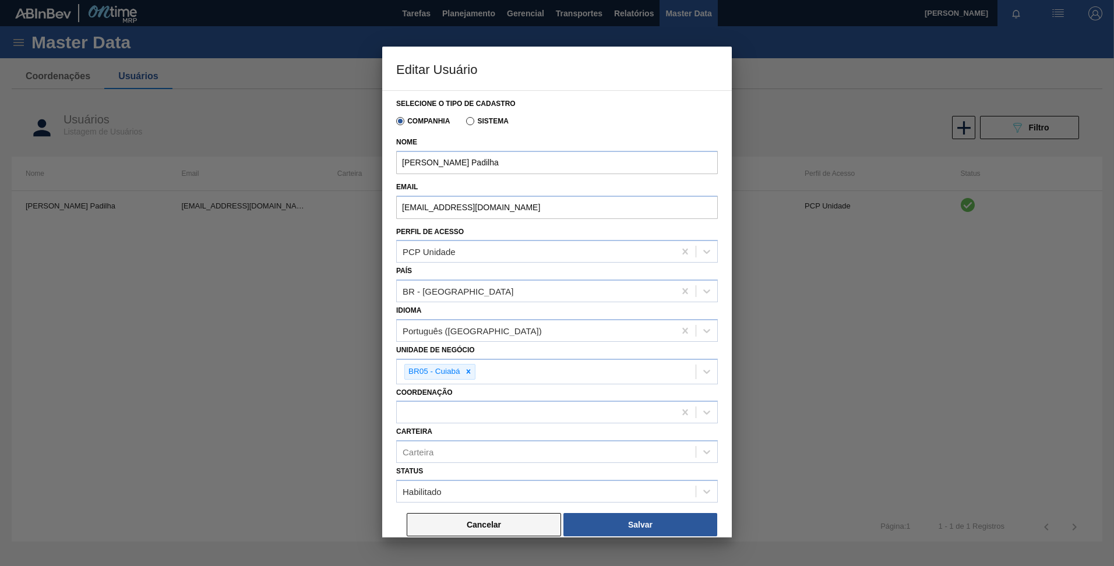
click at [499, 523] on button "Cancelar" at bounding box center [484, 524] width 154 height 23
